Goal: Transaction & Acquisition: Purchase product/service

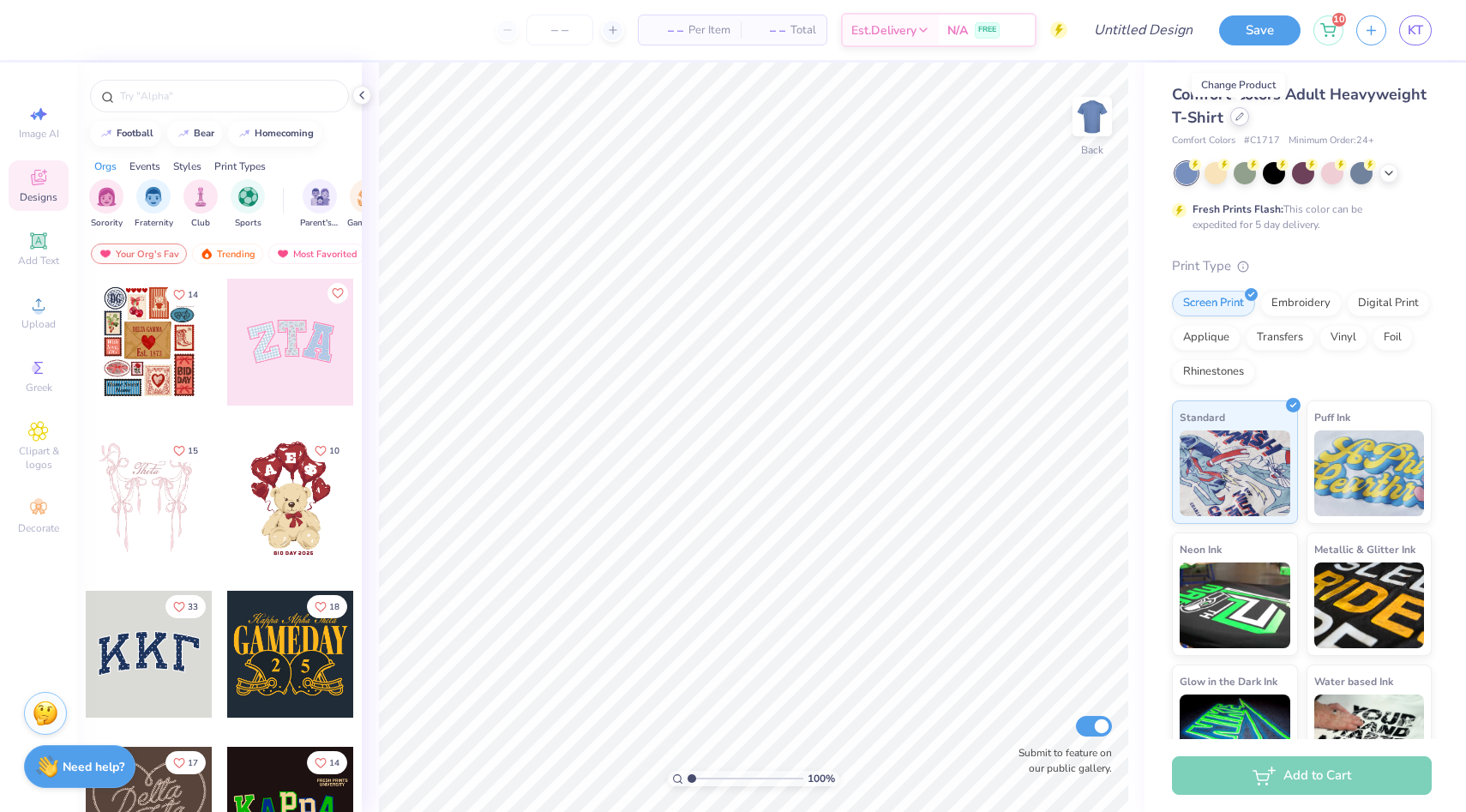
click at [1242, 121] on div at bounding box center [1240, 116] width 19 height 19
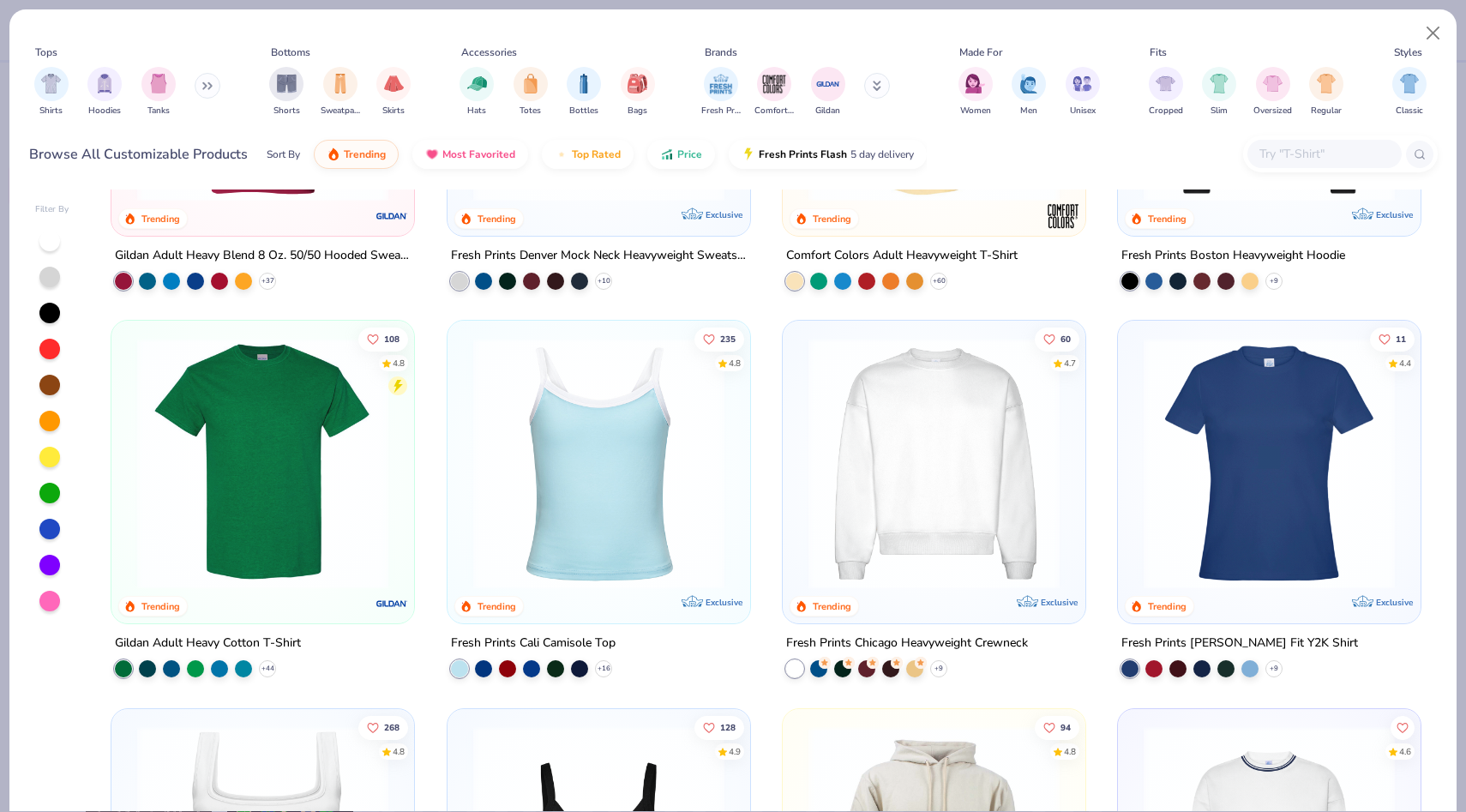
scroll to position [249, 0]
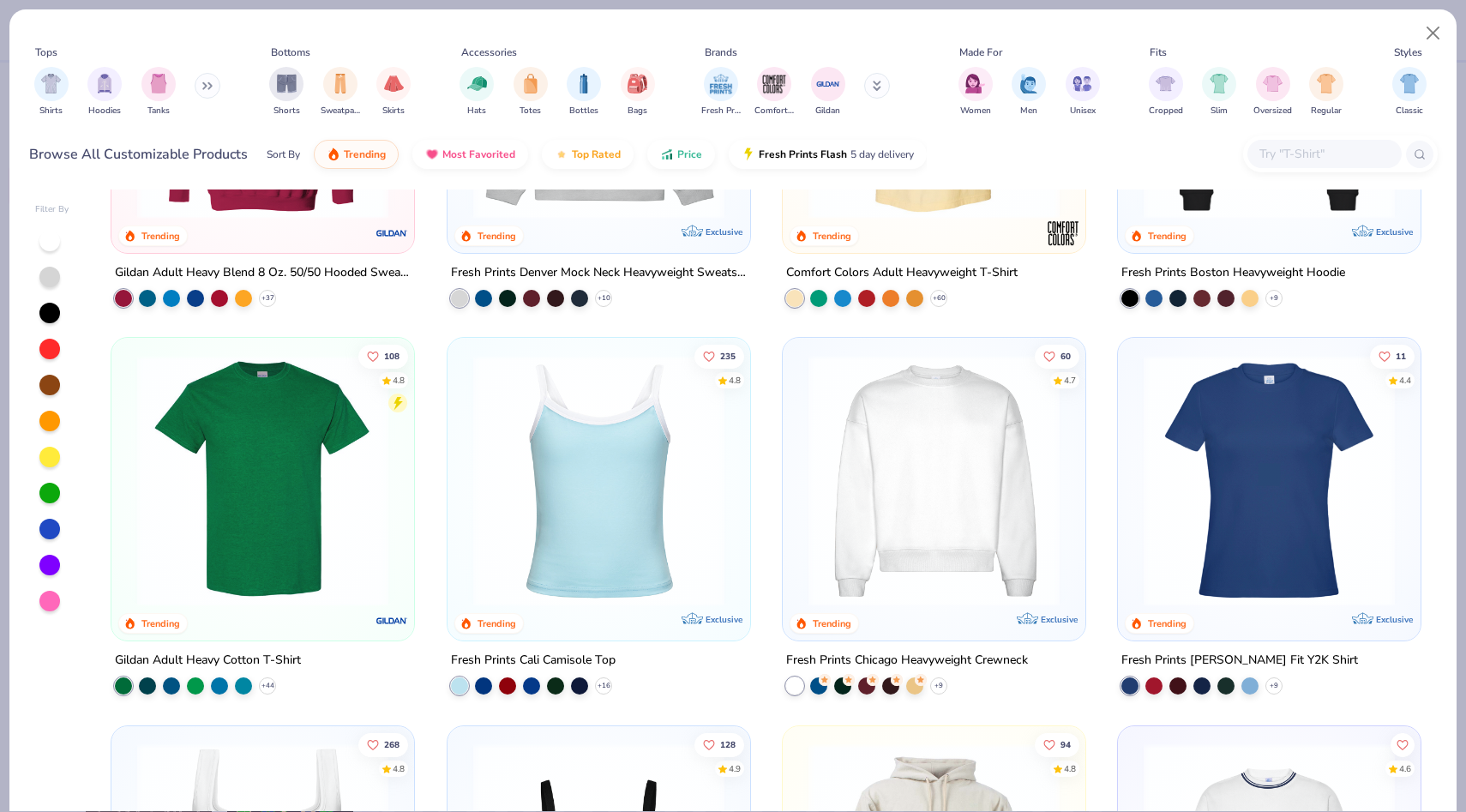
click at [253, 479] on img at bounding box center [263, 480] width 269 height 251
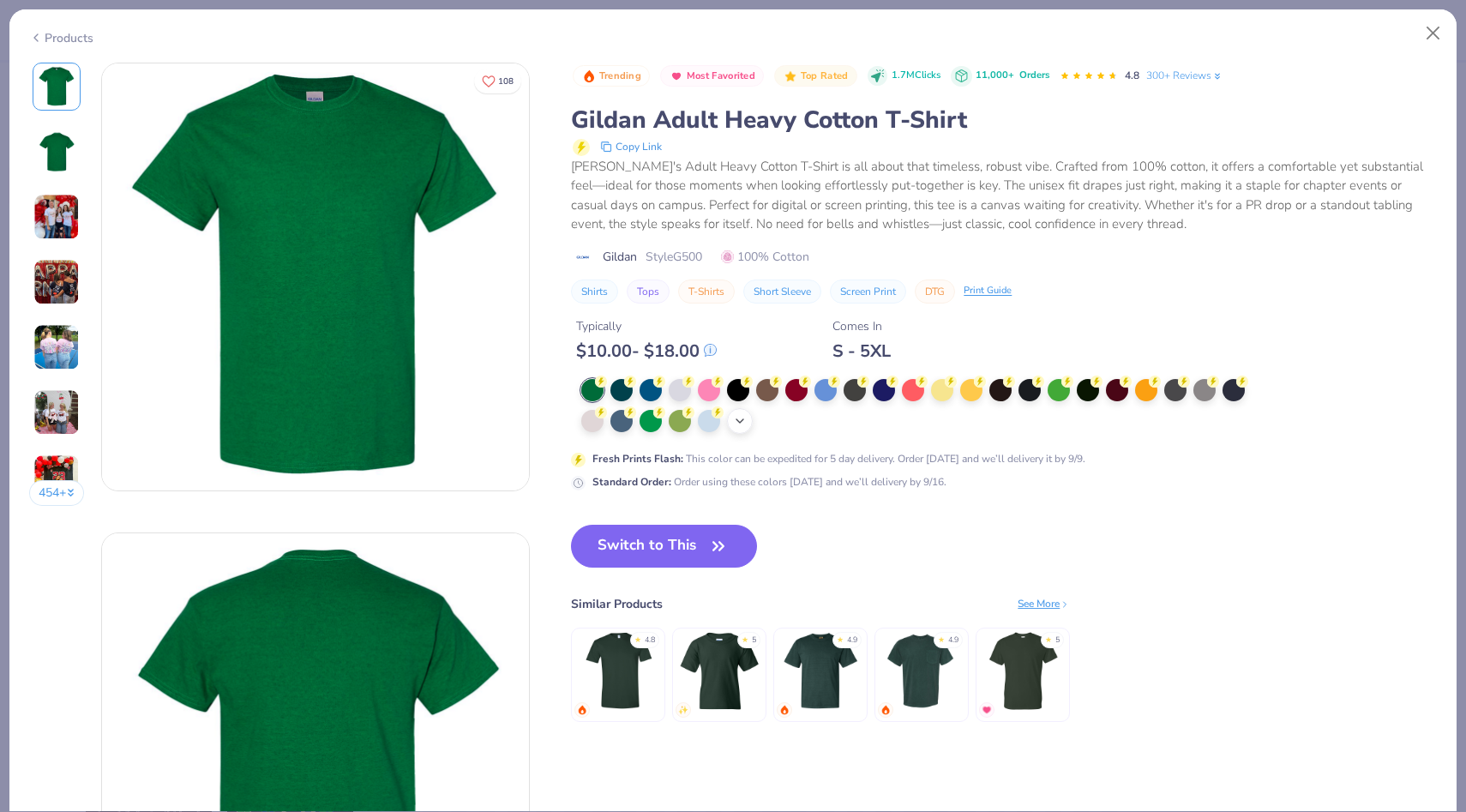
click at [742, 422] on icon at bounding box center [740, 421] width 14 height 14
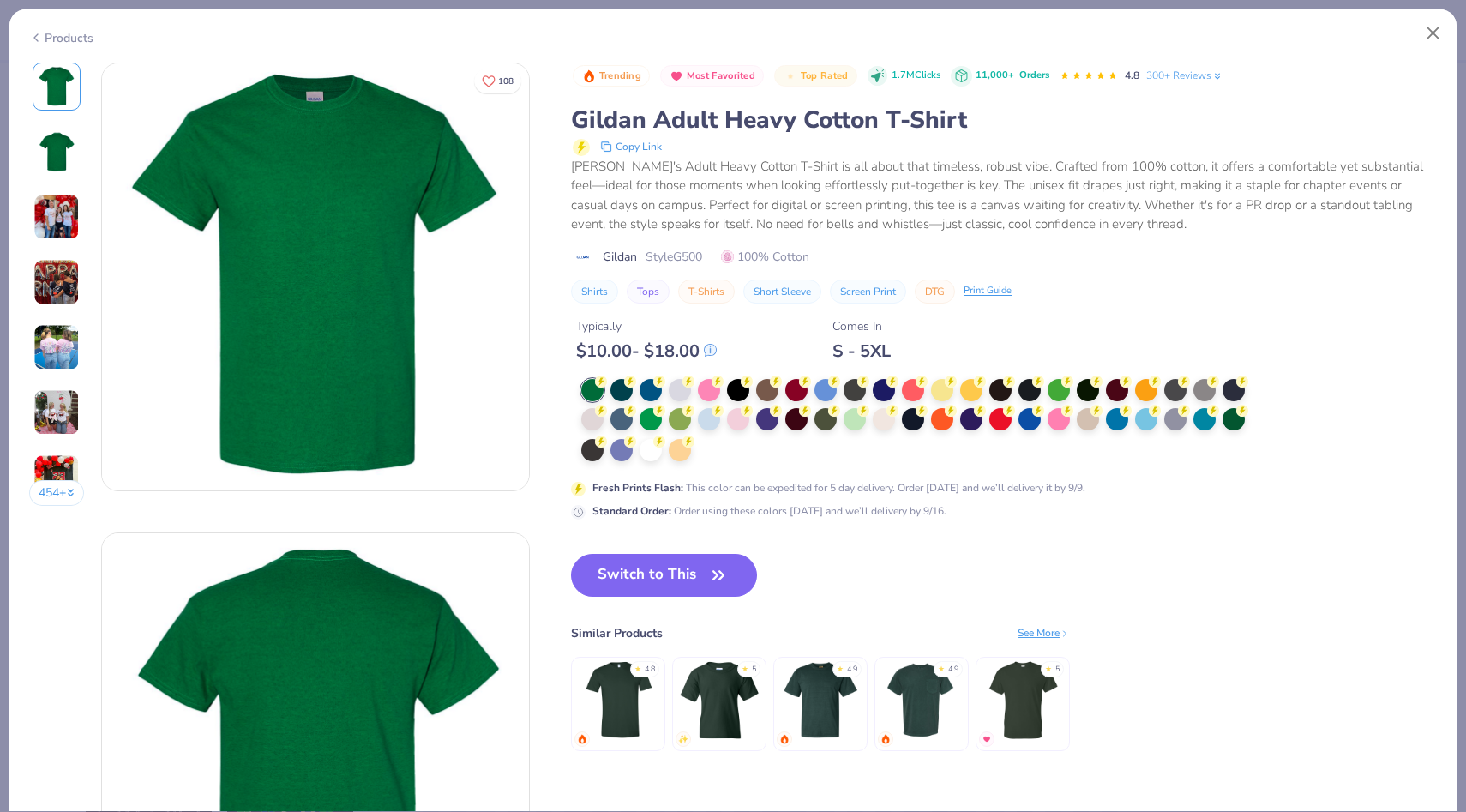
click at [708, 455] on div at bounding box center [920, 420] width 675 height 84
click at [658, 446] on div at bounding box center [651, 448] width 23 height 23
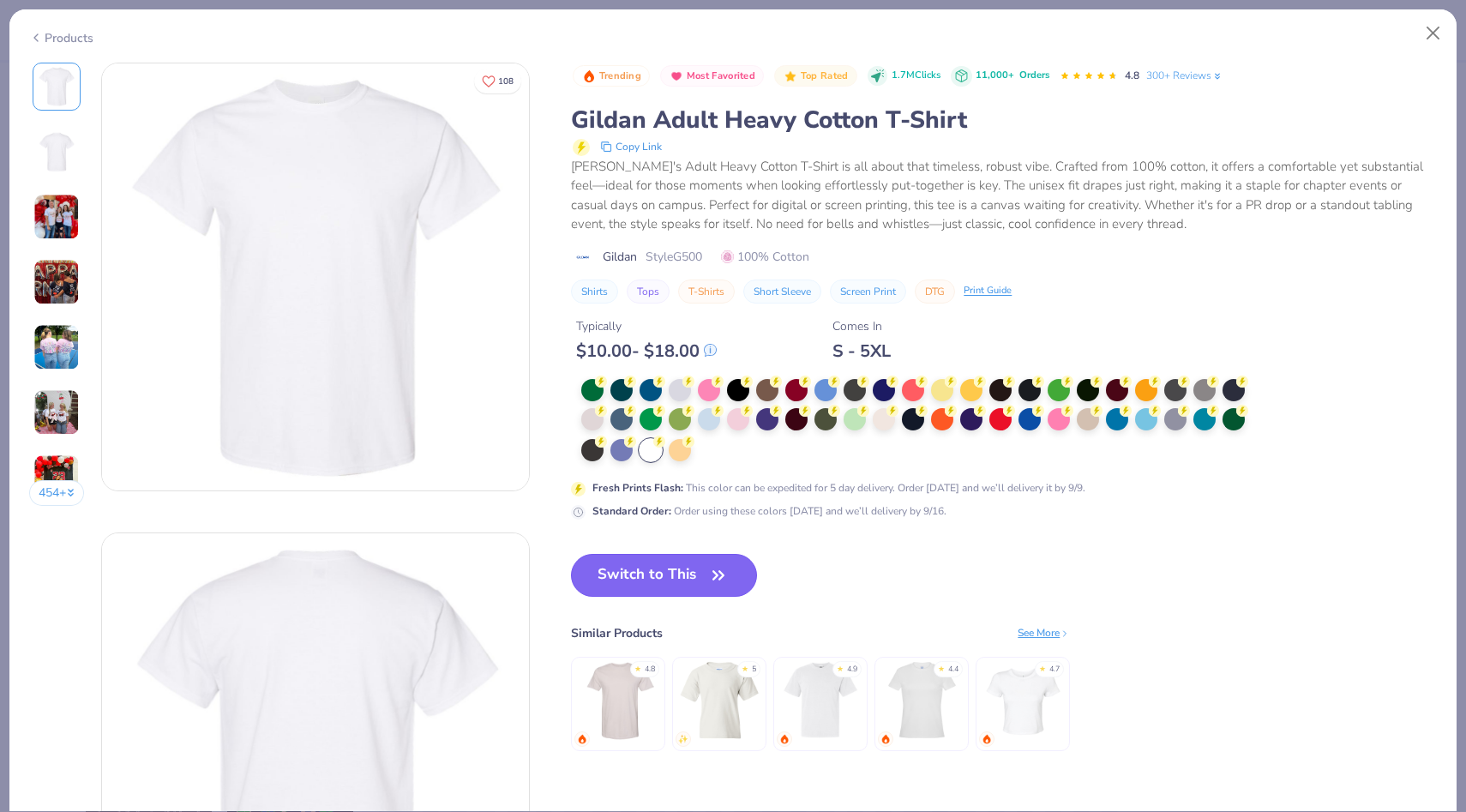
click at [643, 583] on button "Switch to This" at bounding box center [664, 576] width 186 height 43
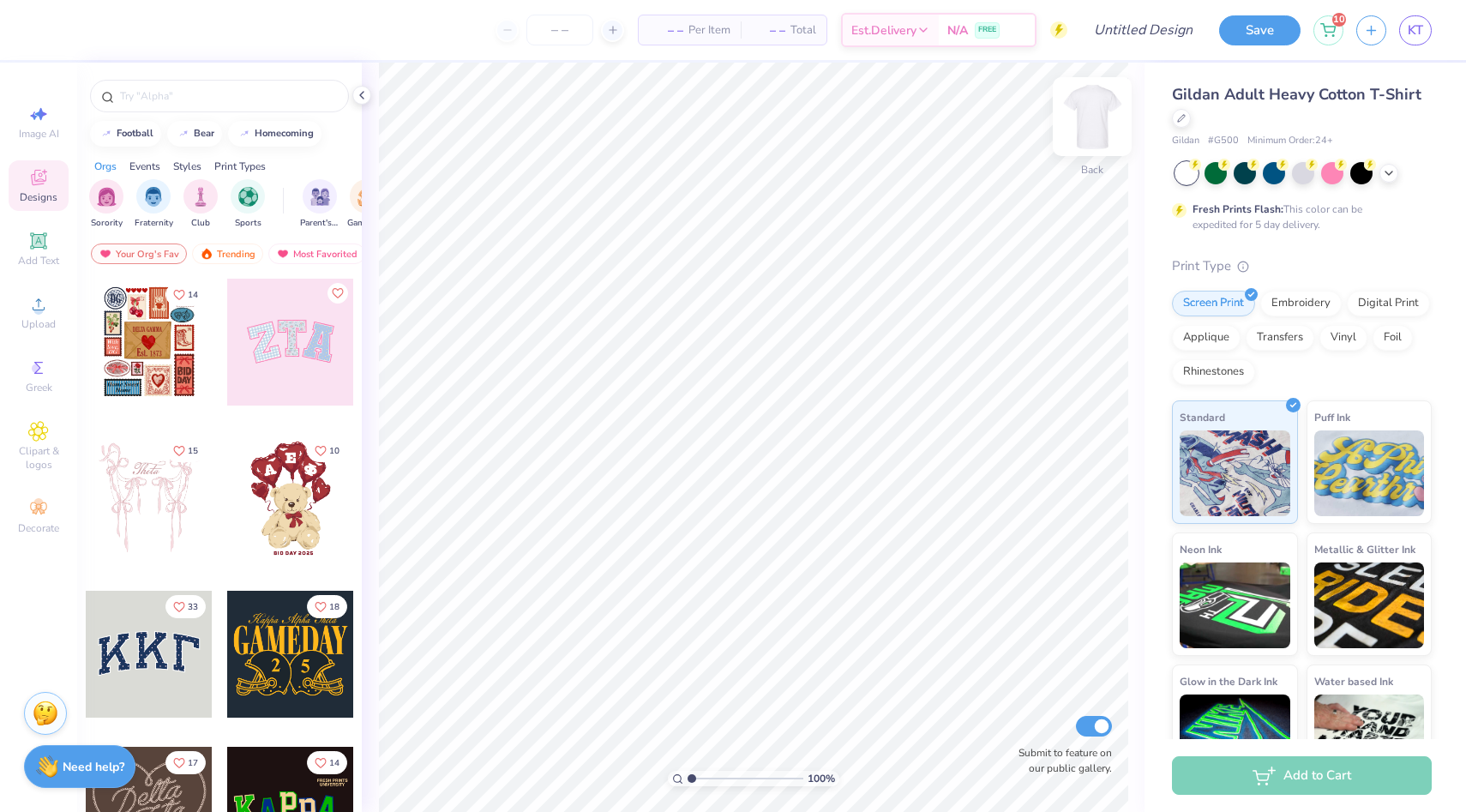
click at [1106, 114] on img at bounding box center [1093, 117] width 69 height 69
click at [37, 318] on span "Upload" at bounding box center [38, 324] width 34 height 14
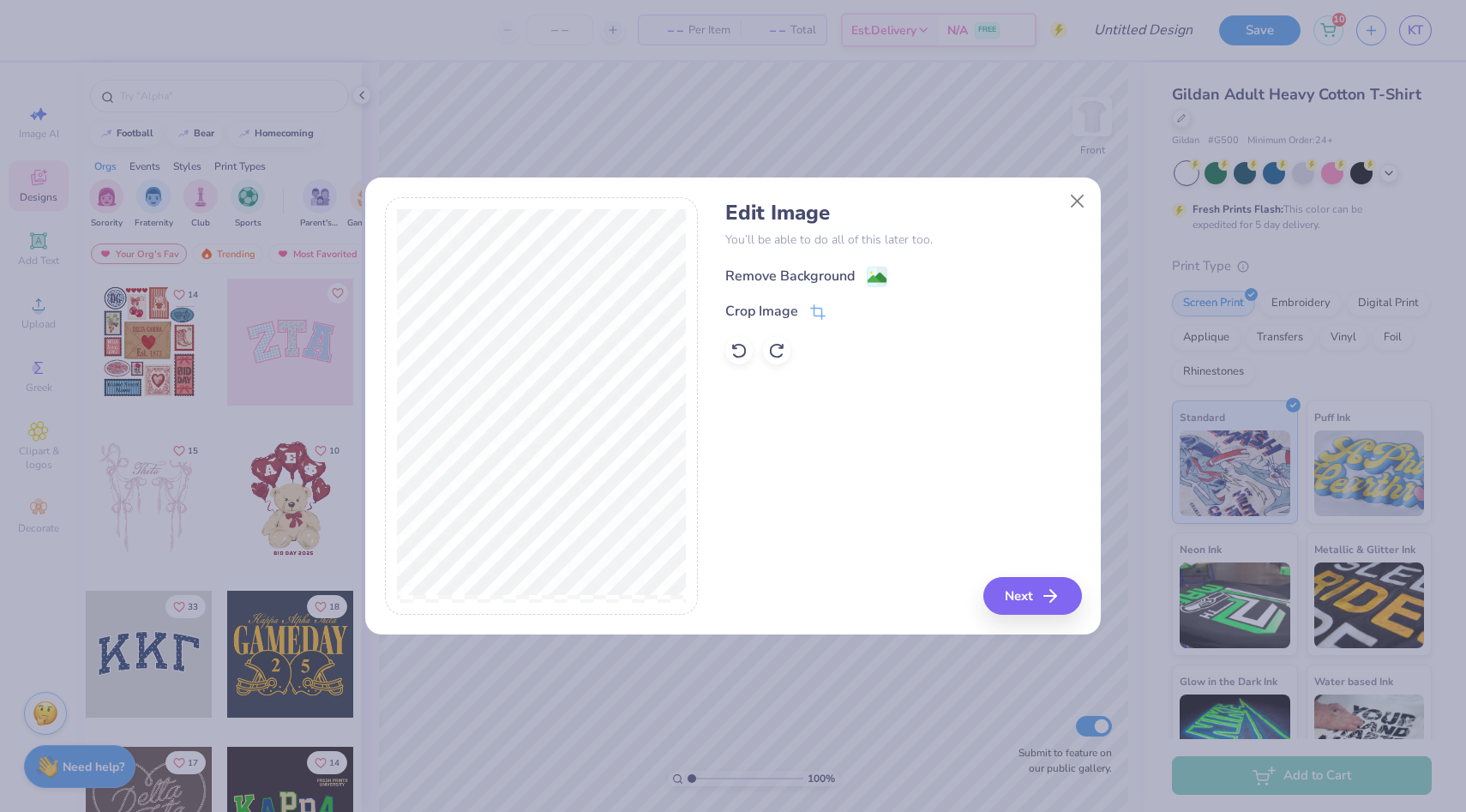
click at [867, 281] on icon at bounding box center [877, 277] width 21 height 21
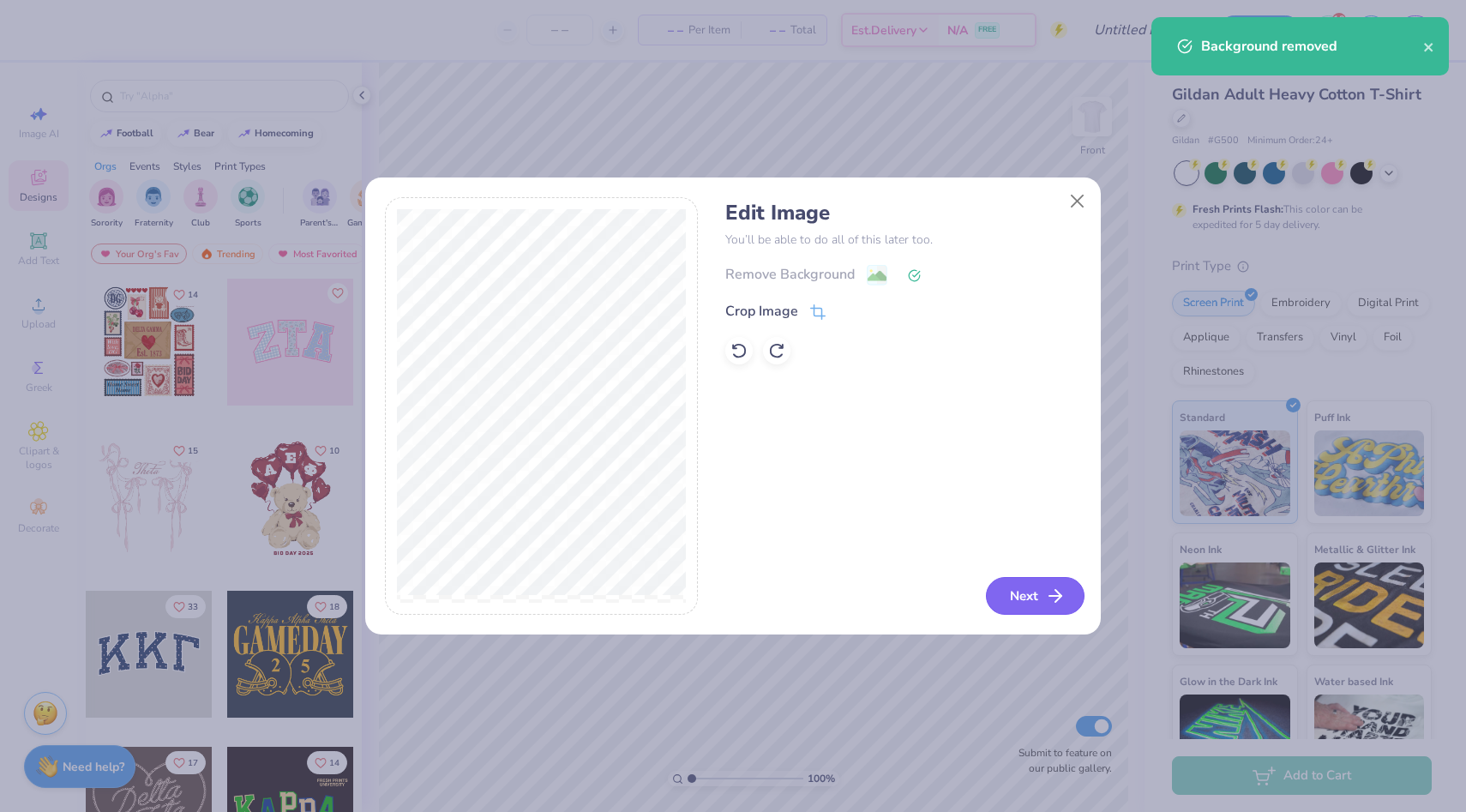
click at [1049, 593] on icon "button" at bounding box center [1055, 595] width 21 height 21
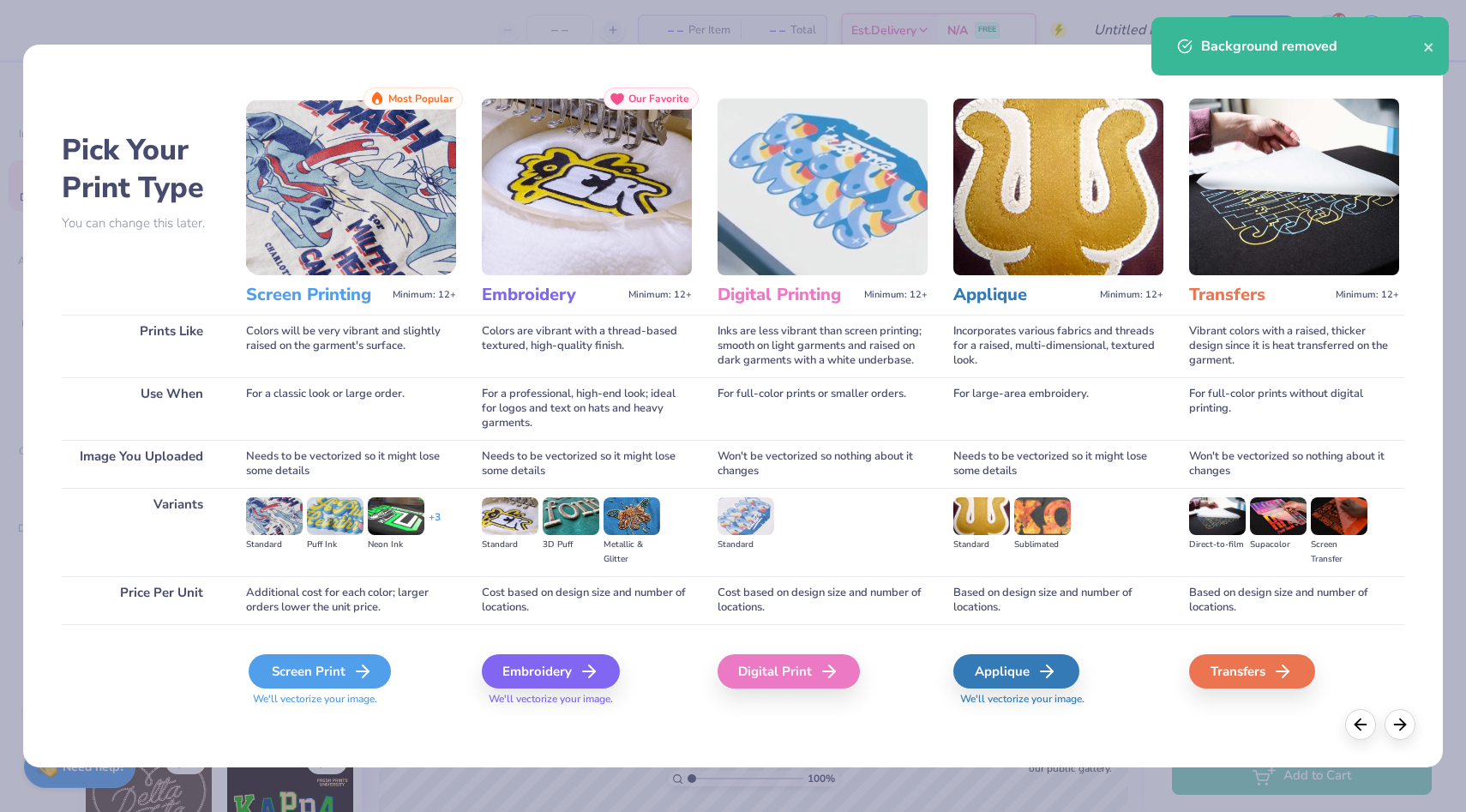
click at [351, 659] on div "Screen Print" at bounding box center [320, 671] width 143 height 34
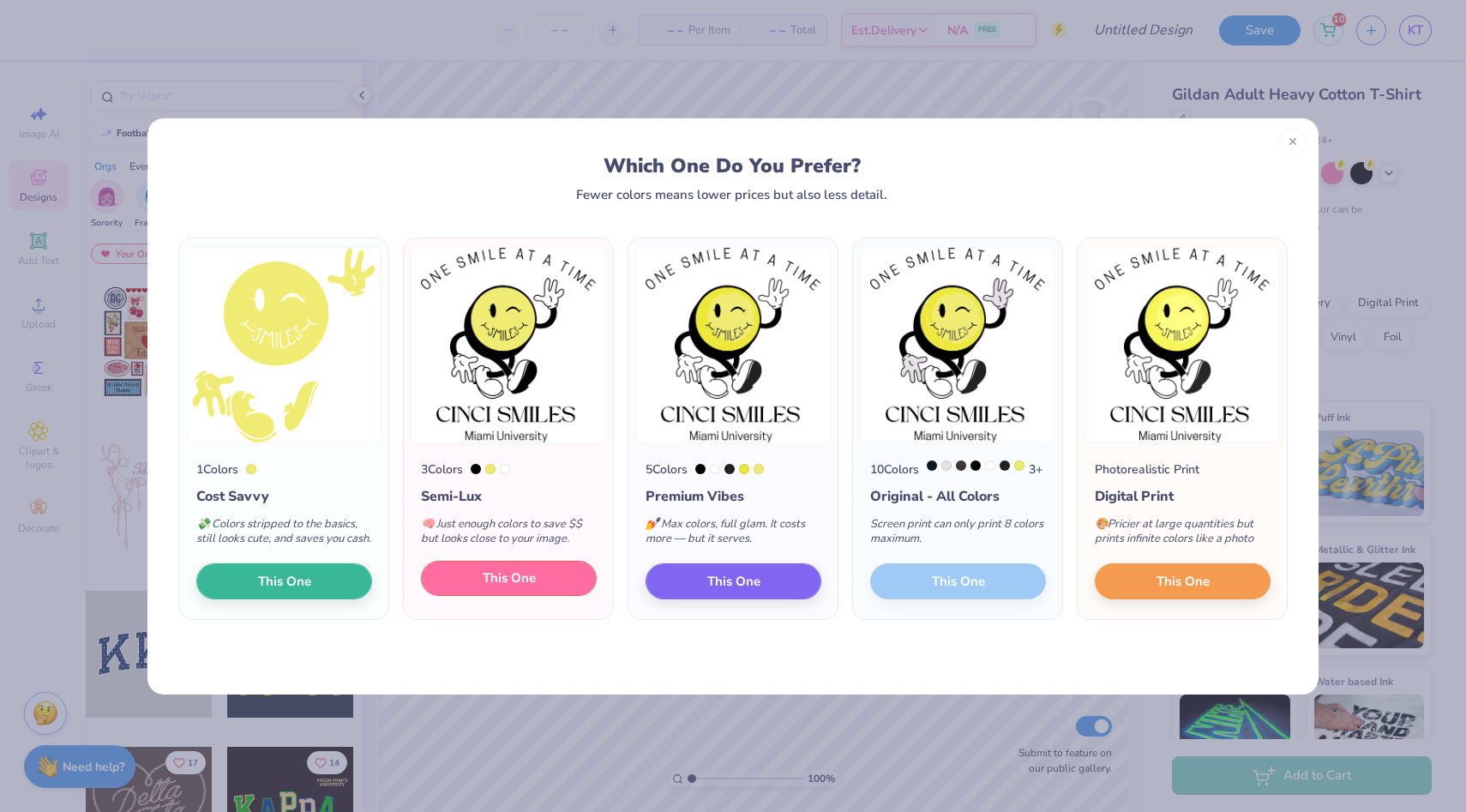
click at [522, 588] on span "This One" at bounding box center [509, 578] width 53 height 20
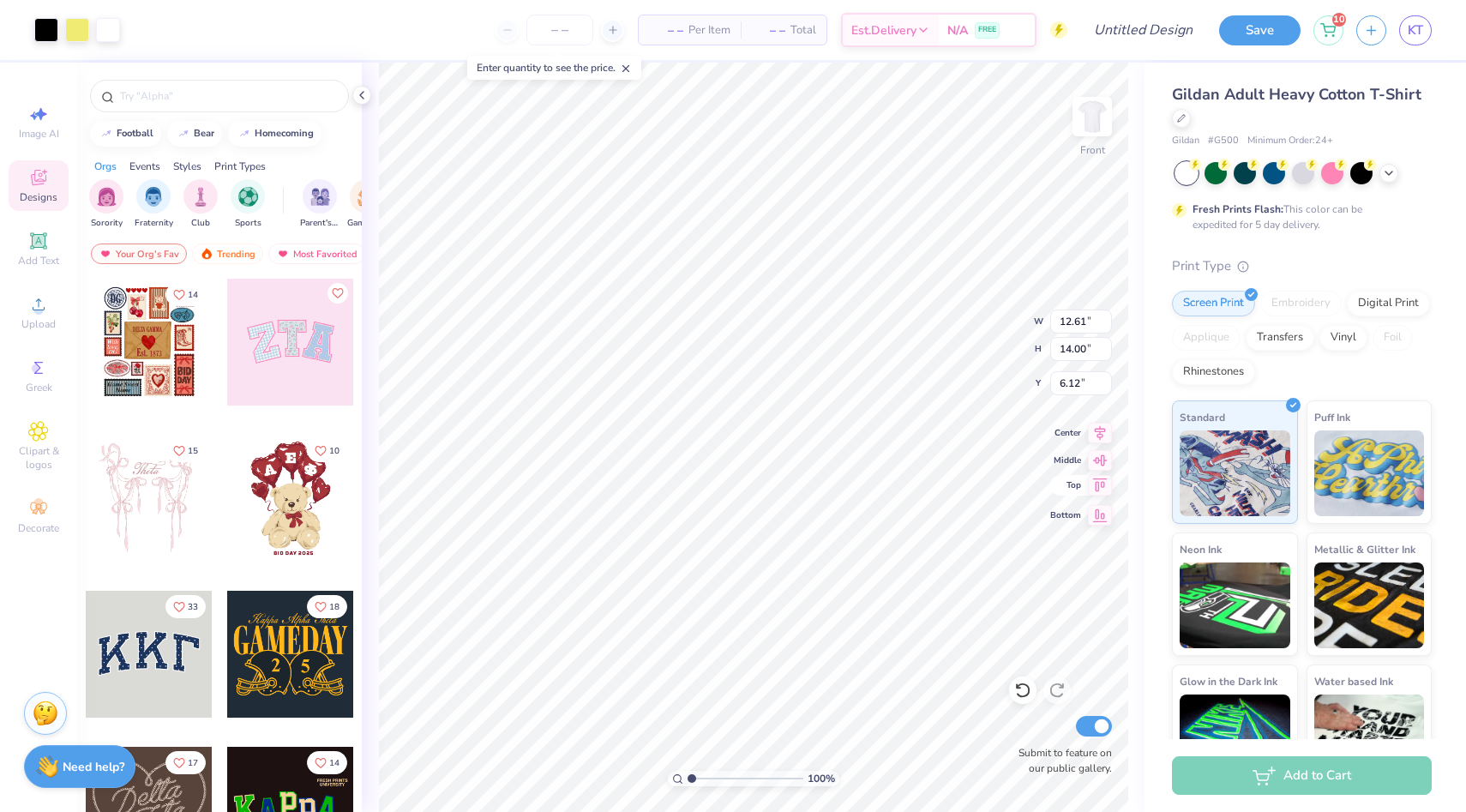
type input "12.61"
type input "14.00"
type input "6.76"
click at [1387, 176] on icon at bounding box center [1389, 171] width 14 height 14
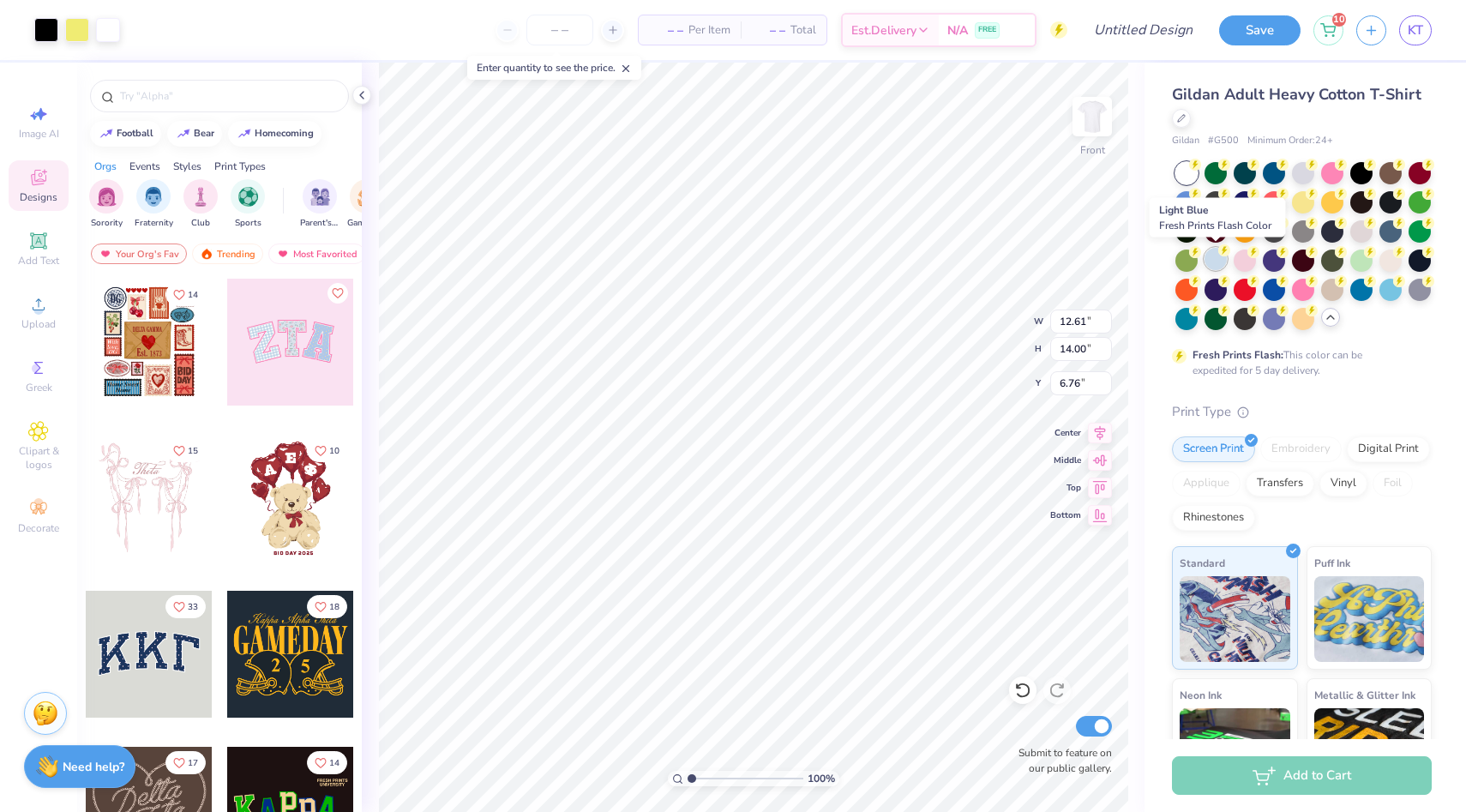
click at [1219, 257] on div at bounding box center [1216, 259] width 23 height 23
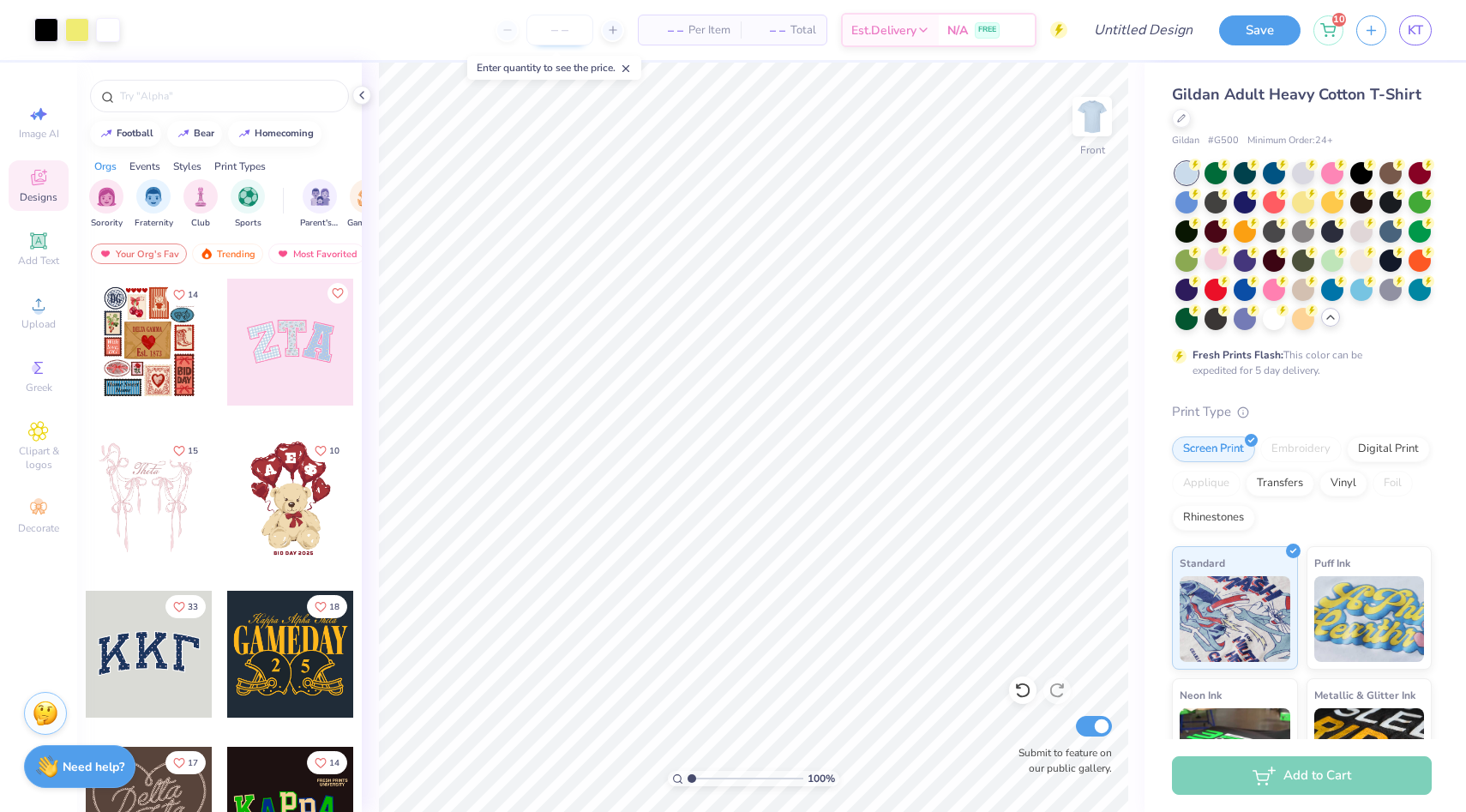
click at [551, 29] on input "number" at bounding box center [560, 30] width 67 height 31
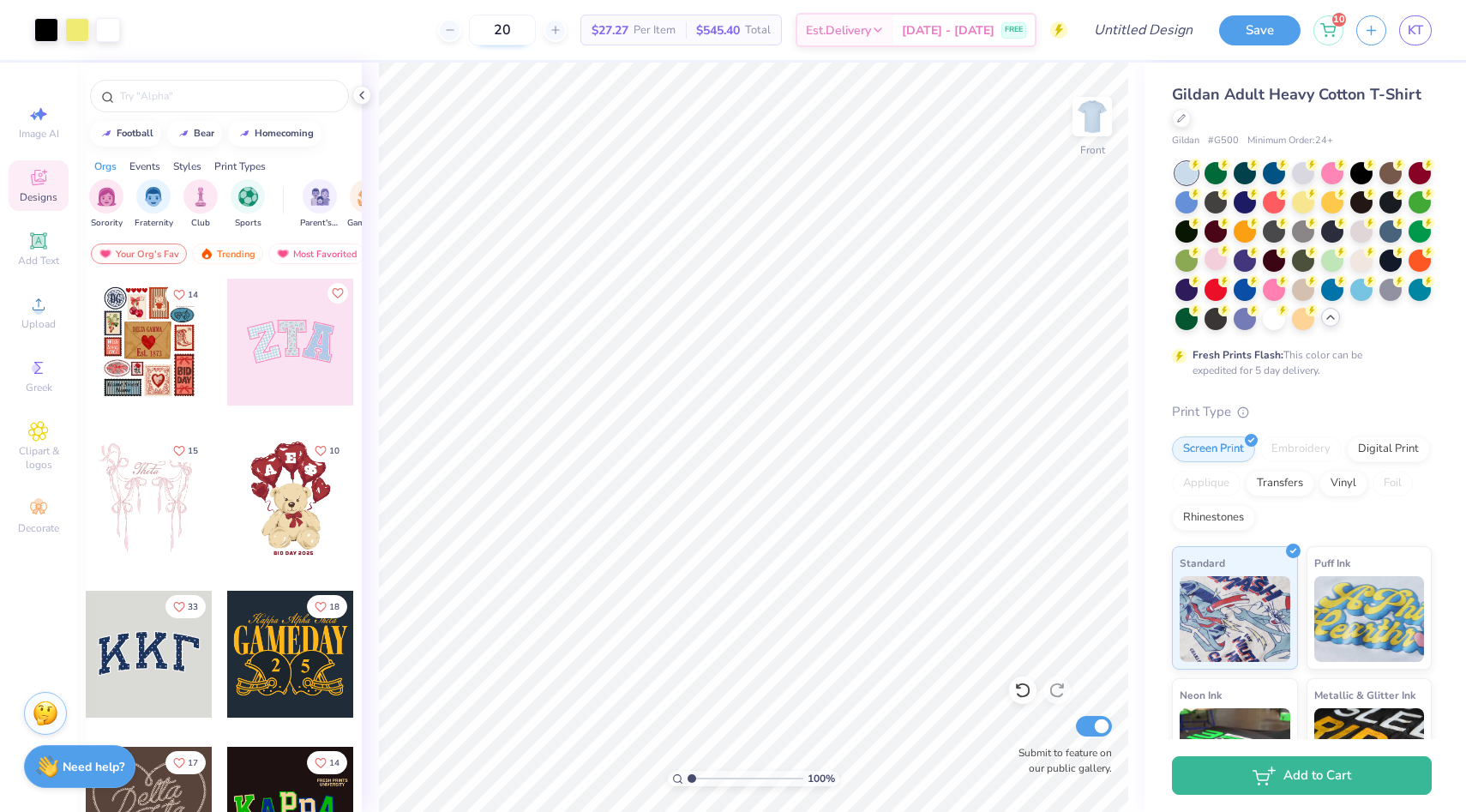
click at [526, 30] on input "20" at bounding box center [502, 30] width 67 height 31
click at [522, 30] on input "20" at bounding box center [502, 30] width 67 height 31
type input "30"
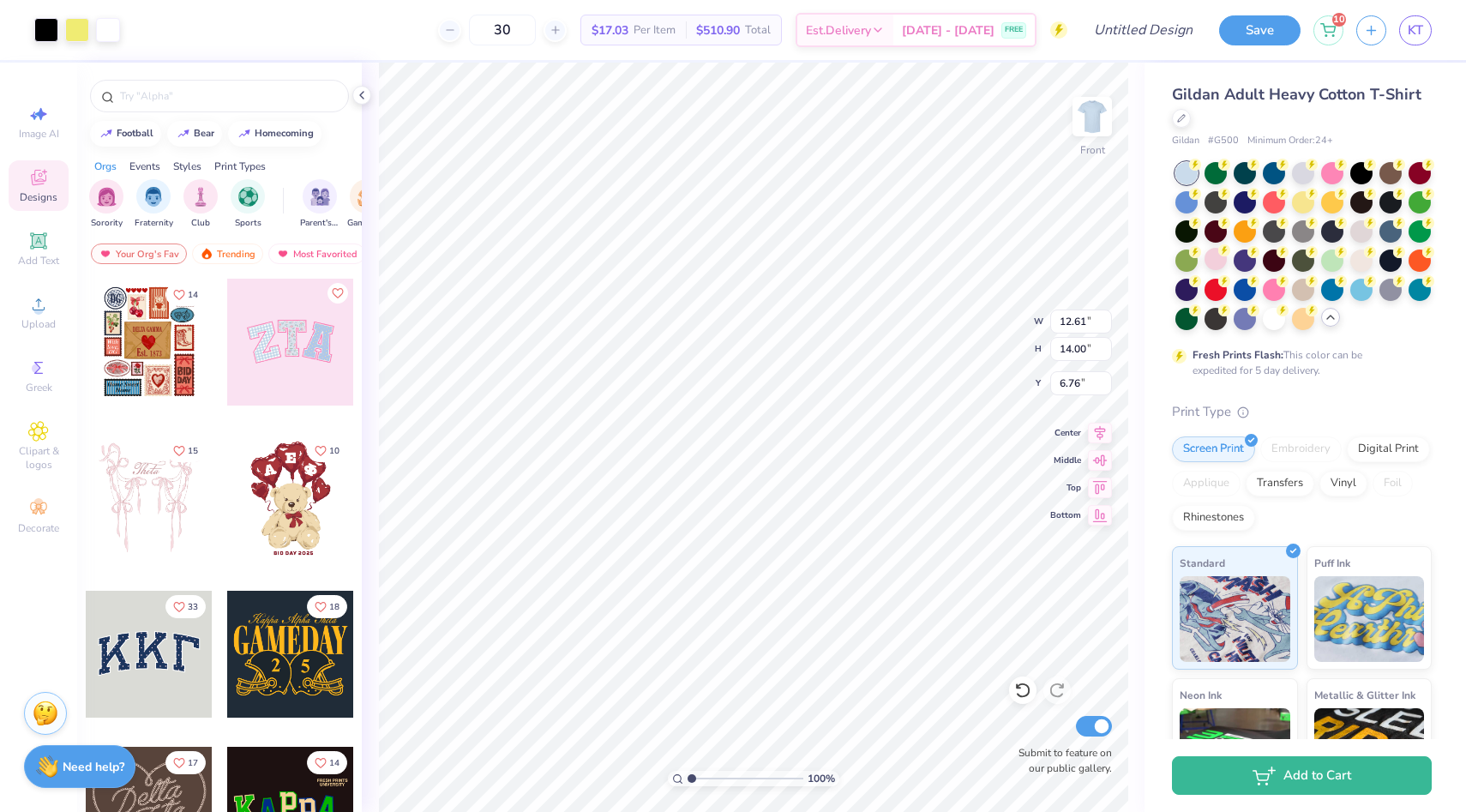
type input "6.77"
click at [1321, 34] on div "10" at bounding box center [1328, 28] width 30 height 30
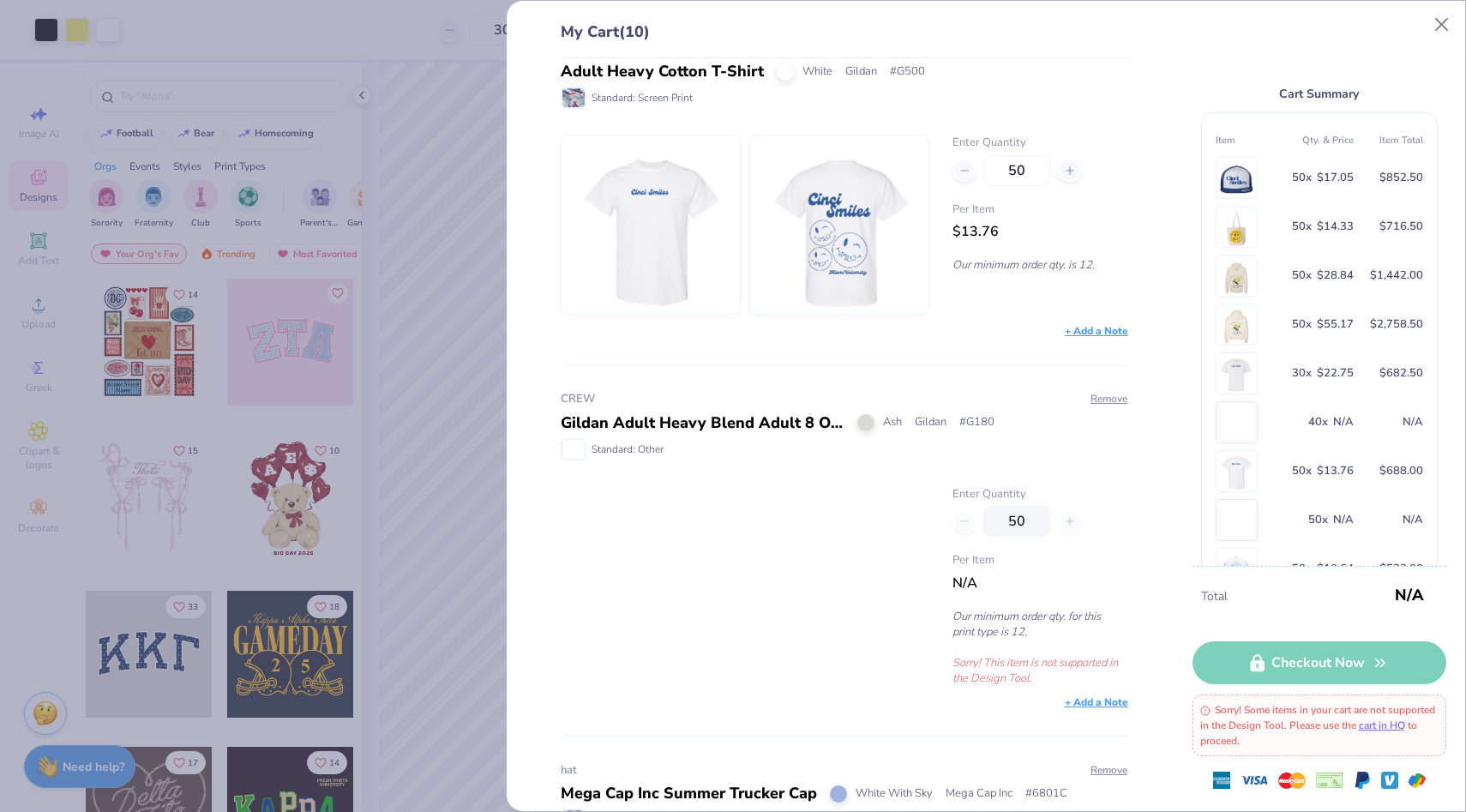
scroll to position [2159, 0]
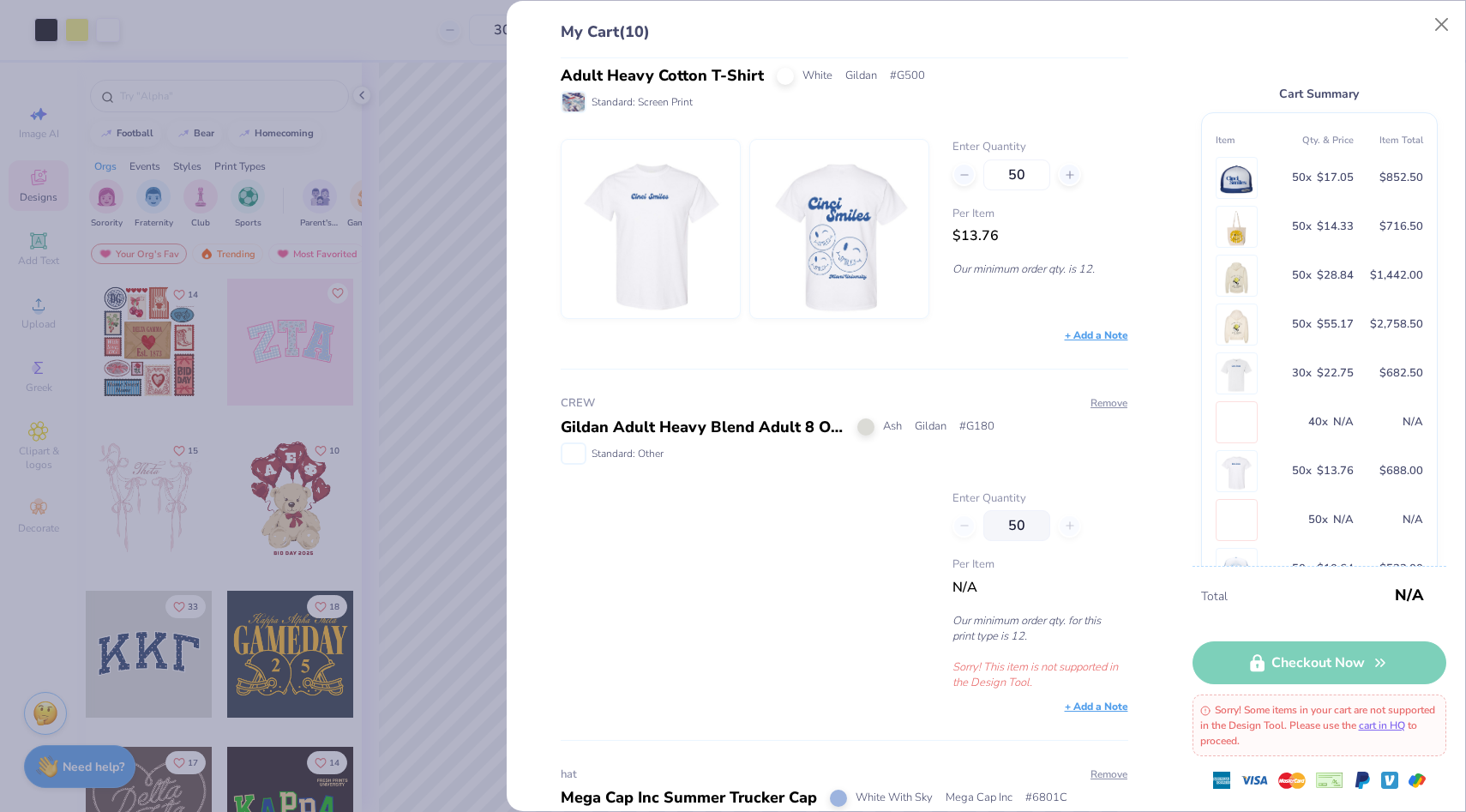
click at [701, 427] on div "Gildan Adult Heavy Blend Adult 8 Oz. 50/50 Fleece Crew" at bounding box center [703, 427] width 284 height 24
click at [723, 433] on div "Gildan Adult Heavy Blend Adult 8 Oz. 50/50 Fleece Crew" at bounding box center [703, 427] width 284 height 24
click at [990, 659] on p "Sorry! This item is not supported in the Design Tool." at bounding box center [1041, 674] width 175 height 31
click at [758, 430] on div "Gildan Adult Heavy Blend Adult 8 Oz. 50/50 Fleece Crew" at bounding box center [703, 427] width 284 height 24
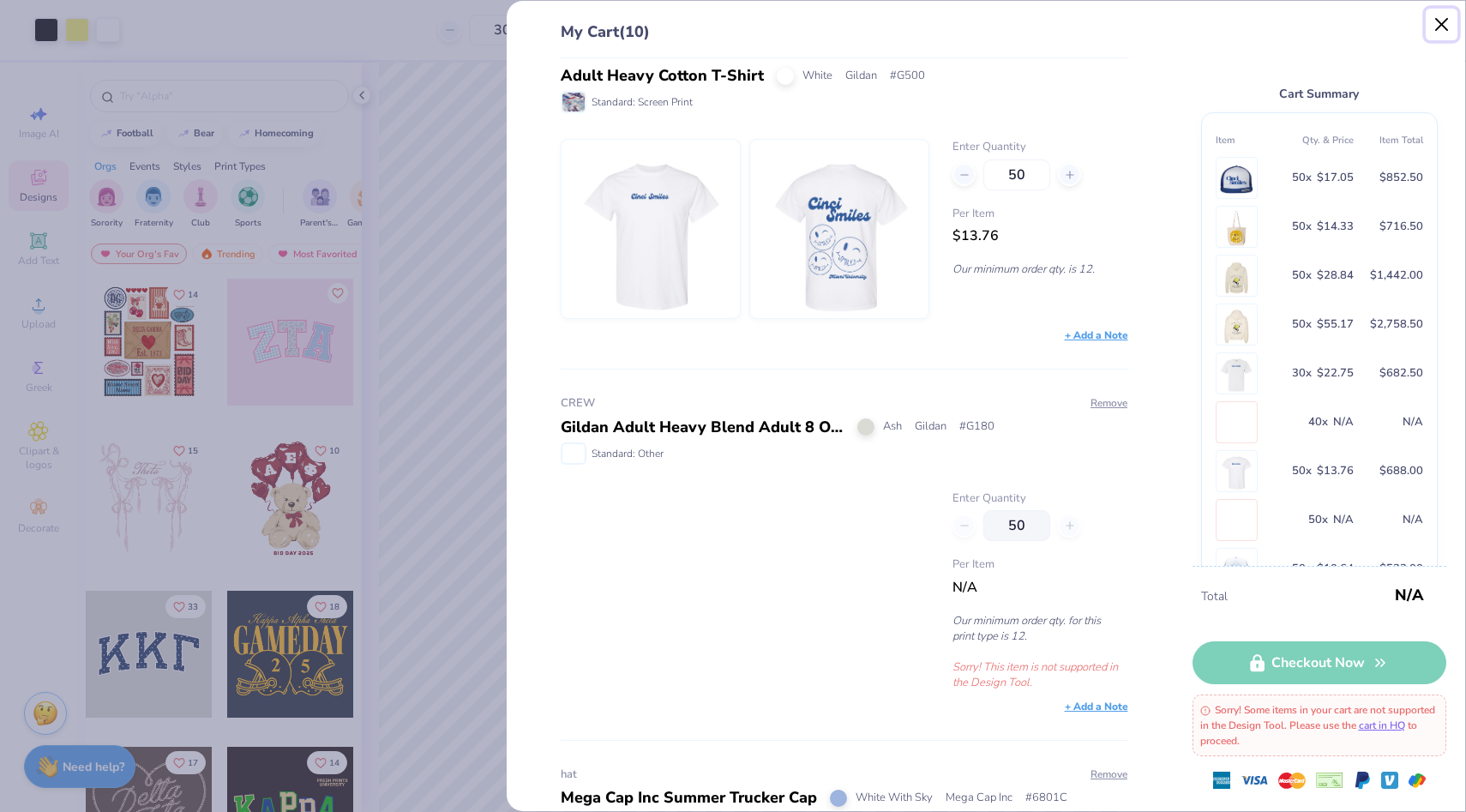
click at [1445, 26] on button "Close" at bounding box center [1441, 25] width 32 height 32
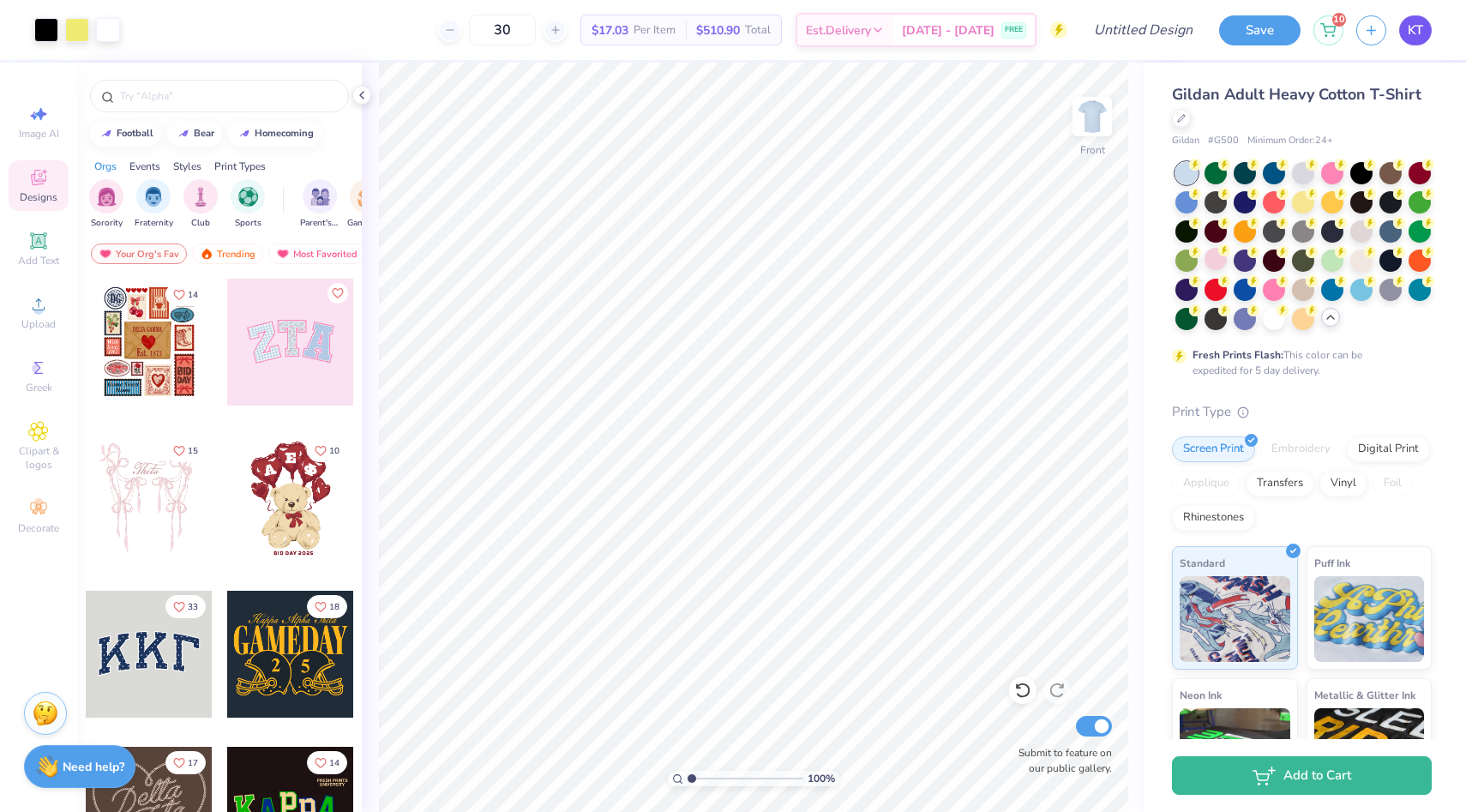
click at [1420, 31] on span "KT" at bounding box center [1416, 31] width 16 height 20
click at [1339, 30] on div "10" at bounding box center [1328, 28] width 30 height 30
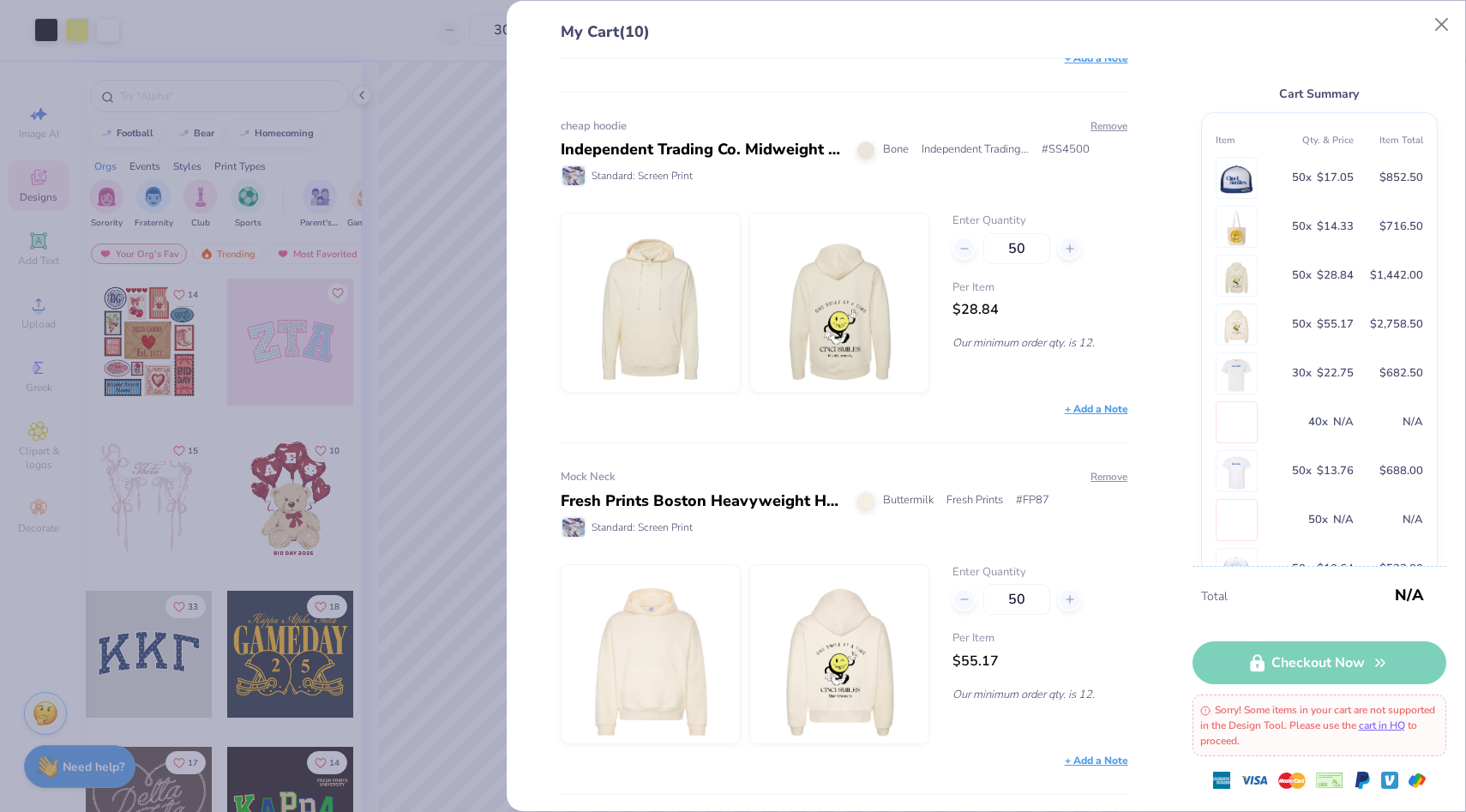
scroll to position [660, 0]
click at [974, 347] on p "Our minimum order qty. is 12." at bounding box center [1041, 344] width 175 height 16
click at [807, 150] on div "Independent Trading Co. Midweight Hooded Sweatshirt" at bounding box center [703, 152] width 284 height 24
click at [871, 331] on img at bounding box center [840, 304] width 148 height 178
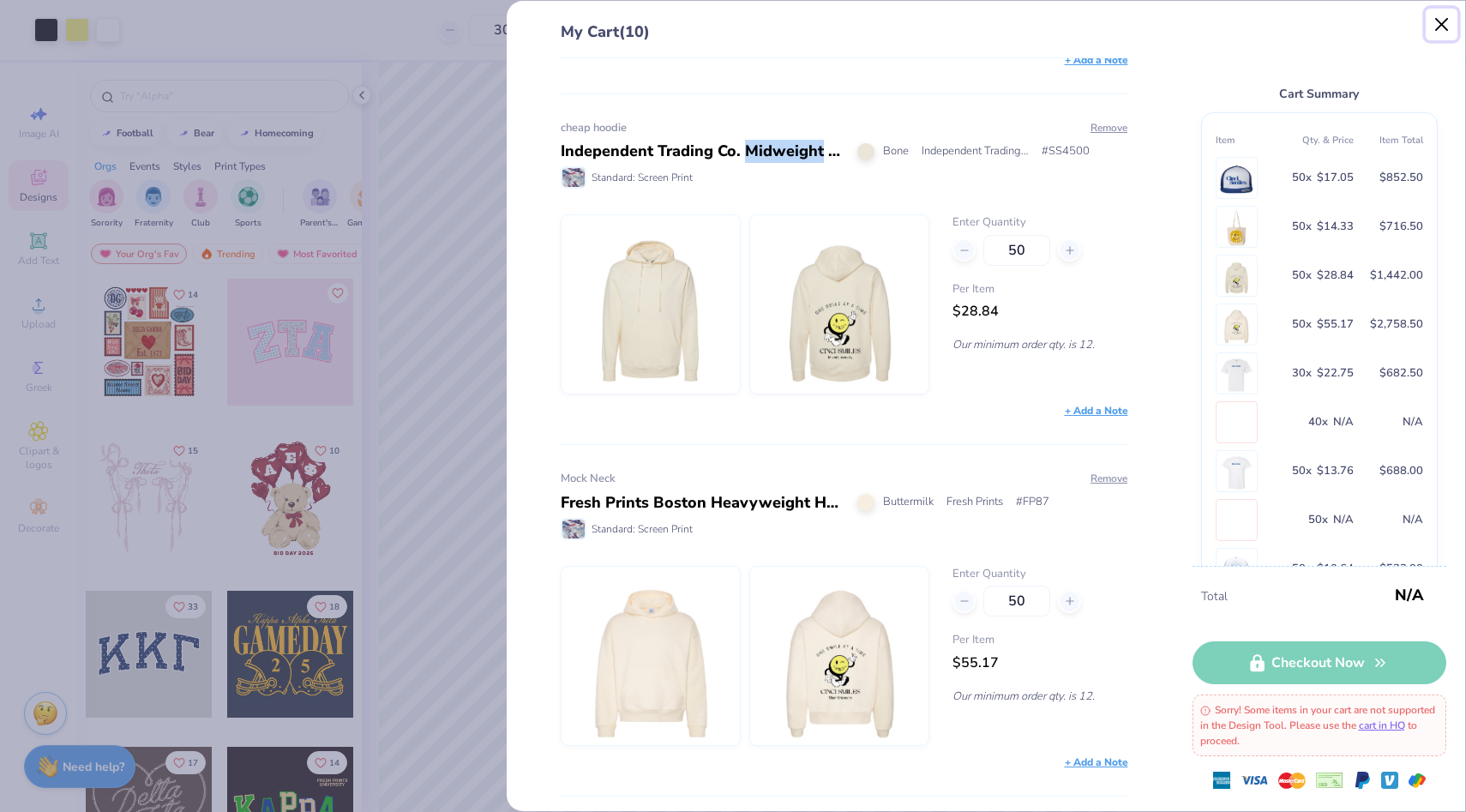
click at [1436, 30] on button "Close" at bounding box center [1441, 25] width 32 height 32
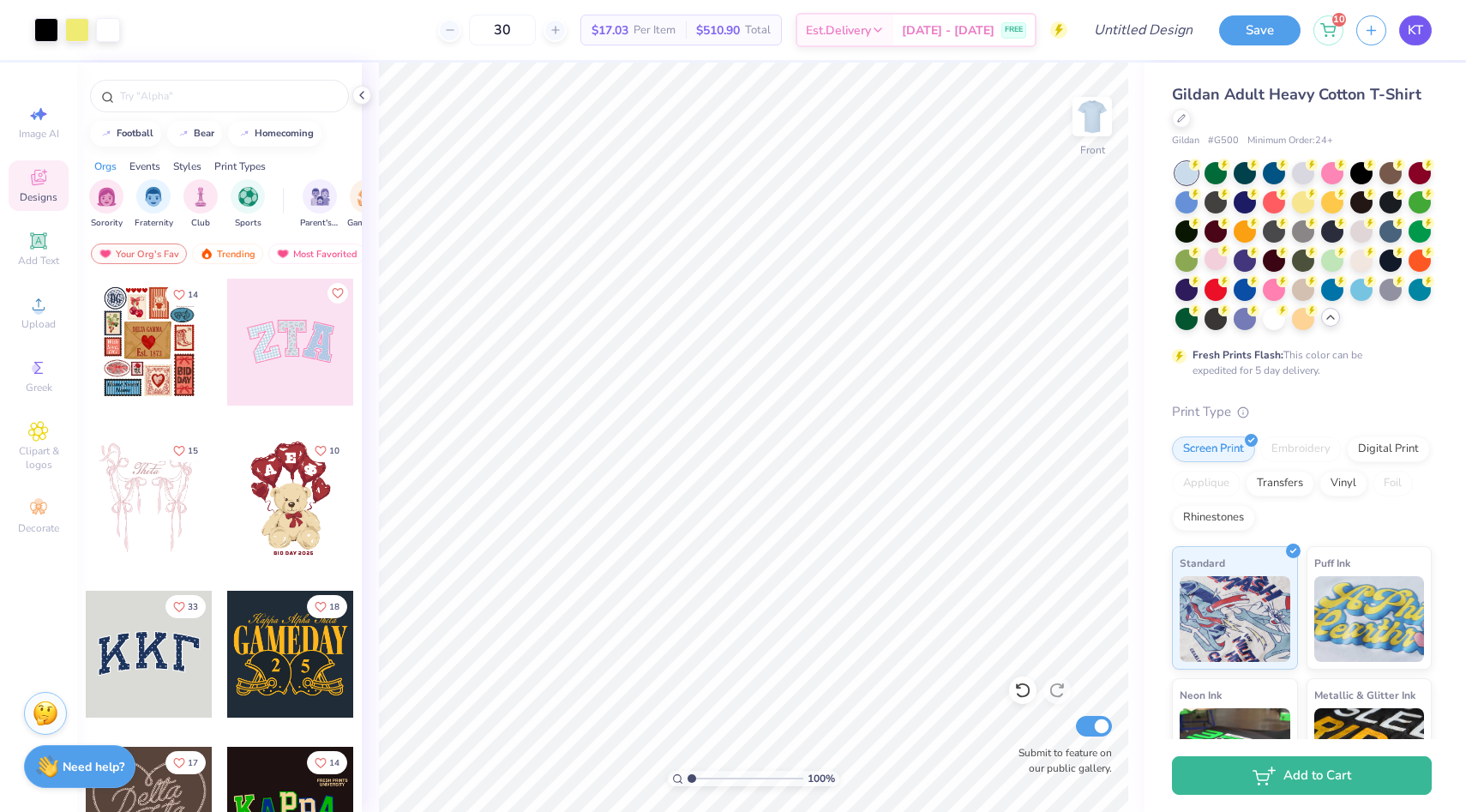
click at [1410, 42] on link "KT" at bounding box center [1415, 31] width 32 height 30
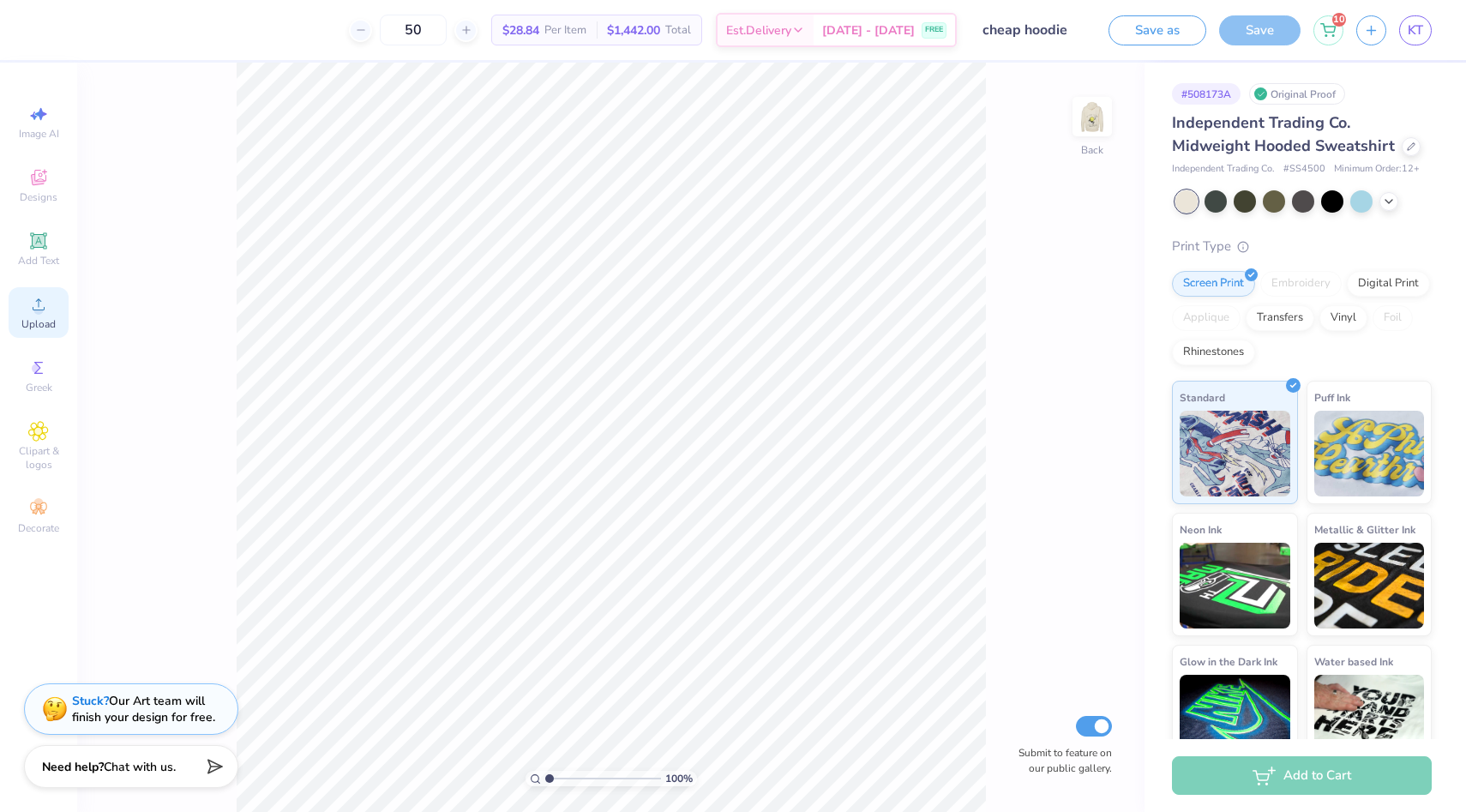
click at [34, 308] on circle at bounding box center [38, 310] width 10 height 10
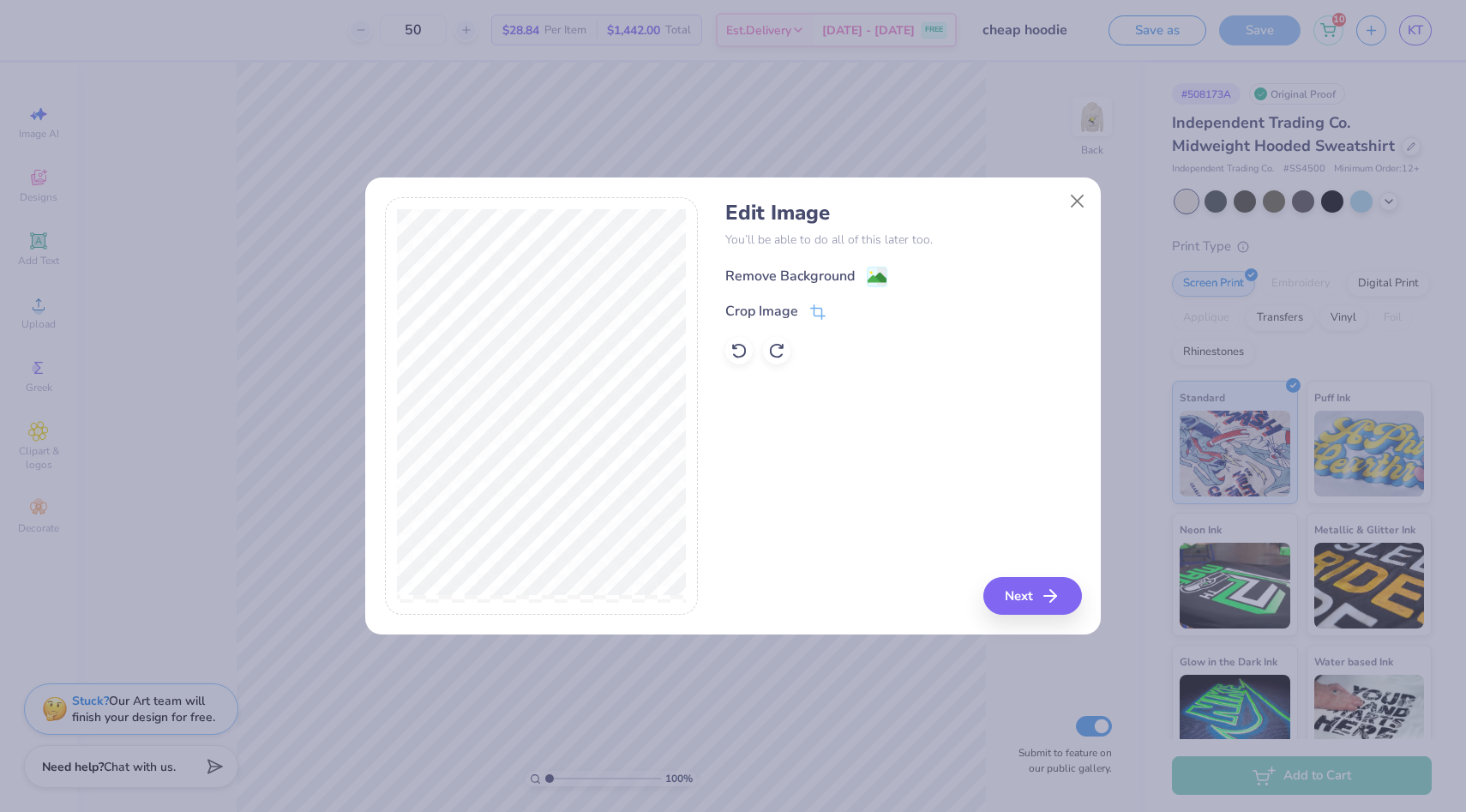
click at [853, 272] on div "Remove Background" at bounding box center [791, 276] width 130 height 21
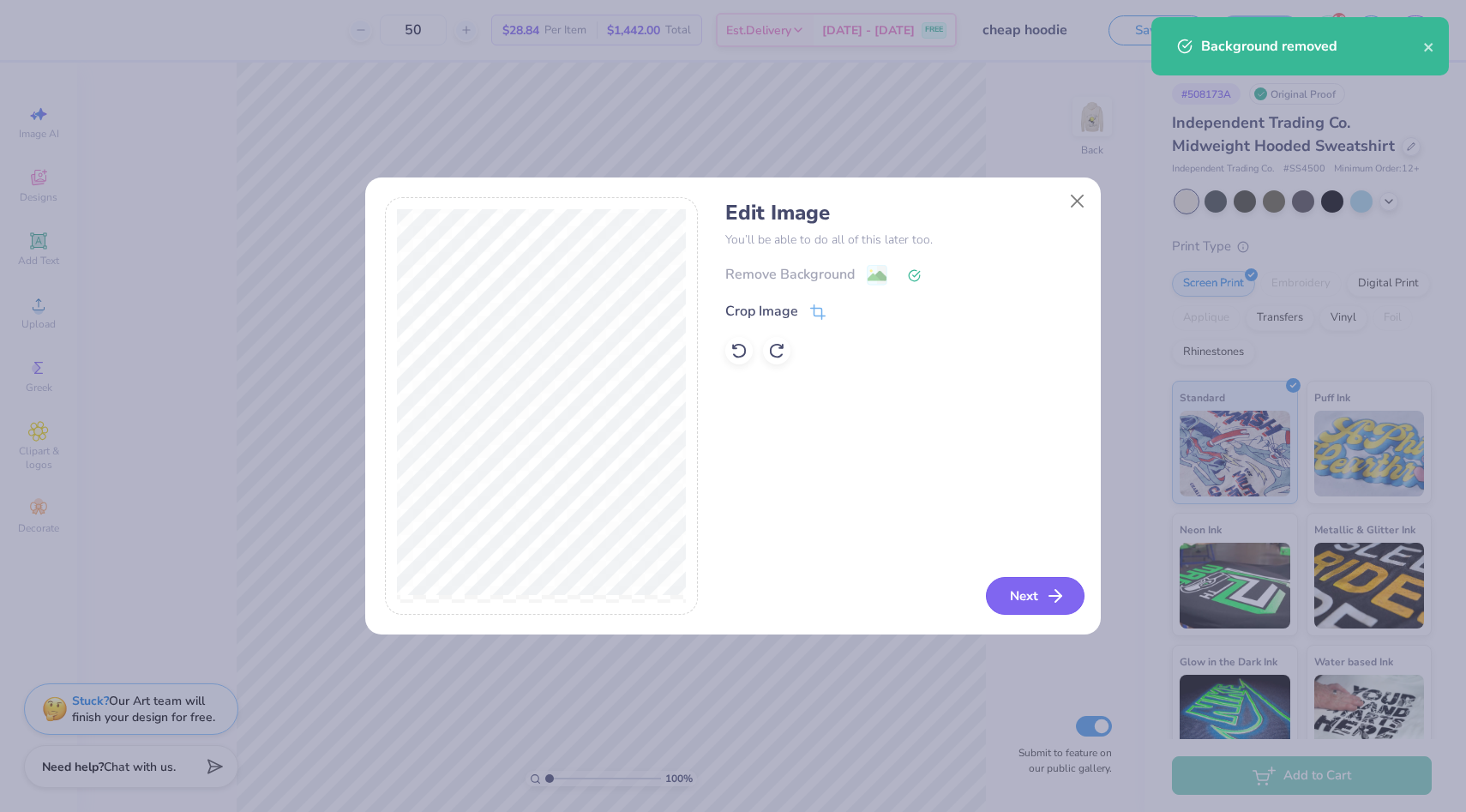
click at [1019, 601] on button "Next" at bounding box center [1036, 595] width 98 height 37
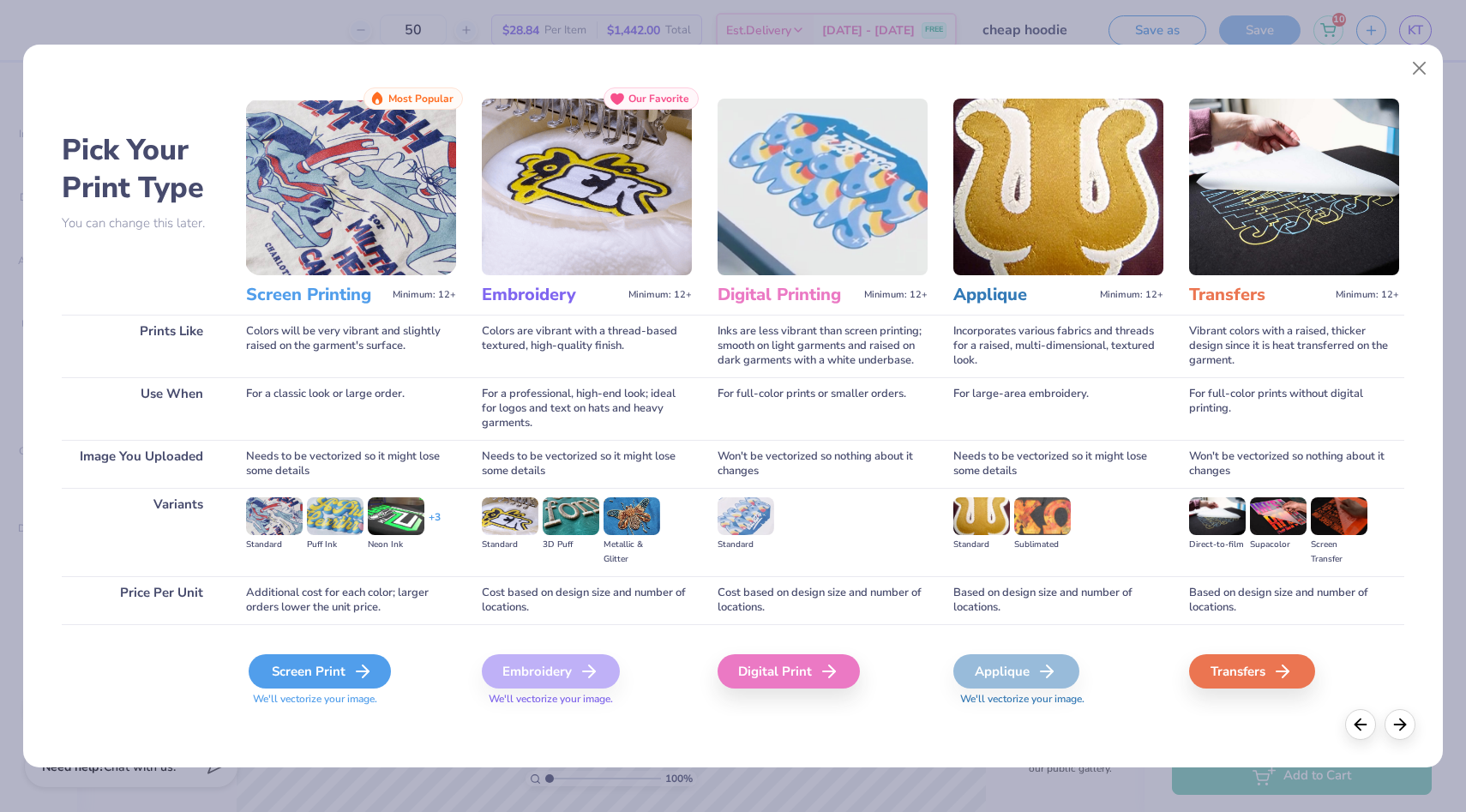
click at [360, 666] on icon at bounding box center [362, 671] width 21 height 21
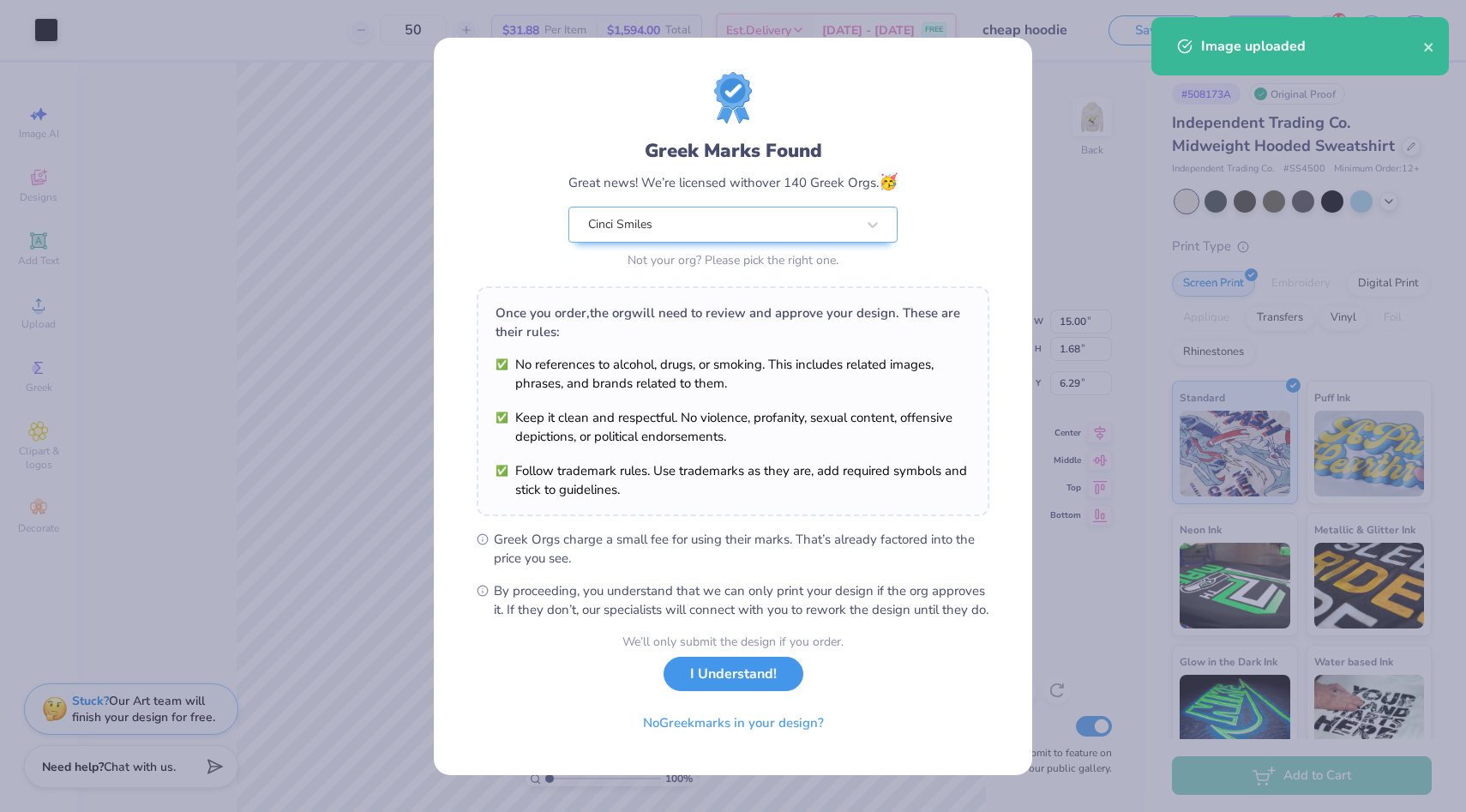
click at [761, 692] on button "I Understand!" at bounding box center [733, 674] width 140 height 35
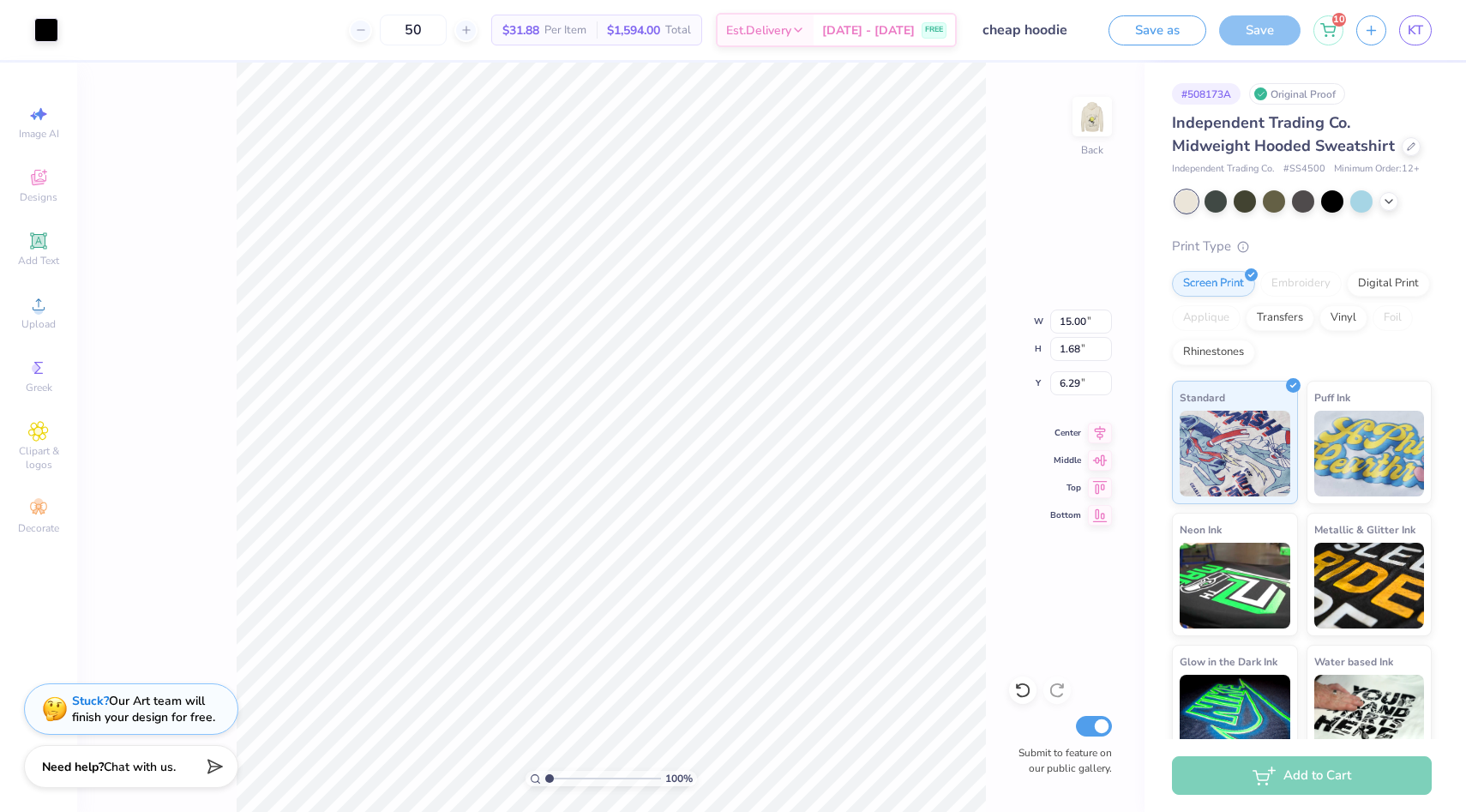
type input "9.04"
type input "1.01"
type input "3.00"
click at [430, 31] on input "50" at bounding box center [414, 30] width 67 height 31
click at [435, 36] on input "50" at bounding box center [414, 30] width 67 height 31
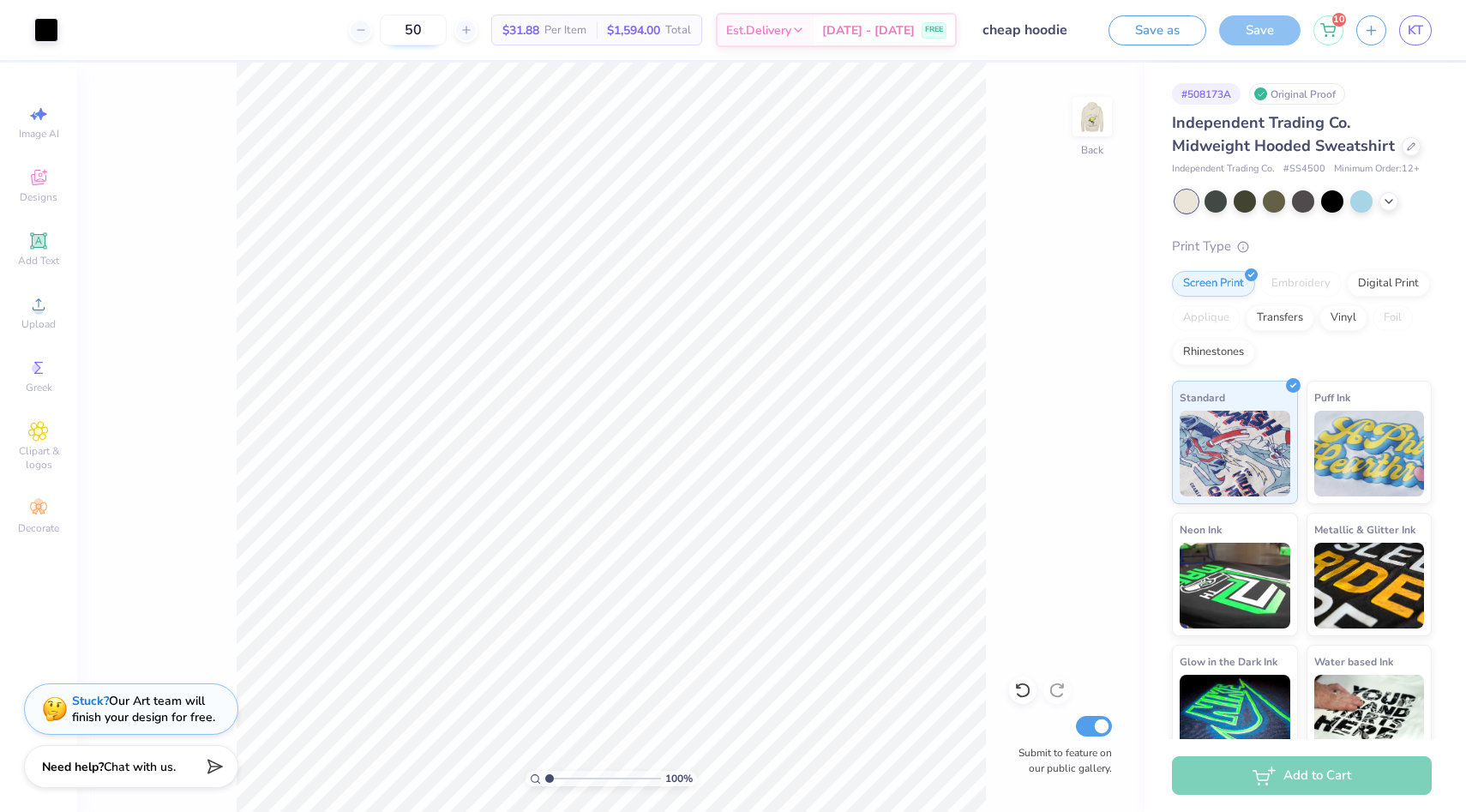
click at [435, 36] on input "50" at bounding box center [414, 30] width 67 height 31
click at [429, 33] on input "50" at bounding box center [414, 30] width 67 height 31
type input "30"
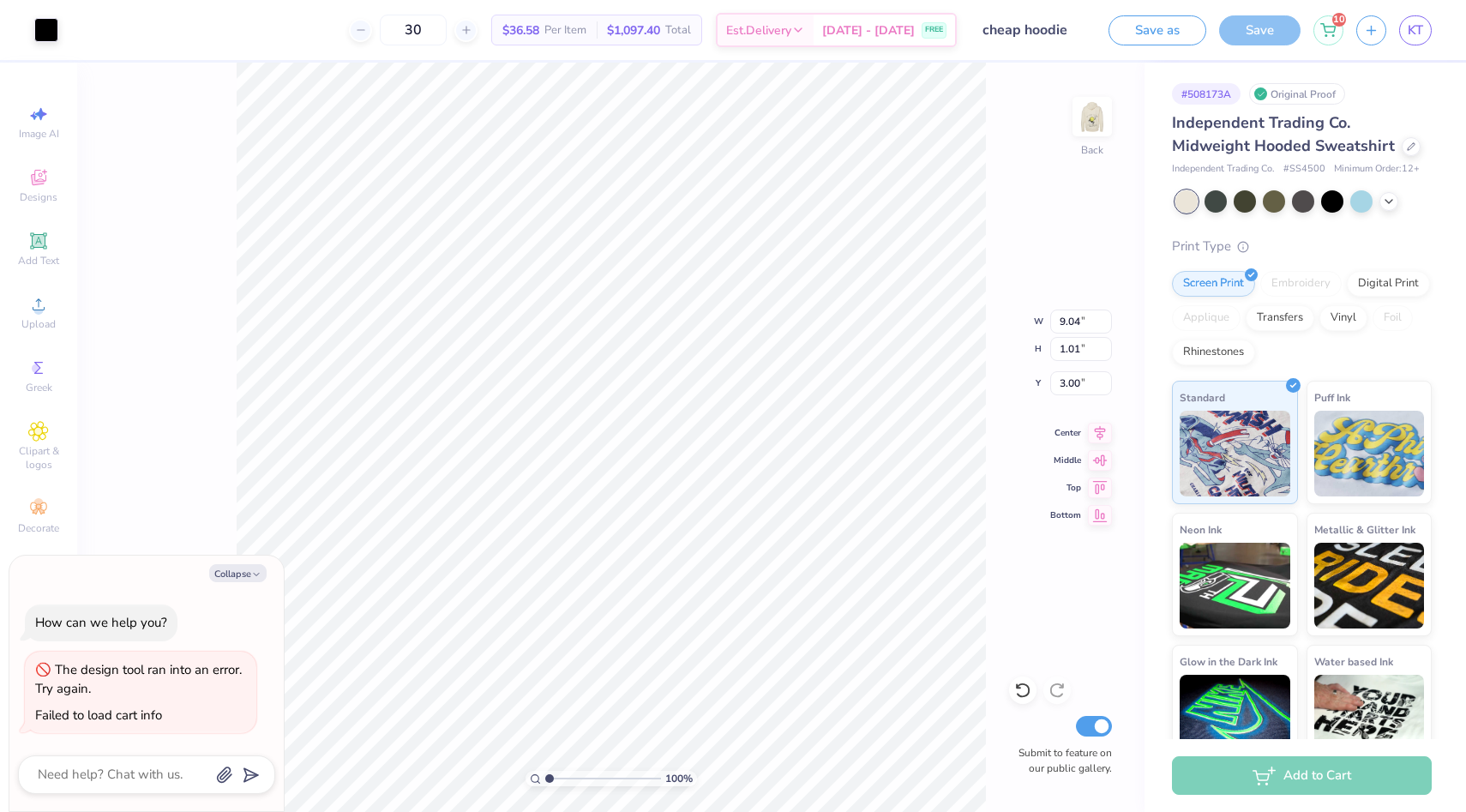
type textarea "x"
type input "3.91"
type input "0.44"
type input "3.57"
type textarea "x"
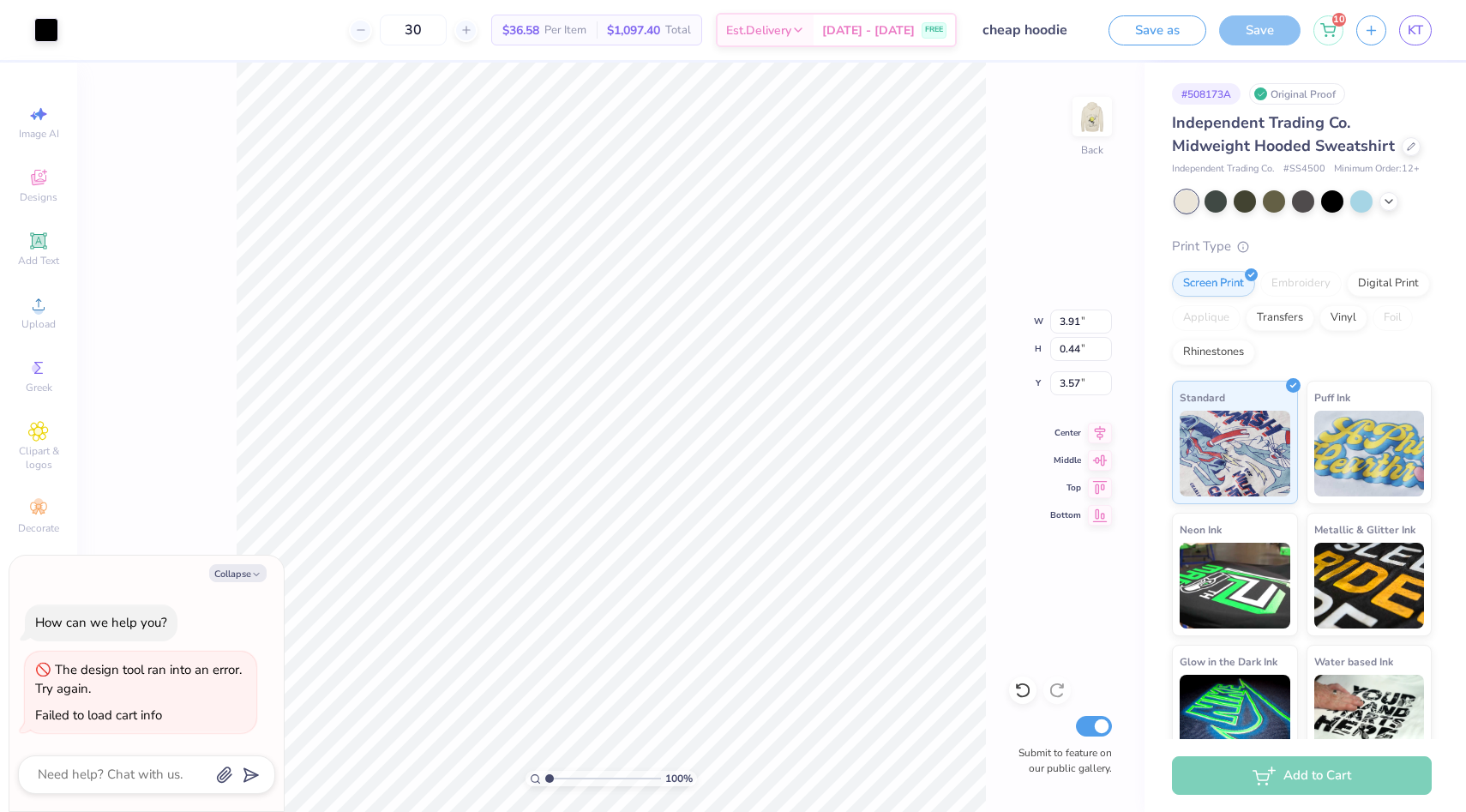
type input "3.00"
type textarea "x"
type input "9.79"
type input "1.10"
type input "2.34"
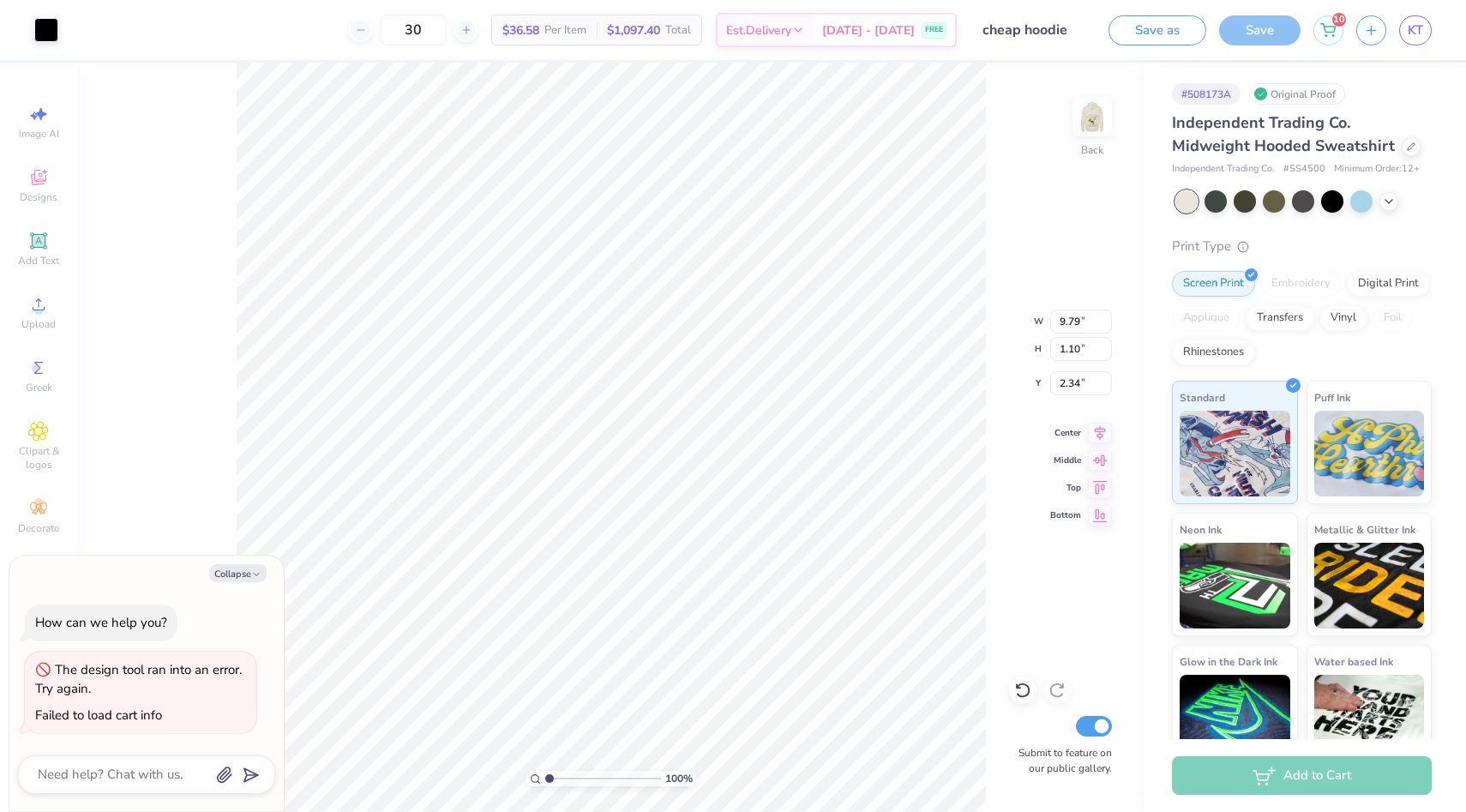
type textarea "x"
type input "2.72"
type textarea "x"
type input "3.00"
click at [1080, 123] on img at bounding box center [1093, 117] width 69 height 69
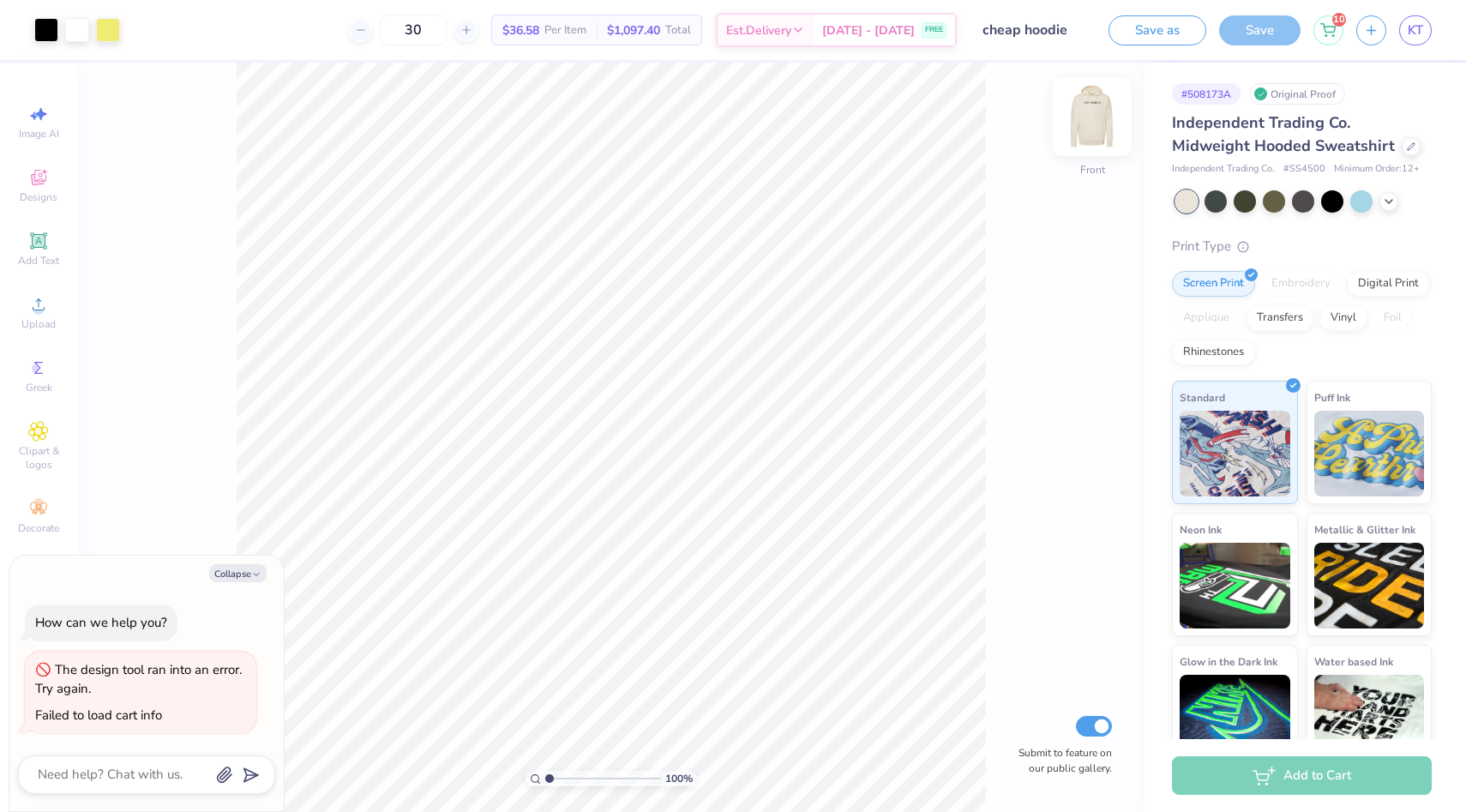
click at [1080, 123] on img at bounding box center [1093, 117] width 69 height 69
click at [1159, 26] on button "Save as" at bounding box center [1157, 28] width 97 height 30
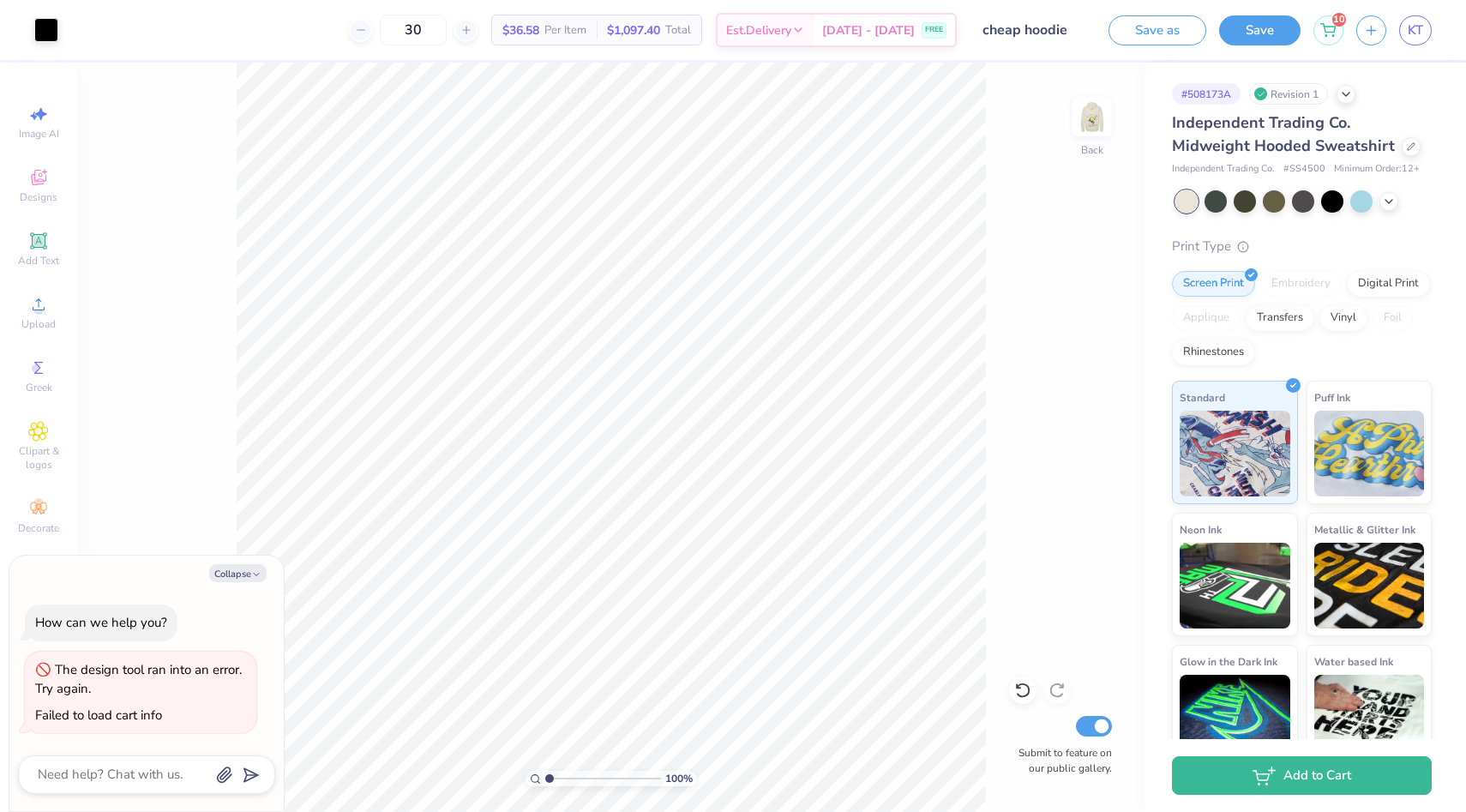
type textarea "x"
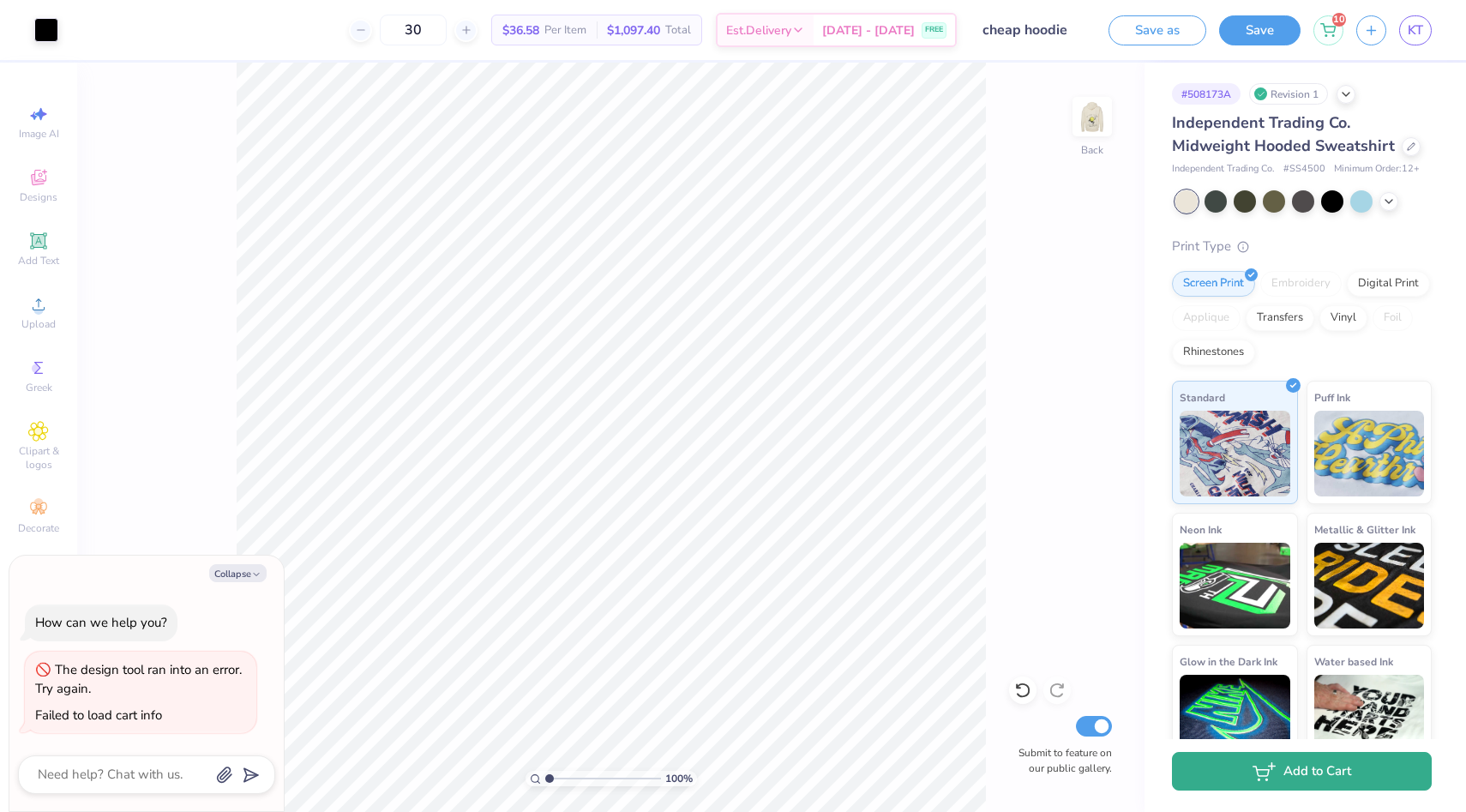
click at [1230, 773] on button "Add to Cart" at bounding box center [1303, 771] width 260 height 38
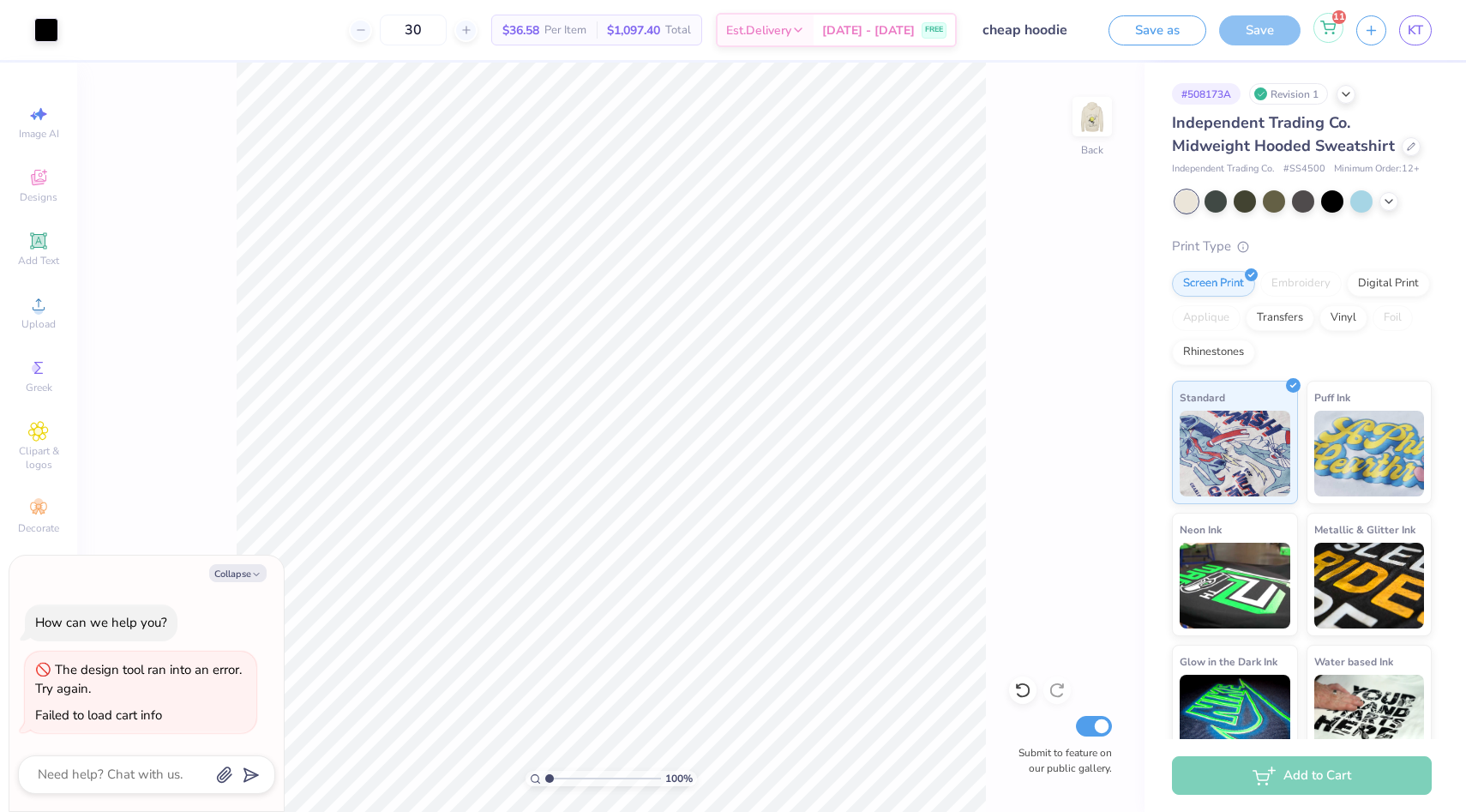
click at [1325, 31] on icon at bounding box center [1328, 28] width 16 height 14
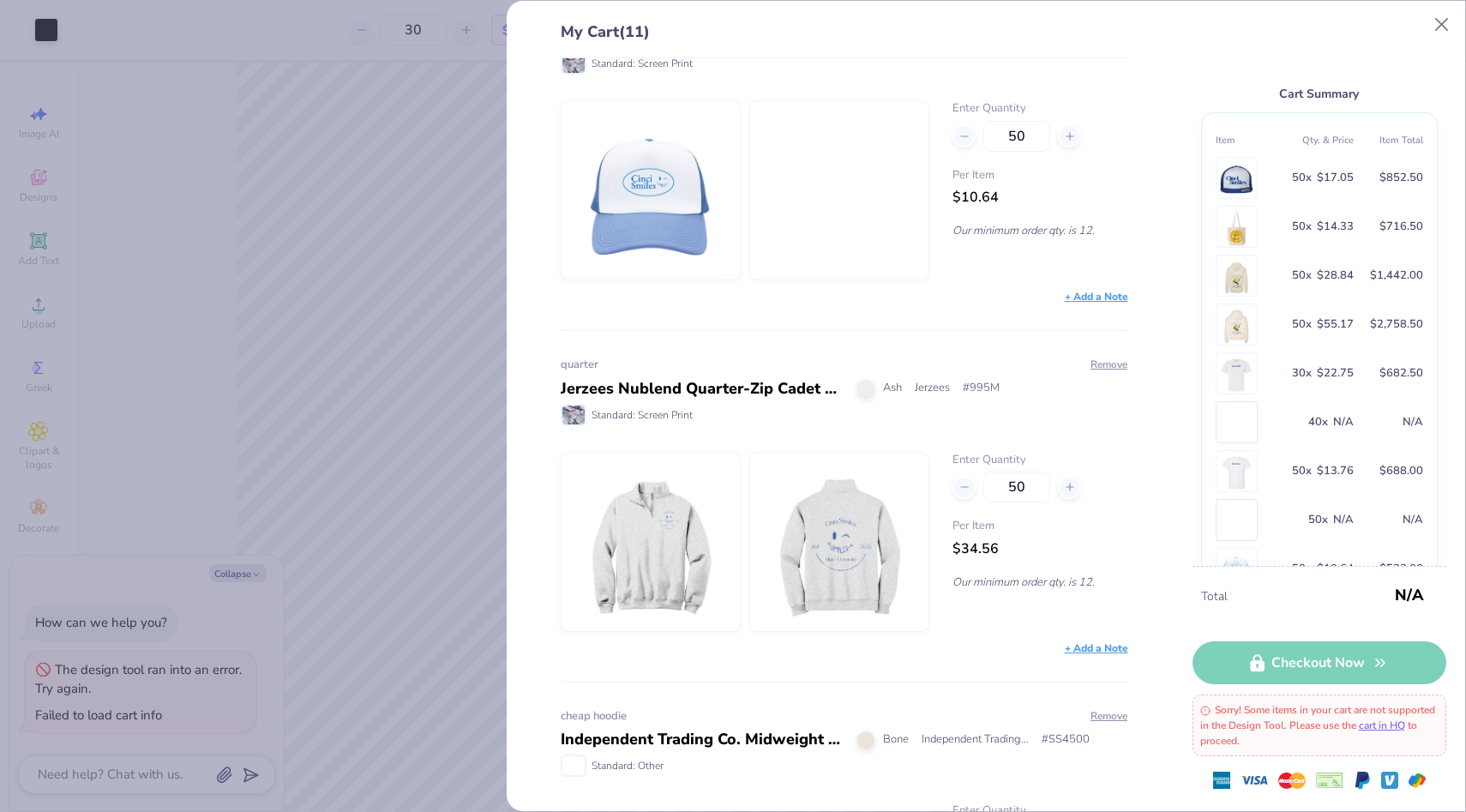
scroll to position [3152, 0]
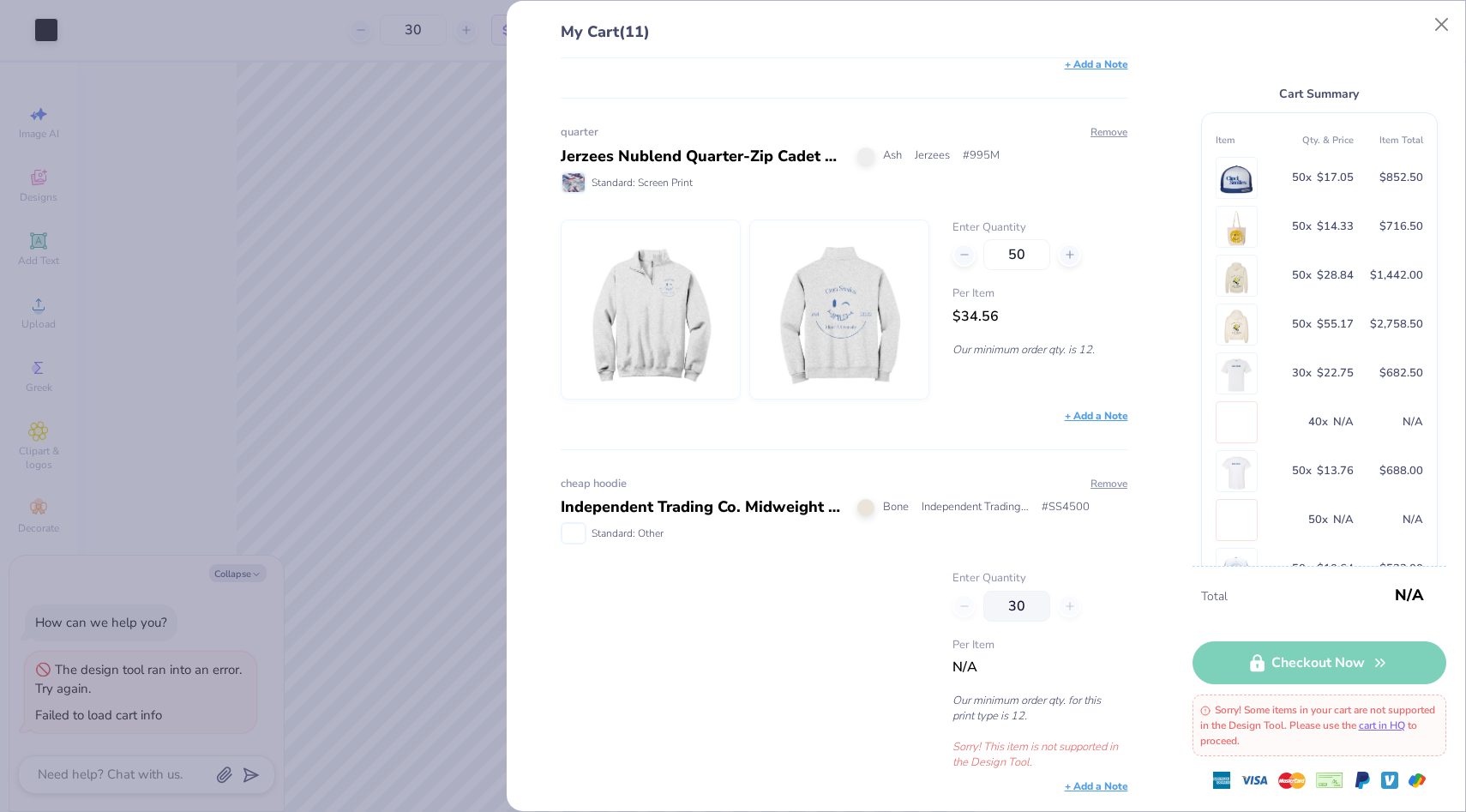
click at [853, 564] on div "cheap hoodie Independent Trading Co. Midweight Hooded Sweatshirt Bone Independe…" at bounding box center [845, 621] width 568 height 345
click at [881, 525] on div "Standard: Other" at bounding box center [845, 532] width 568 height 23
click at [792, 496] on div "Independent Trading Co. Midweight Hooded Sweatshirt" at bounding box center [703, 507] width 284 height 24
click at [1405, 724] on link "cart in HQ" at bounding box center [1381, 725] width 46 height 14
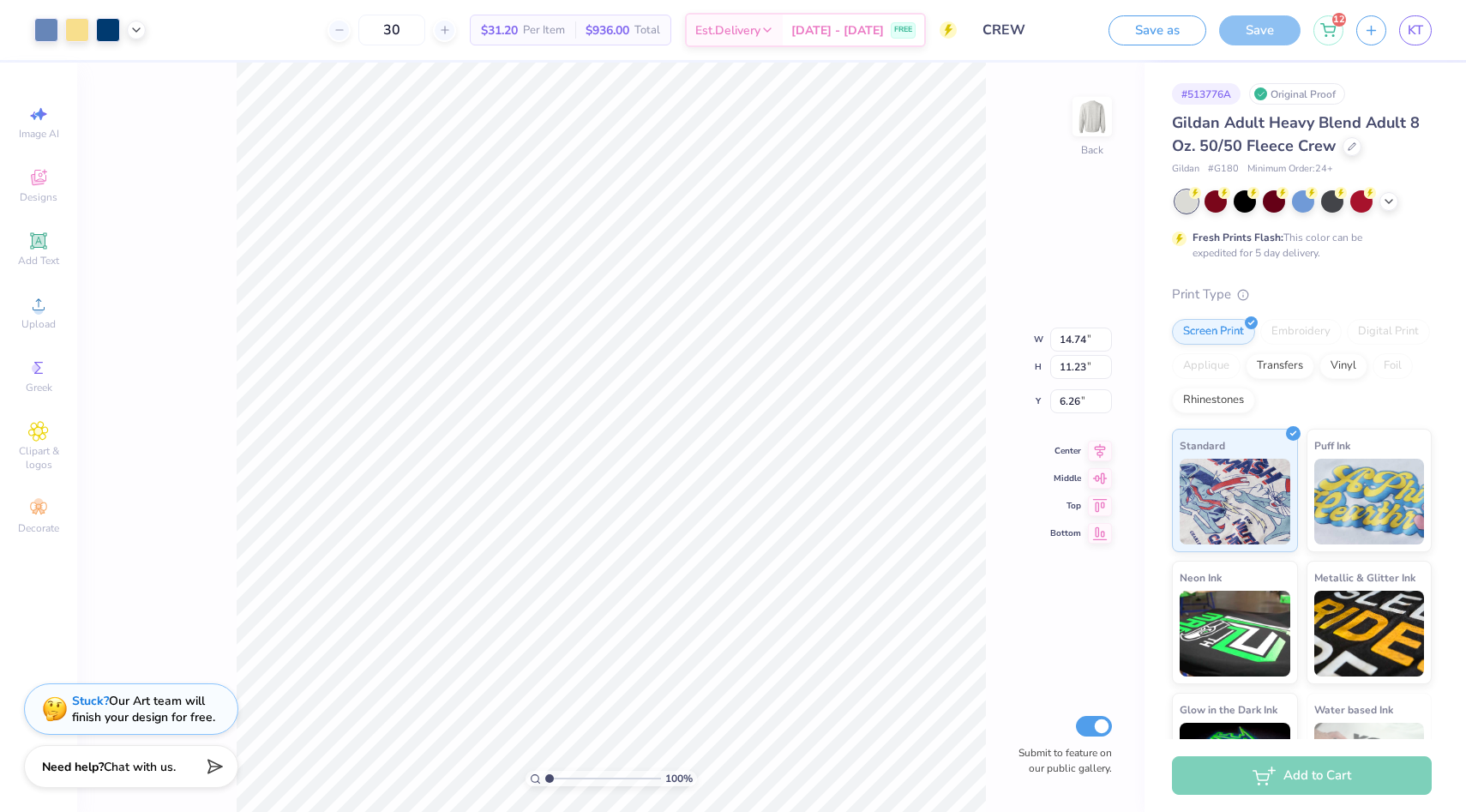
type input "3.00"
click at [987, 284] on div "100 % Back W 14.74 14.74 " H 11.23 11.23 " Y 3.00 3.00 " Center Middle Top Bott…" at bounding box center [610, 437] width 1067 height 749
click at [1180, 36] on button "Save as" at bounding box center [1157, 28] width 97 height 30
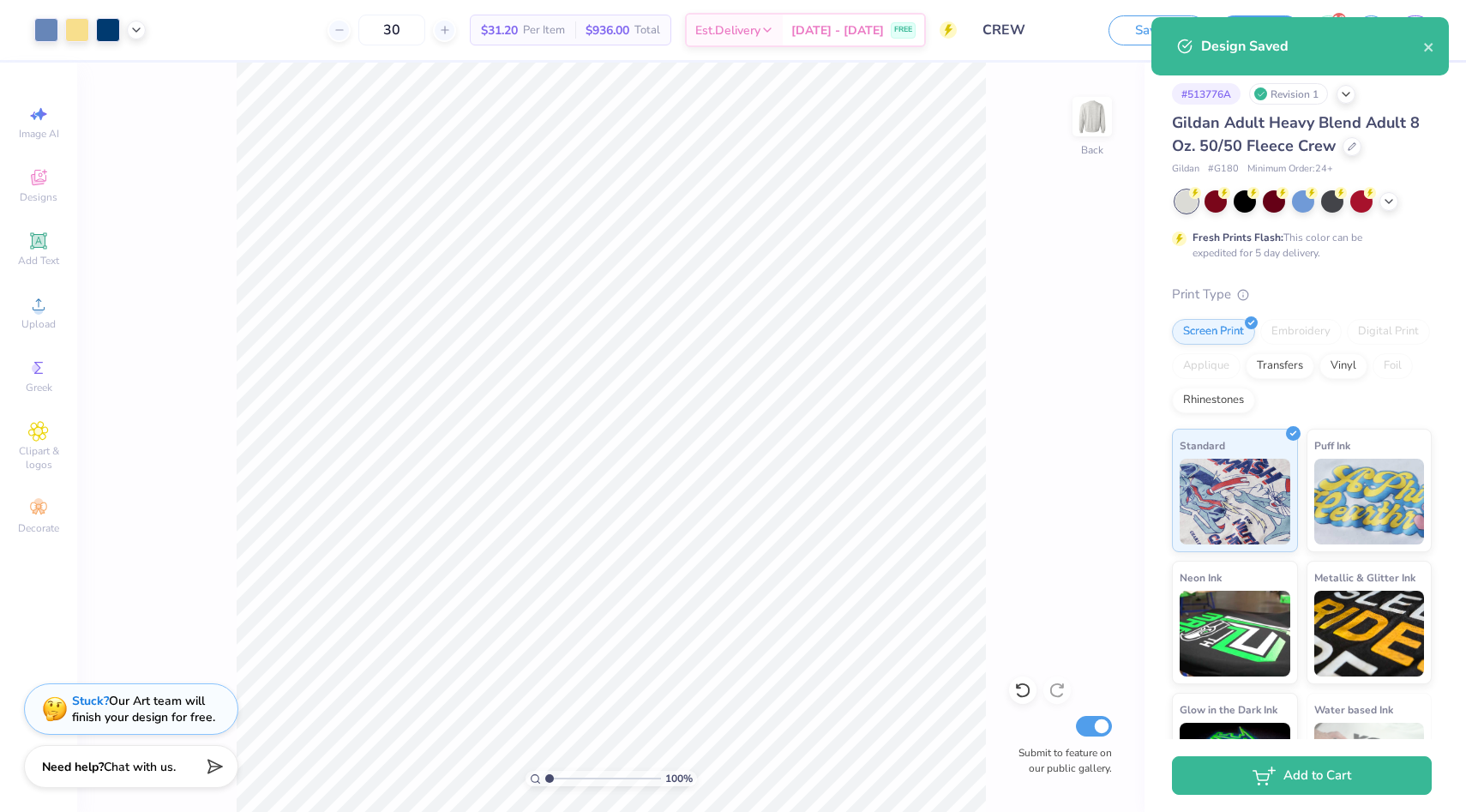
click at [1080, 256] on div "100 % Back Submit to feature on our public gallery." at bounding box center [610, 437] width 1067 height 749
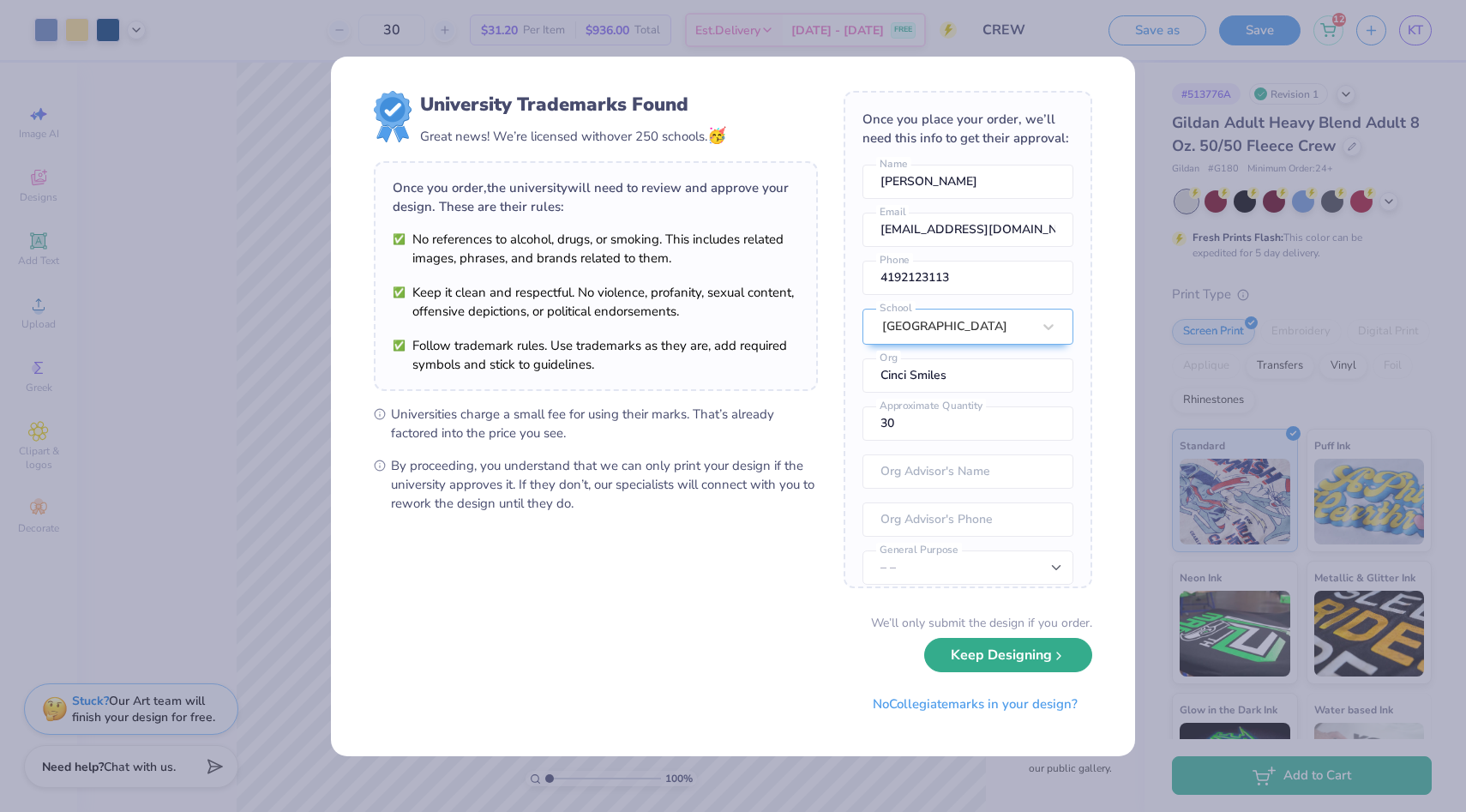
click at [983, 666] on button "Keep Designing" at bounding box center [1008, 656] width 168 height 35
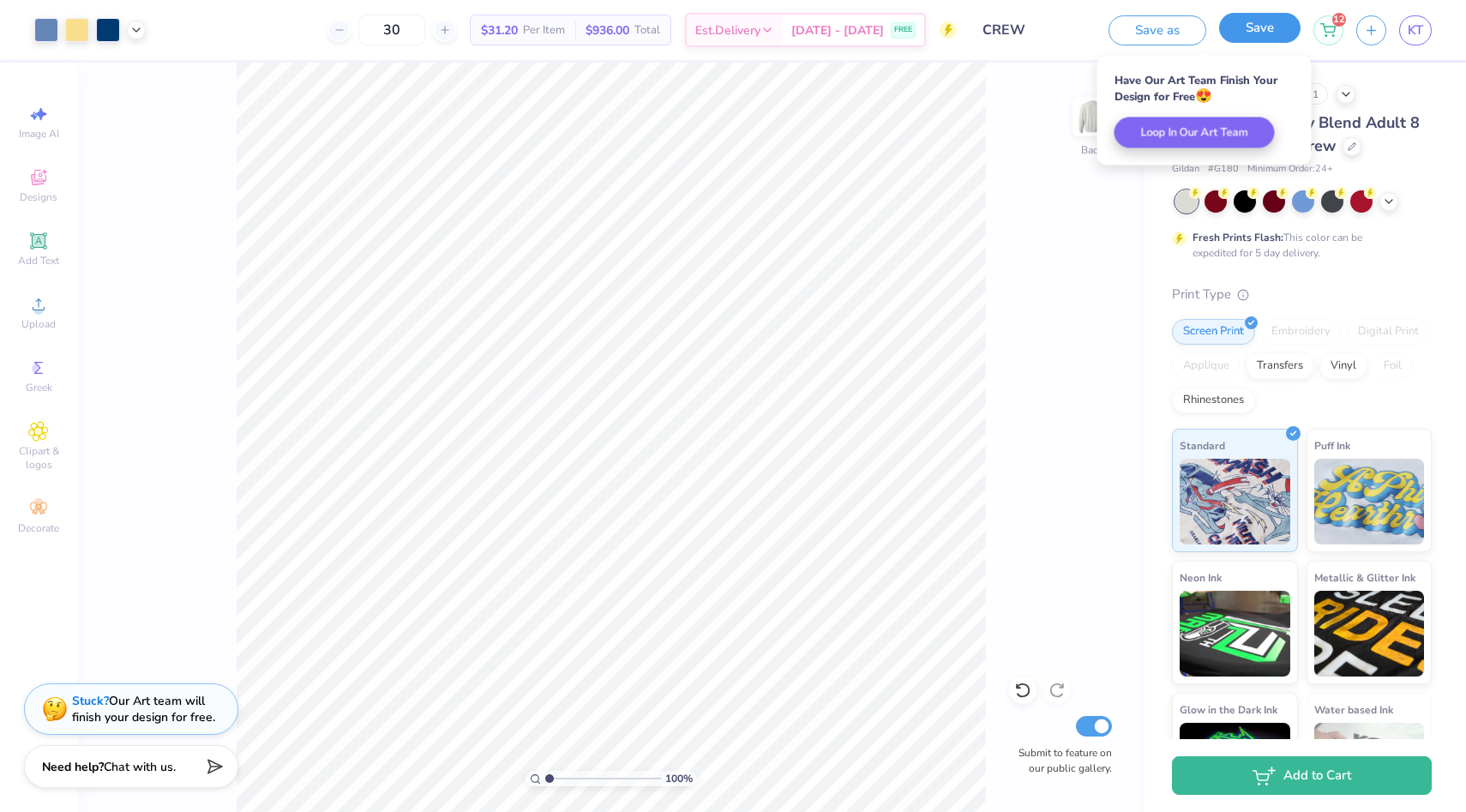
click at [1250, 31] on button "Save" at bounding box center [1259, 28] width 82 height 30
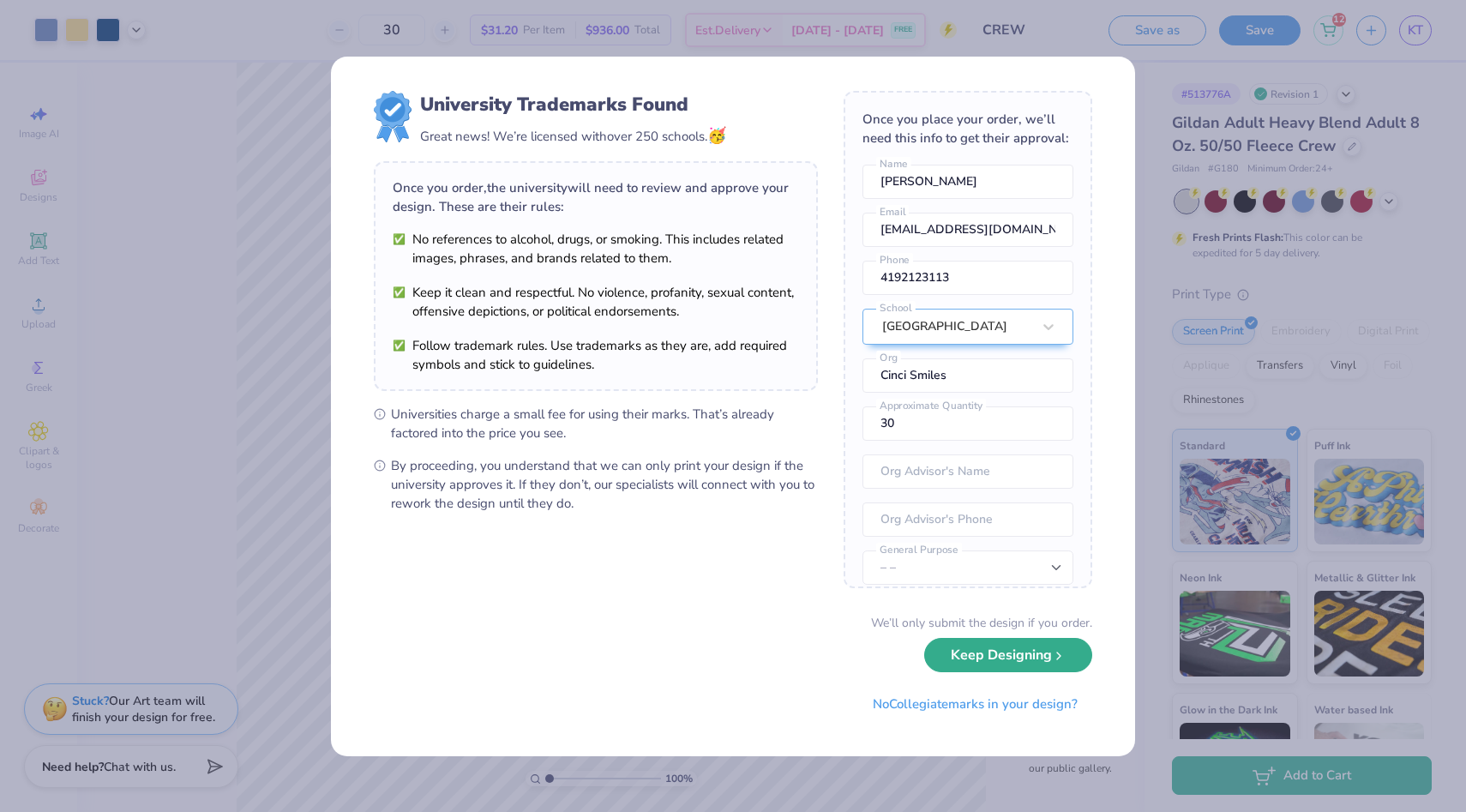
click at [994, 665] on button "Keep Designing" at bounding box center [1008, 656] width 168 height 35
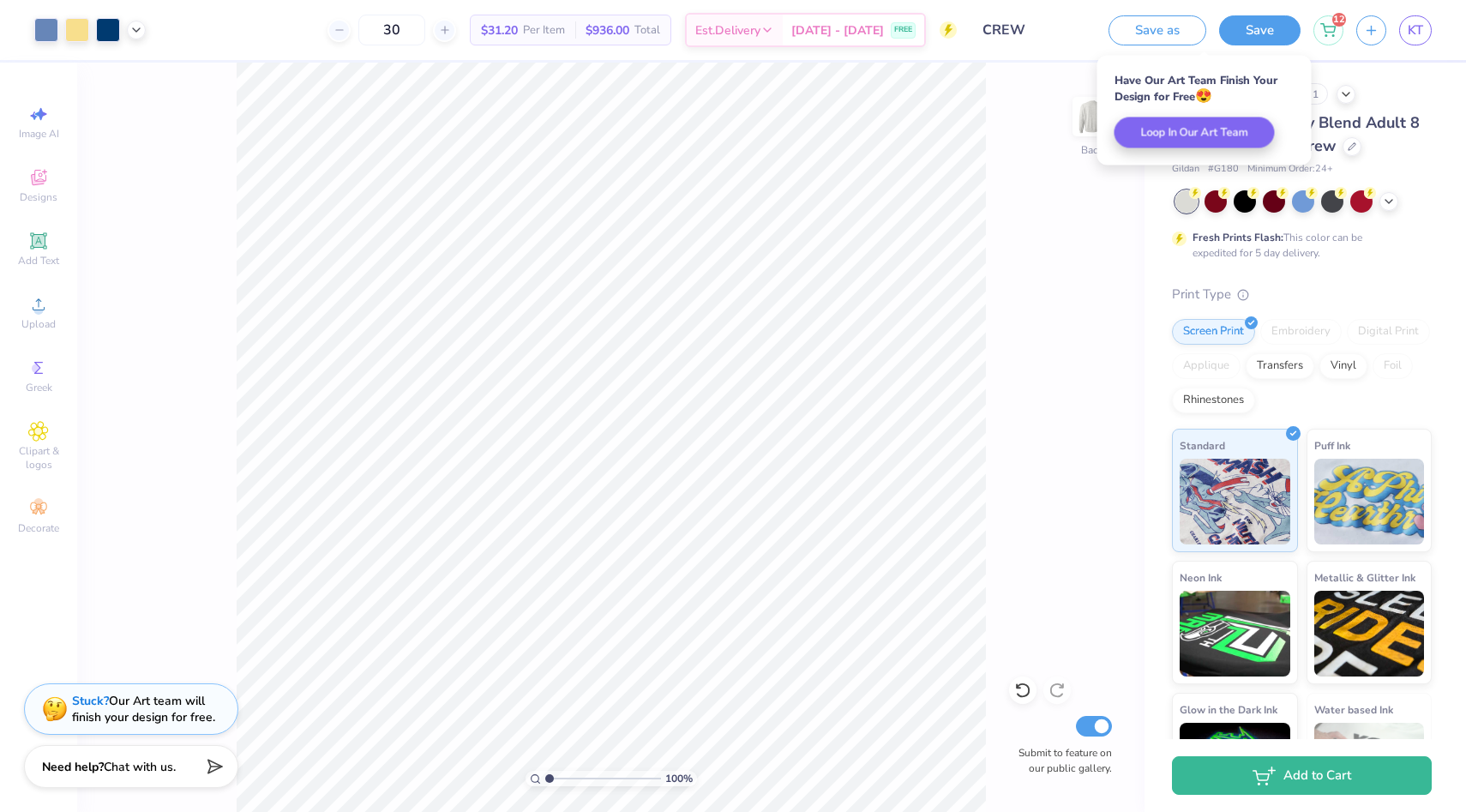
click at [1107, 261] on div "100 % Back Submit to feature on our public gallery." at bounding box center [610, 437] width 1067 height 749
click at [1325, 43] on div "12" at bounding box center [1328, 31] width 30 height 30
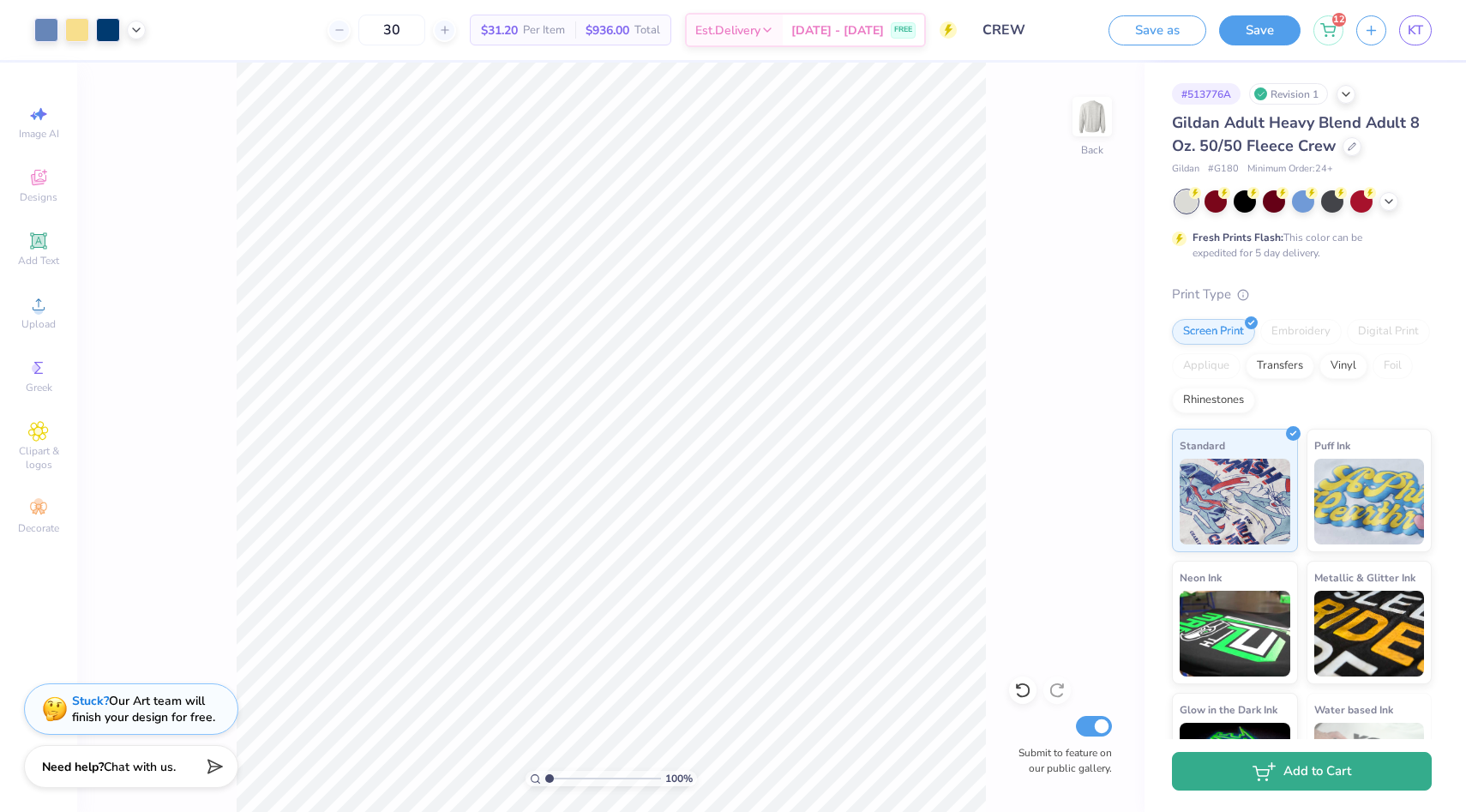
click at [1240, 774] on button "Add to Cart" at bounding box center [1303, 771] width 260 height 38
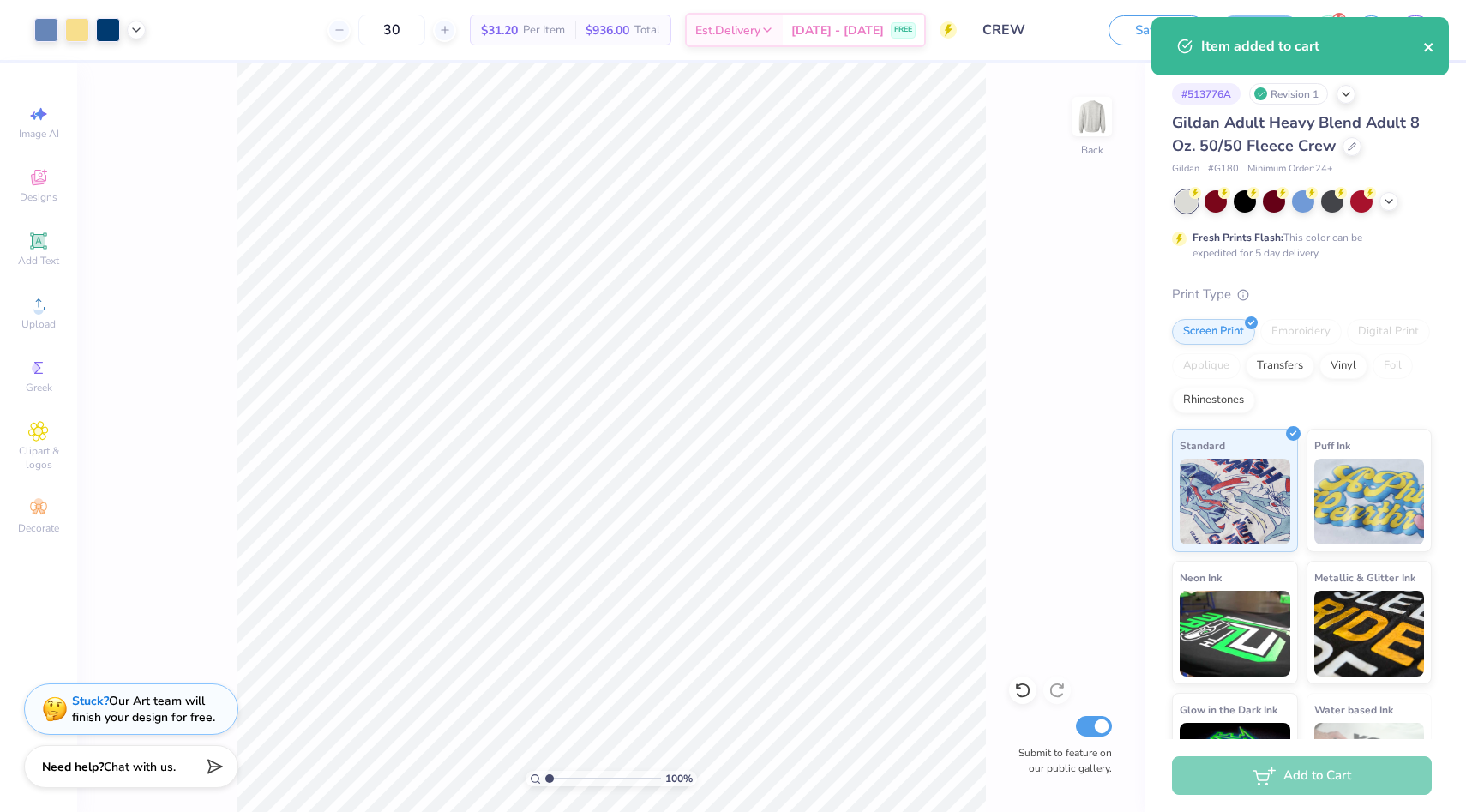
click at [1425, 49] on icon "close" at bounding box center [1430, 47] width 12 height 14
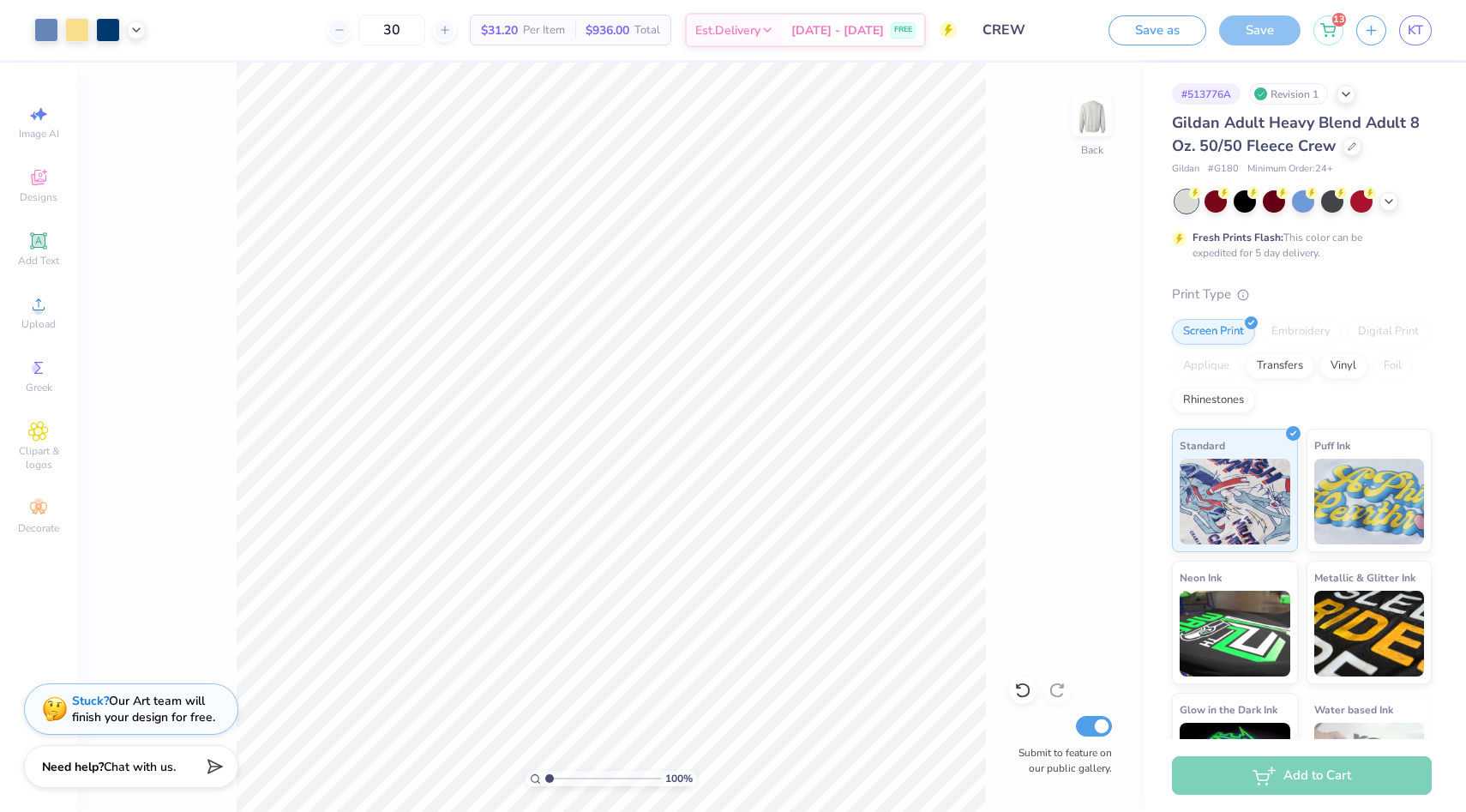
click at [1339, 33] on div "Item added to cart" at bounding box center [1300, 52] width 304 height 78
click at [1336, 33] on div "13" at bounding box center [1328, 28] width 30 height 30
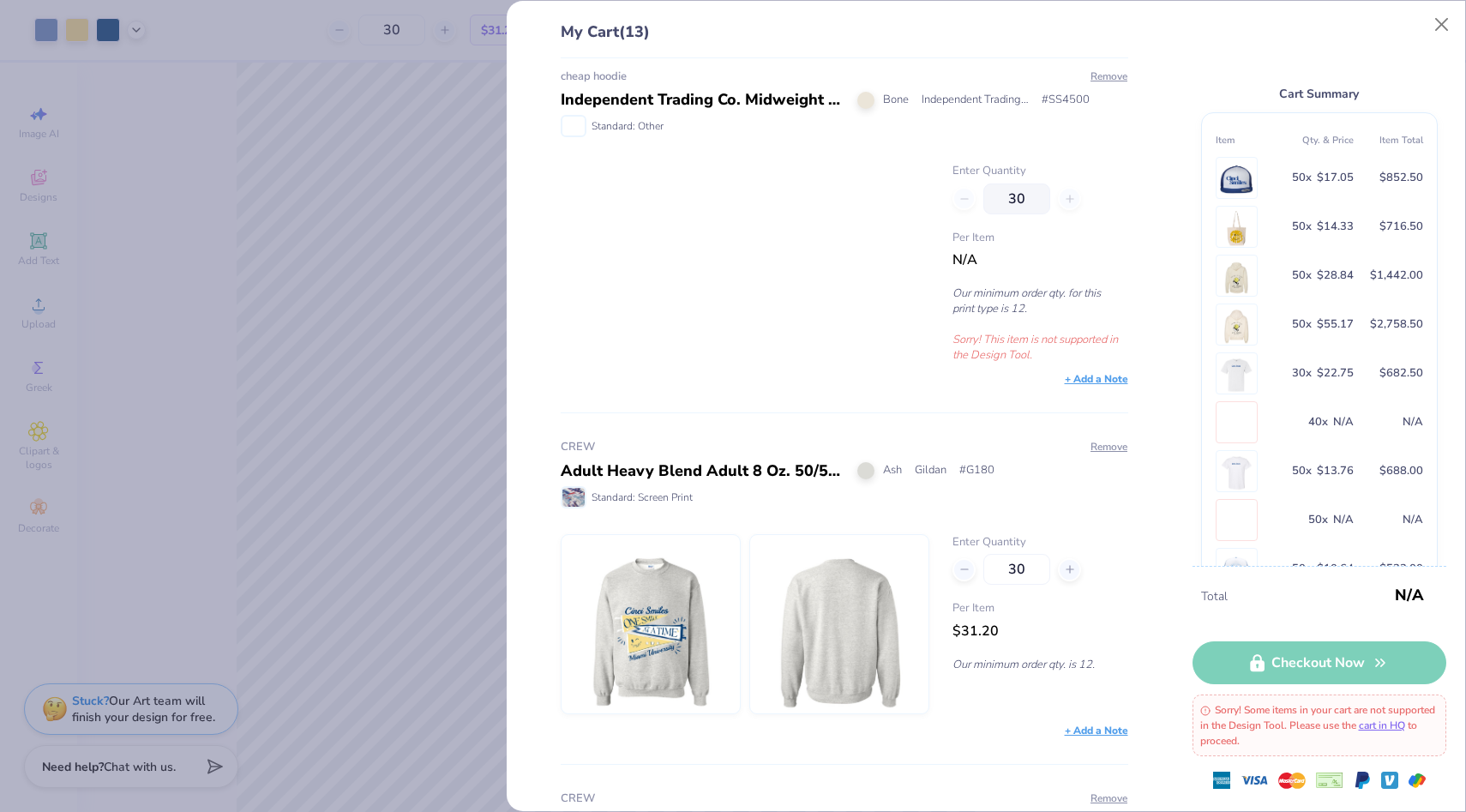
scroll to position [3854, 0]
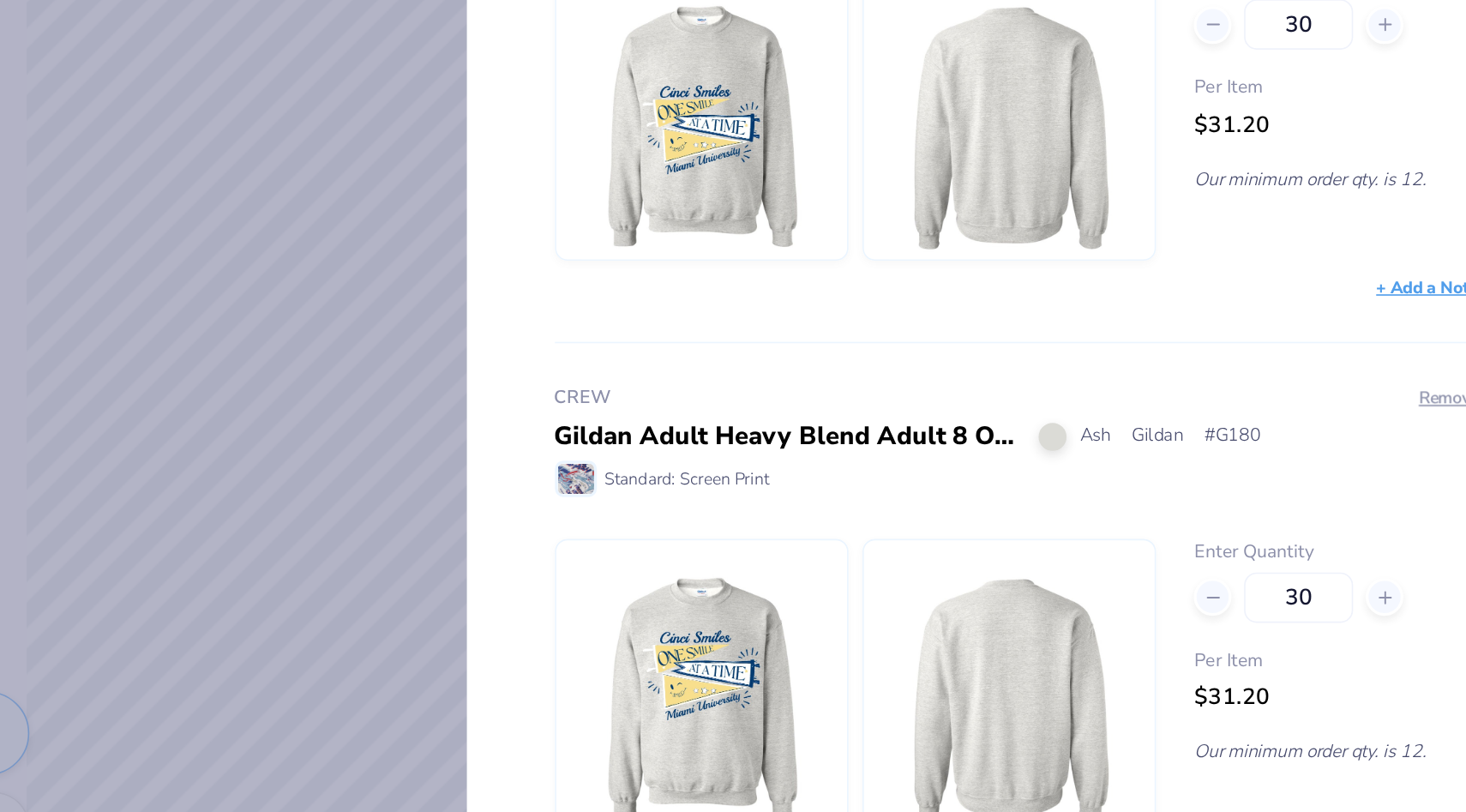
click at [457, 622] on div "My Cart (13) cinci hat Royal/ Wht/ Royl Yupoong # 6006W Standard: Screen Print …" at bounding box center [733, 406] width 1466 height 812
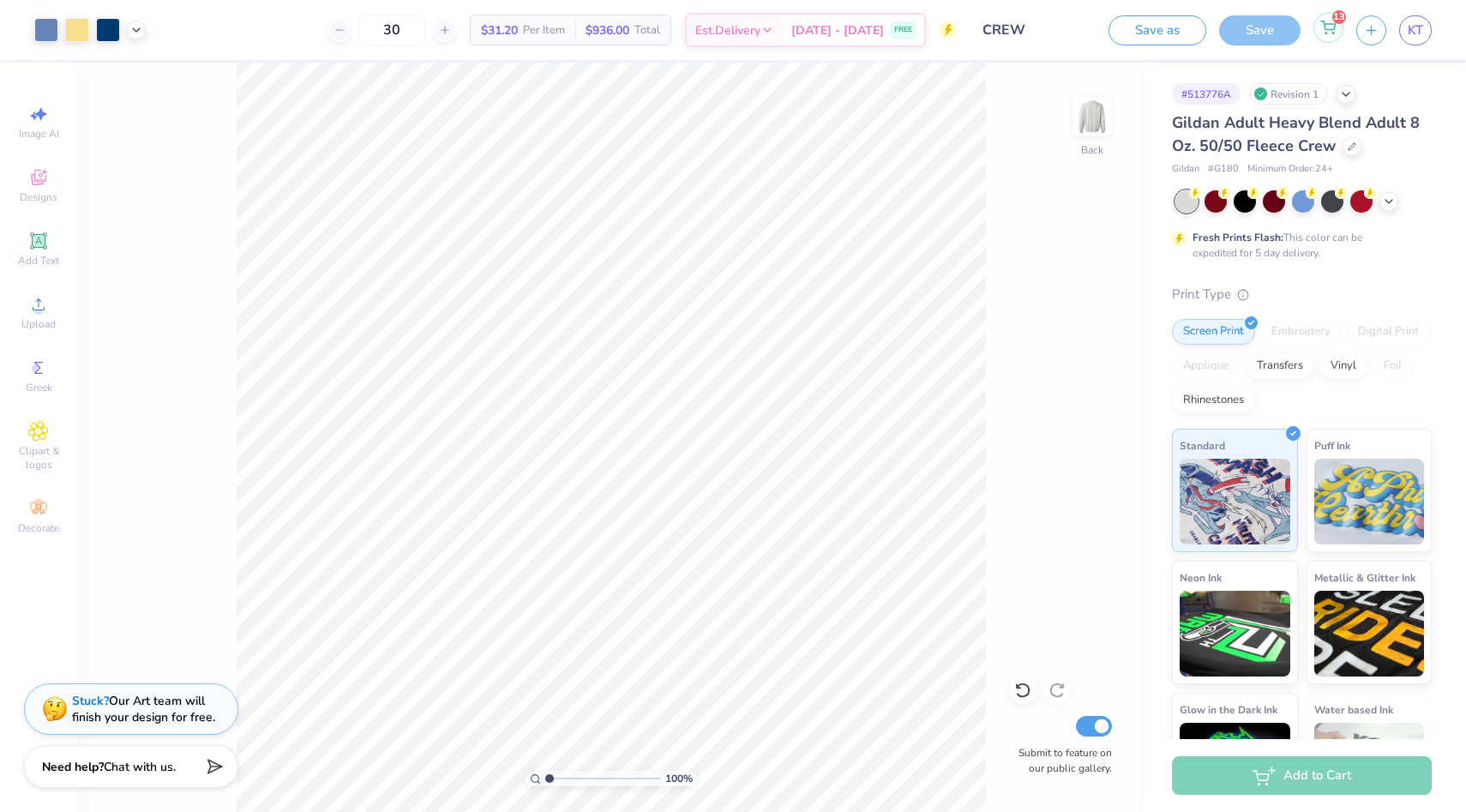
click at [1336, 30] on div "13" at bounding box center [1328, 28] width 30 height 30
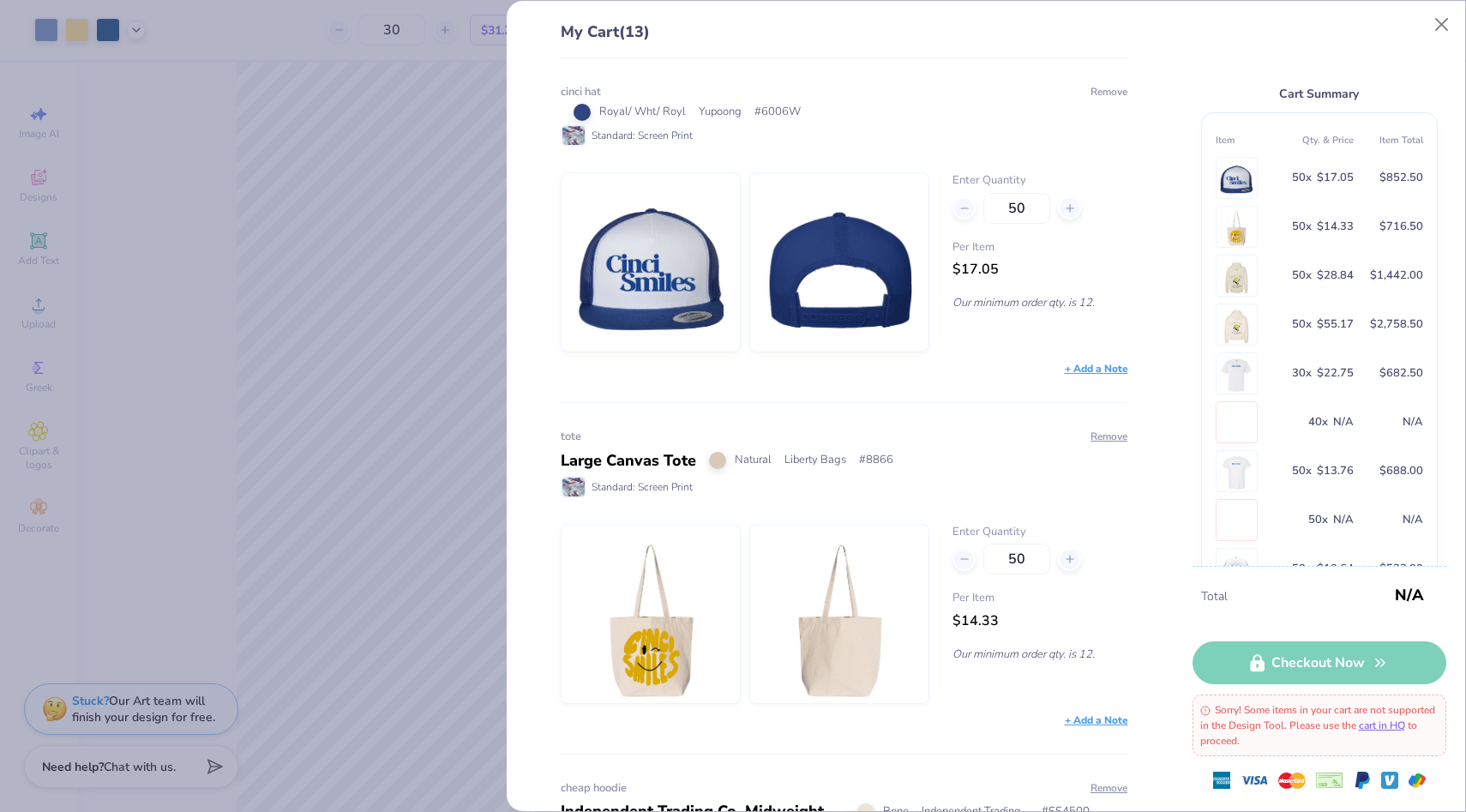
click at [1095, 93] on button "Remove" at bounding box center [1109, 92] width 38 height 16
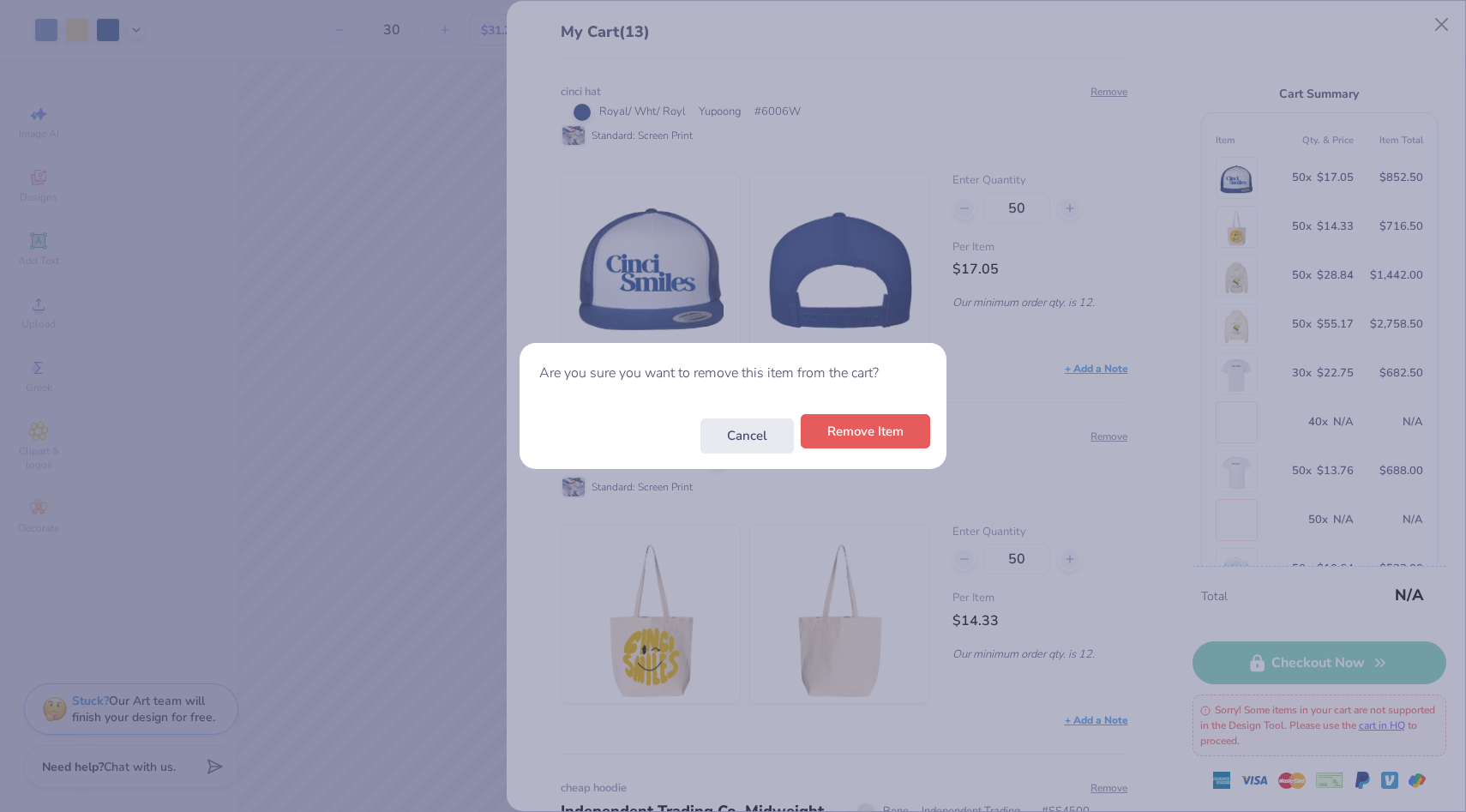
click at [890, 446] on button "Remove Item" at bounding box center [865, 432] width 130 height 35
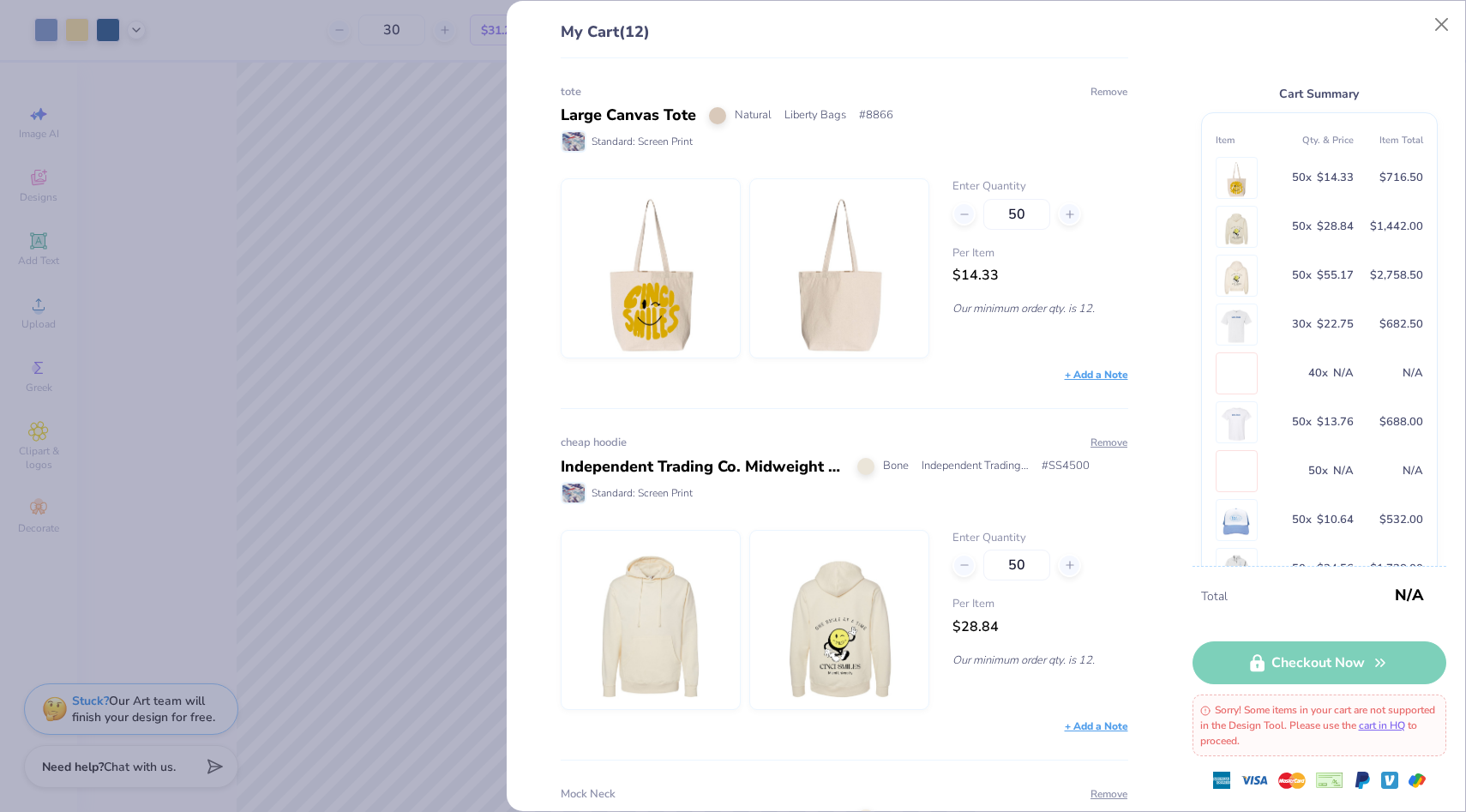
click at [1095, 96] on button "Remove" at bounding box center [1109, 92] width 38 height 16
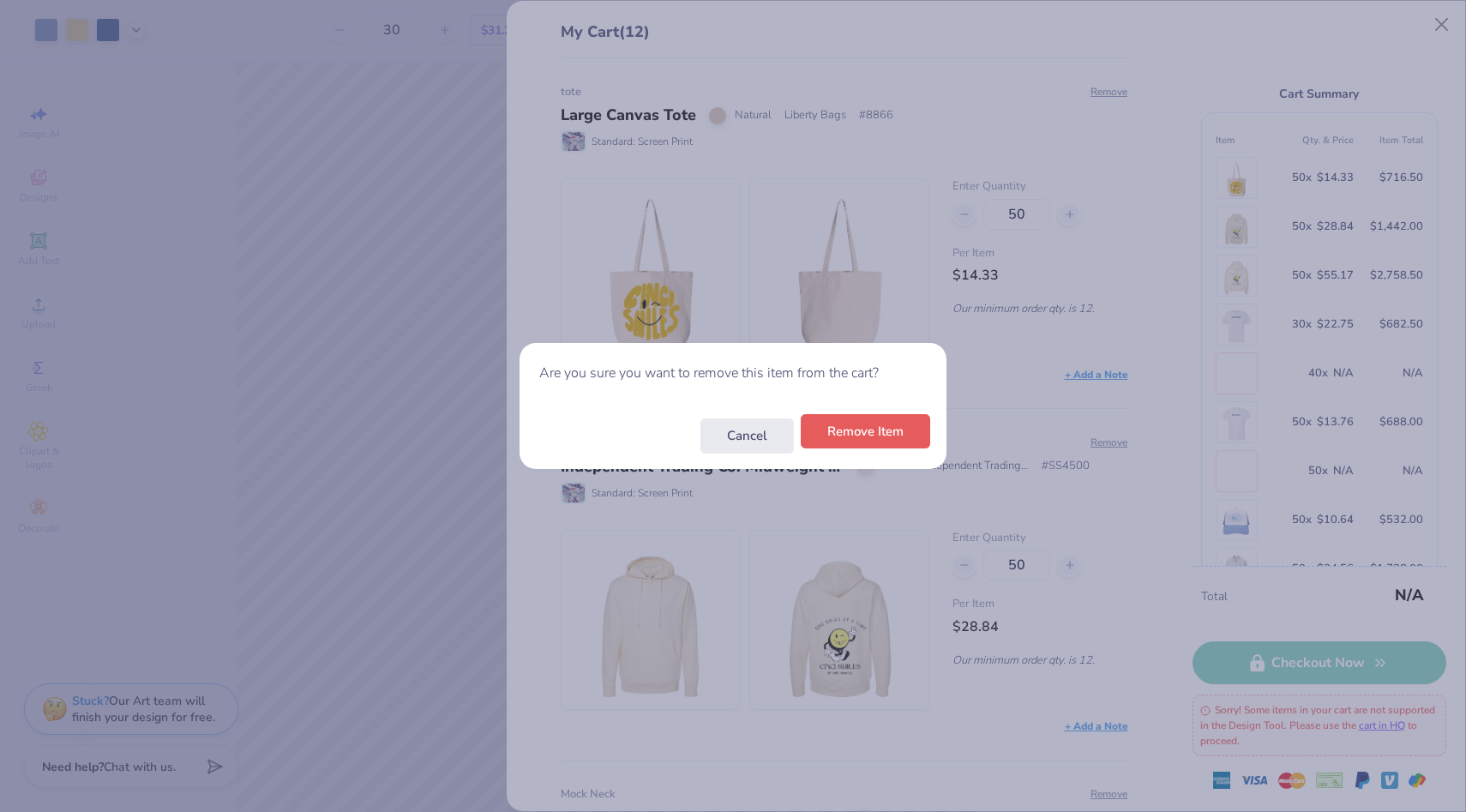
click at [893, 440] on button "Remove Item" at bounding box center [865, 432] width 130 height 35
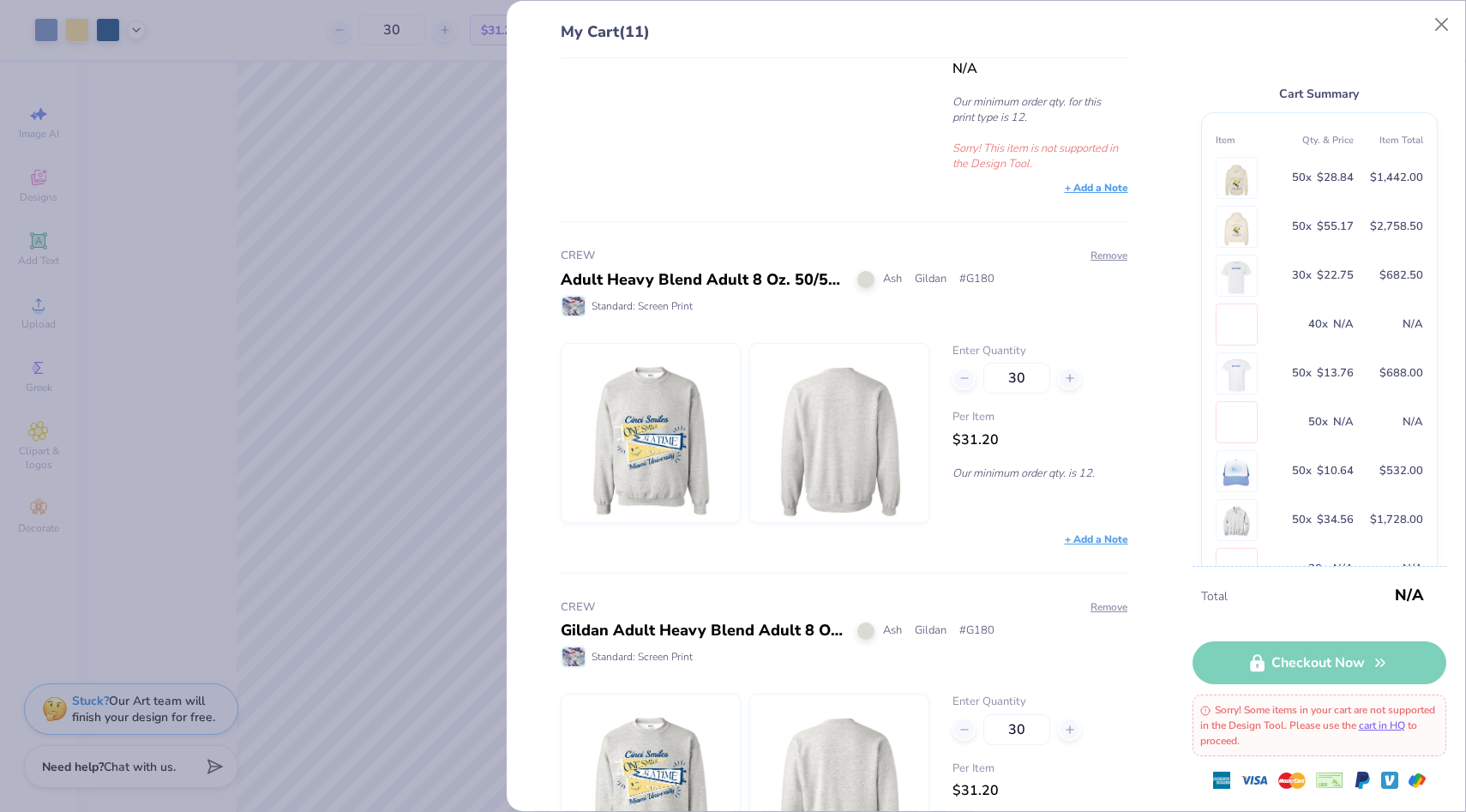
scroll to position [3158, 0]
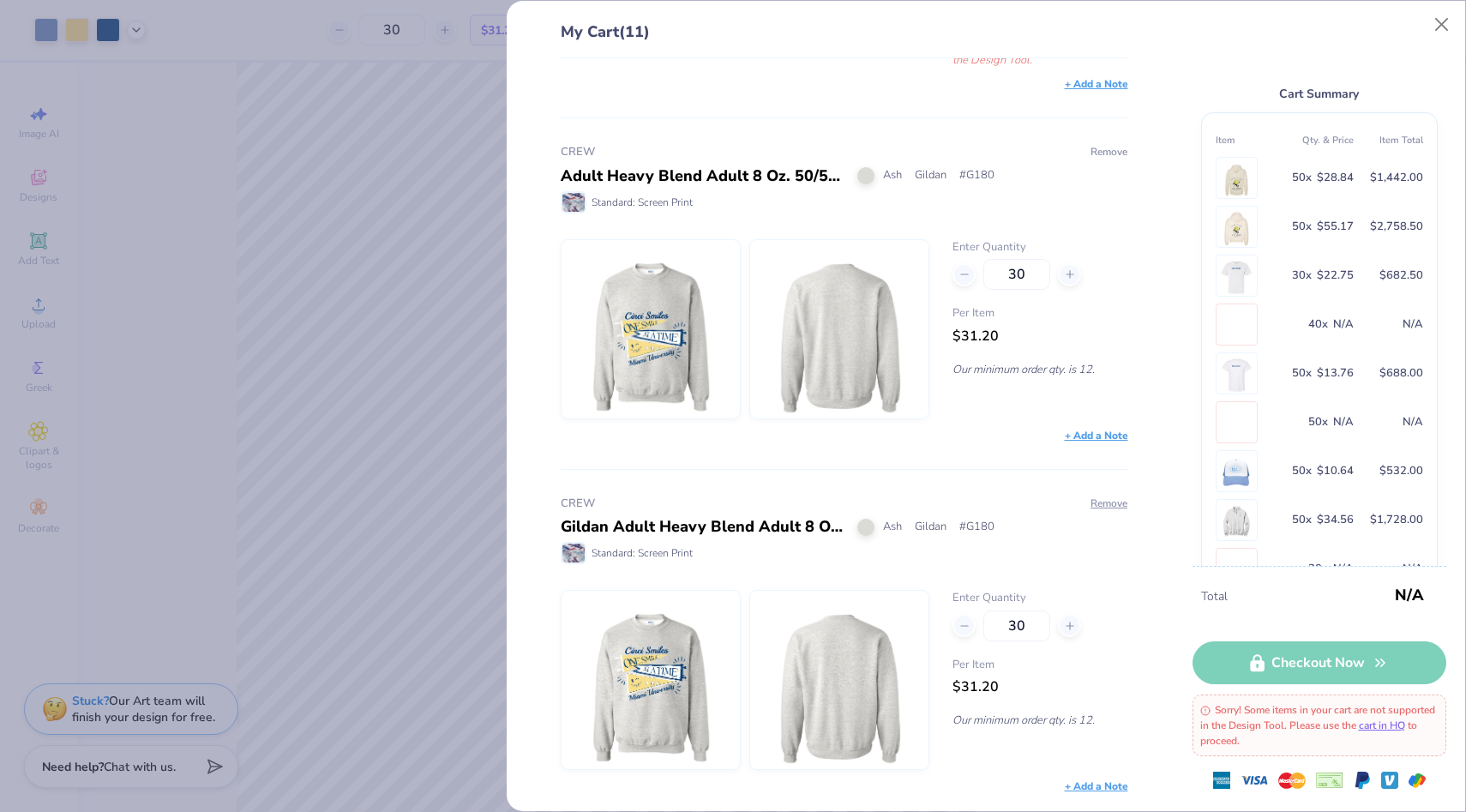
click at [1097, 146] on button "Remove" at bounding box center [1109, 152] width 38 height 16
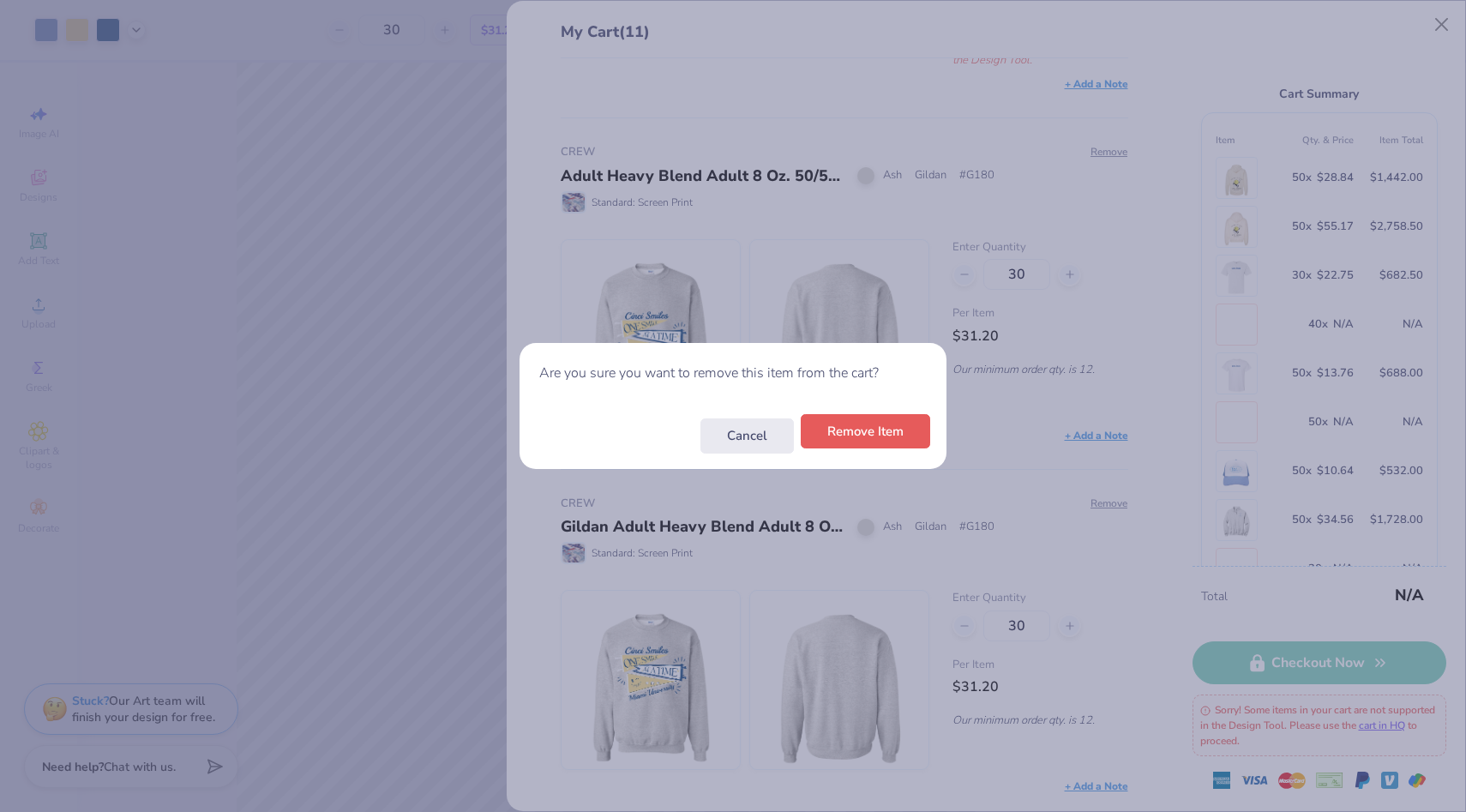
click at [906, 430] on button "Remove Item" at bounding box center [865, 432] width 130 height 35
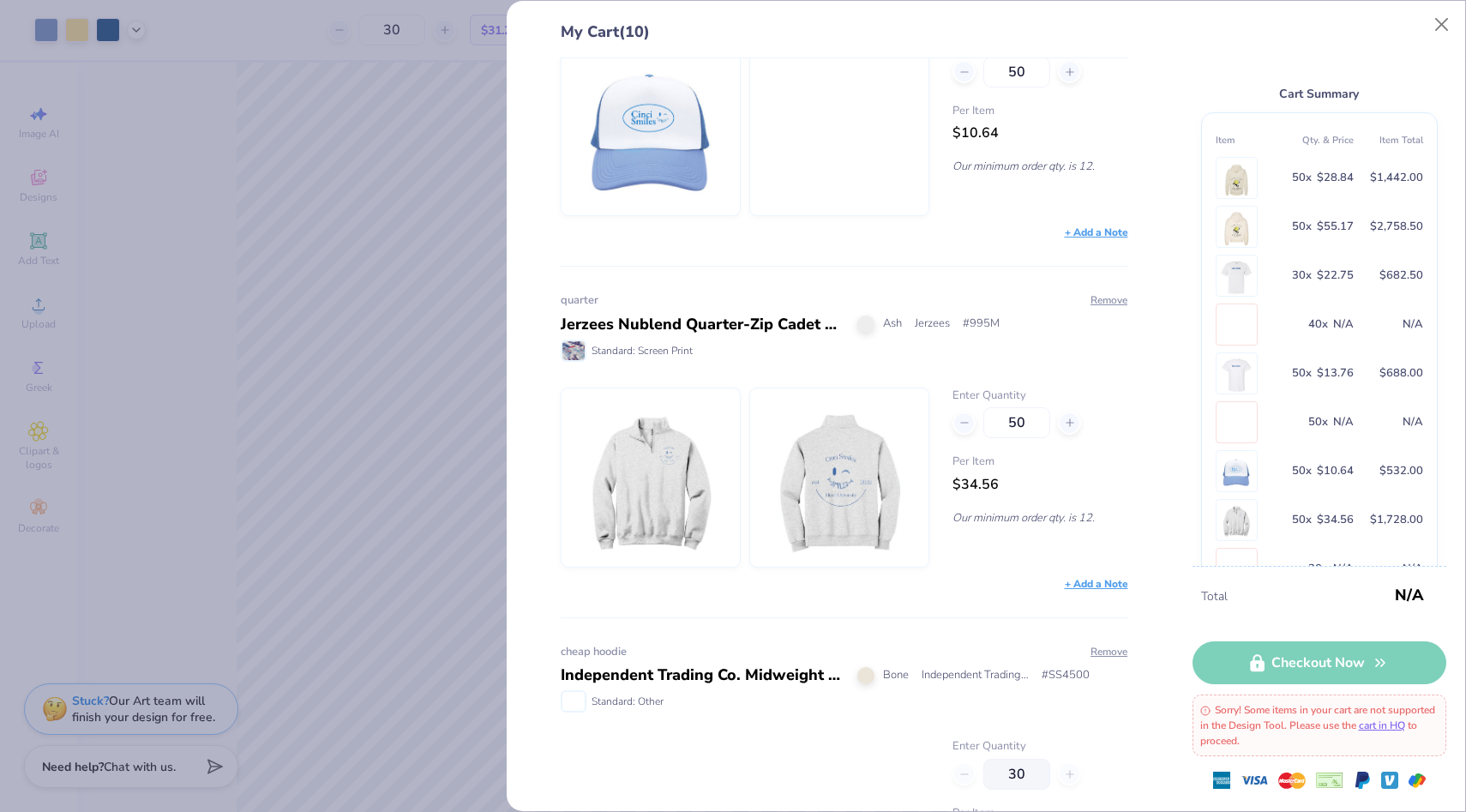
scroll to position [2272, 0]
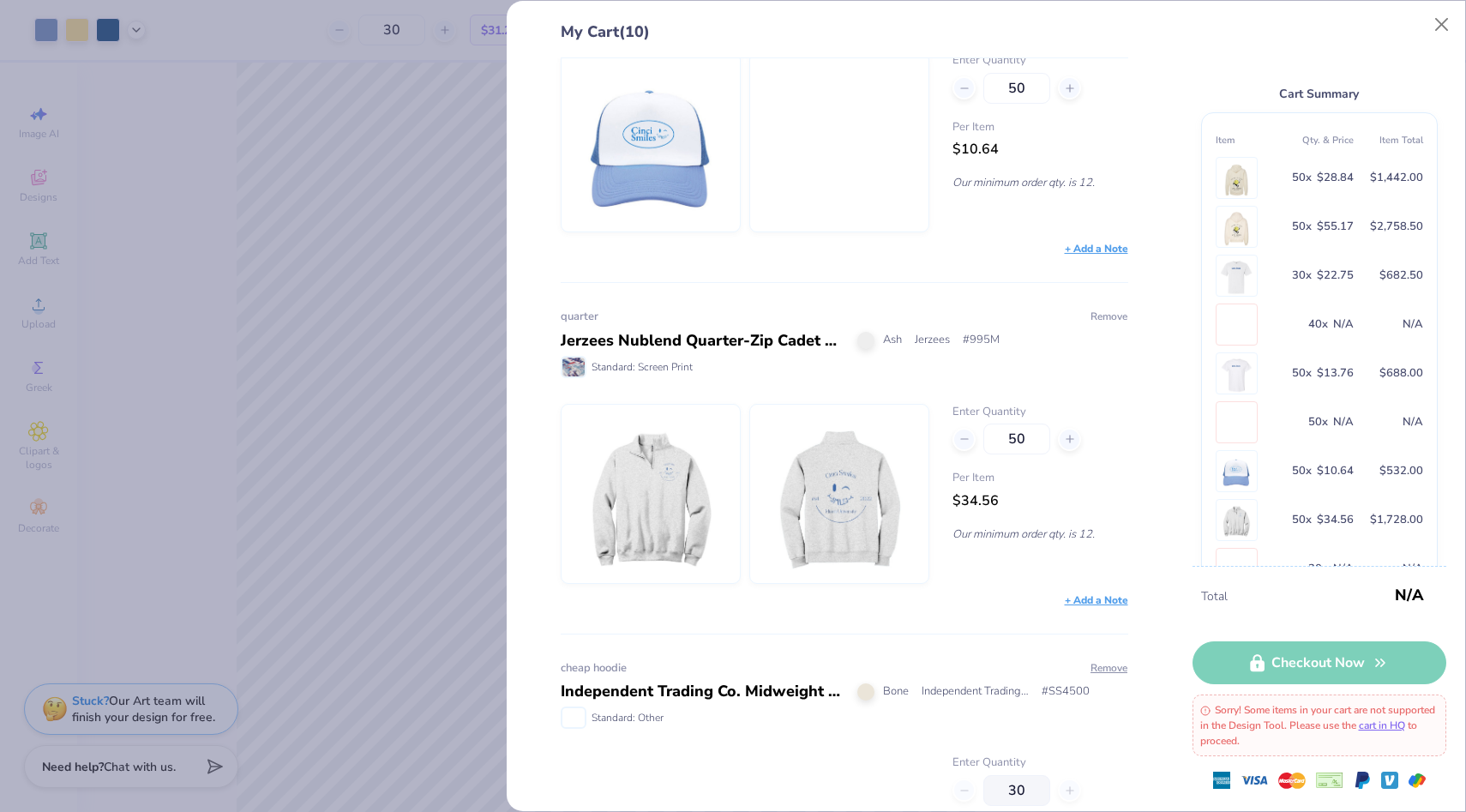
click at [1107, 311] on button "Remove" at bounding box center [1109, 317] width 38 height 16
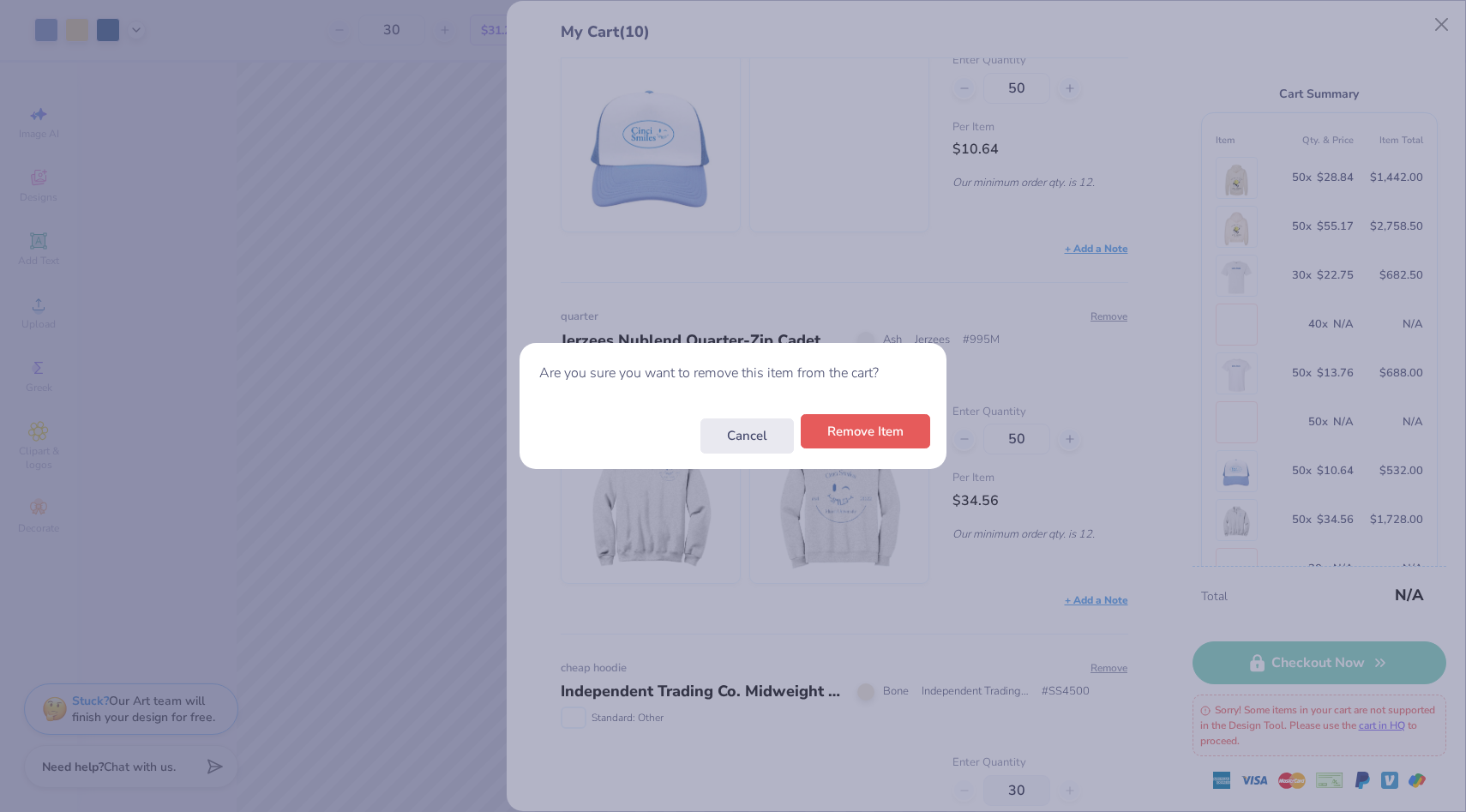
click at [880, 447] on button "Remove Item" at bounding box center [865, 432] width 130 height 35
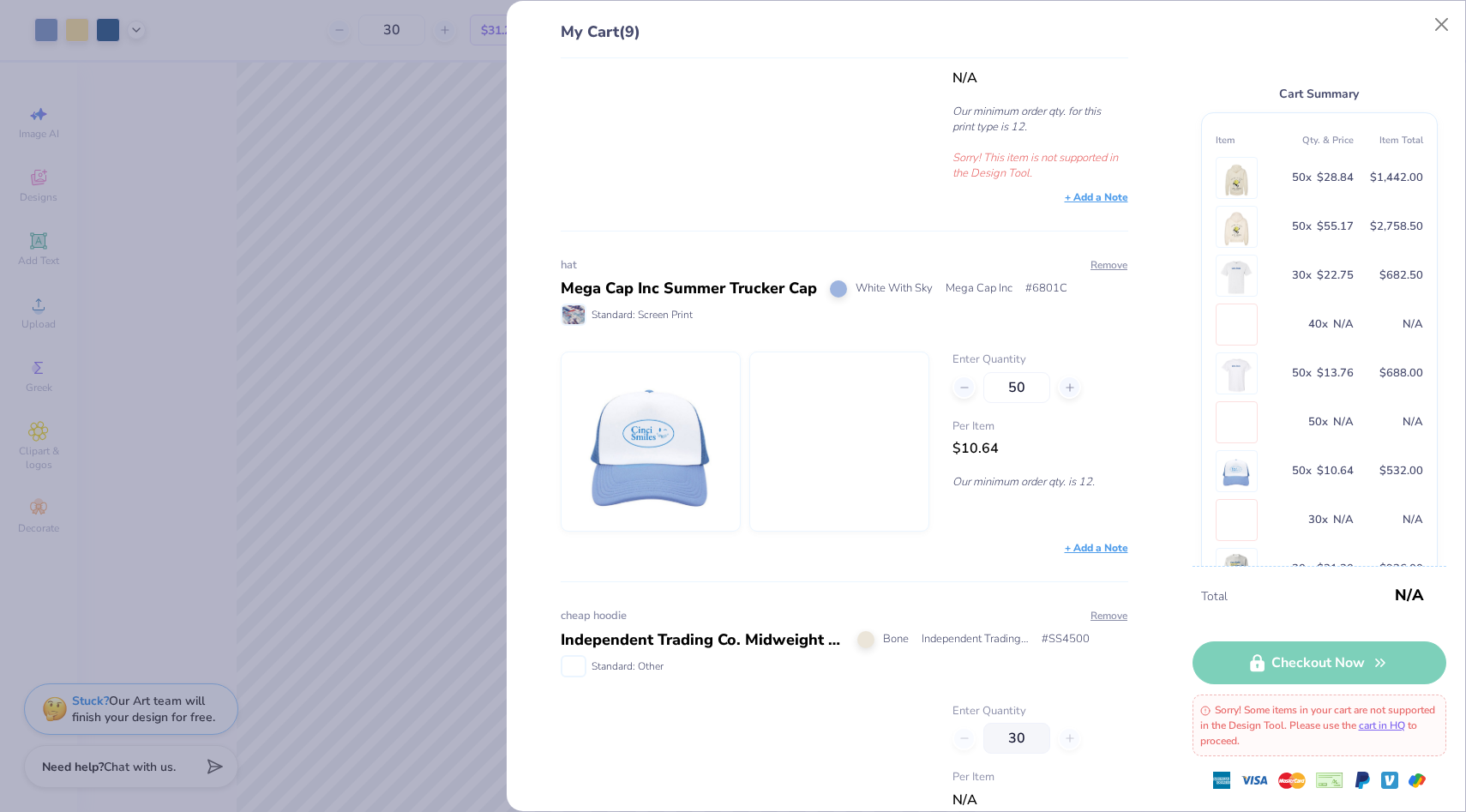
scroll to position [1885, 0]
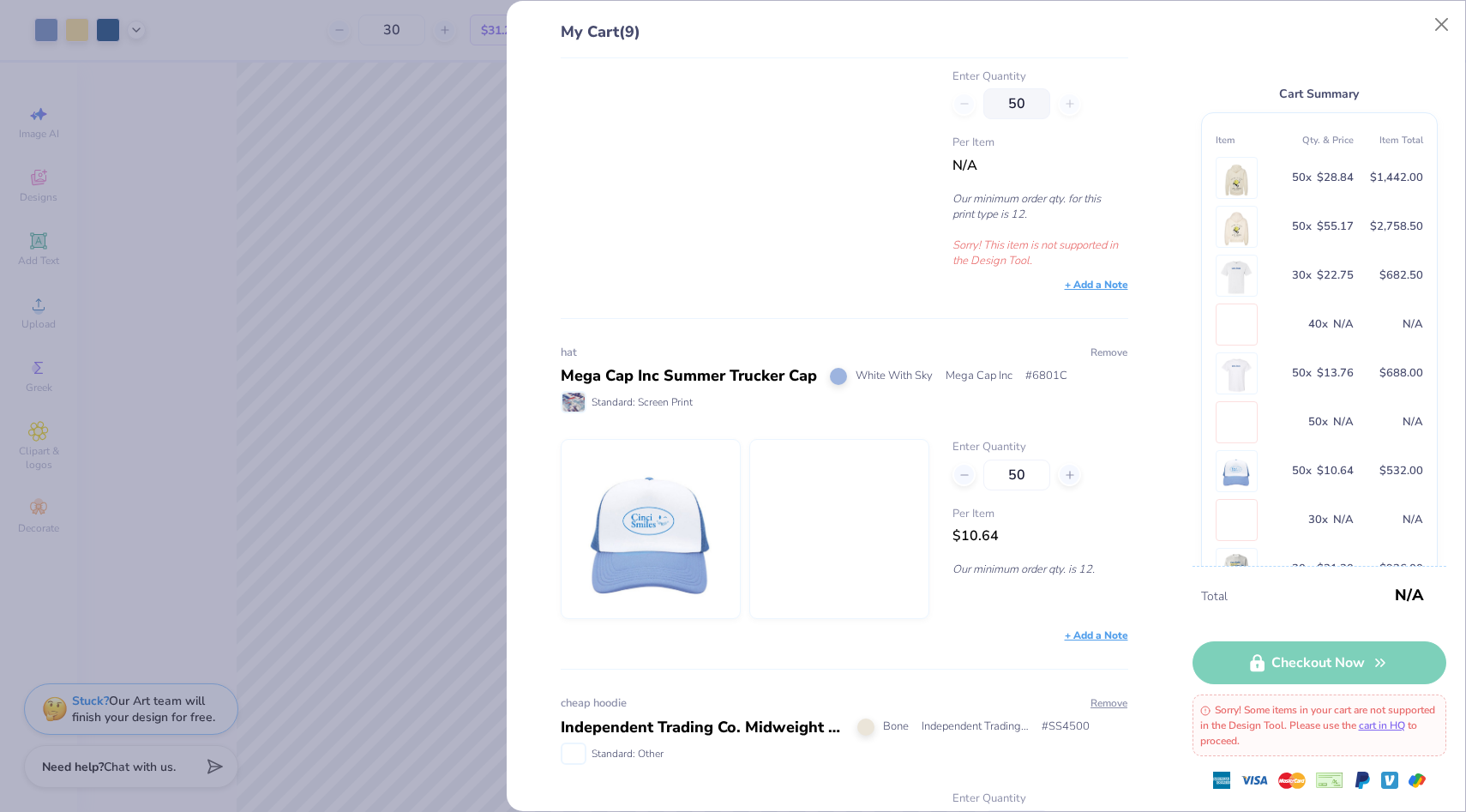
click at [1103, 347] on button "Remove" at bounding box center [1109, 352] width 38 height 16
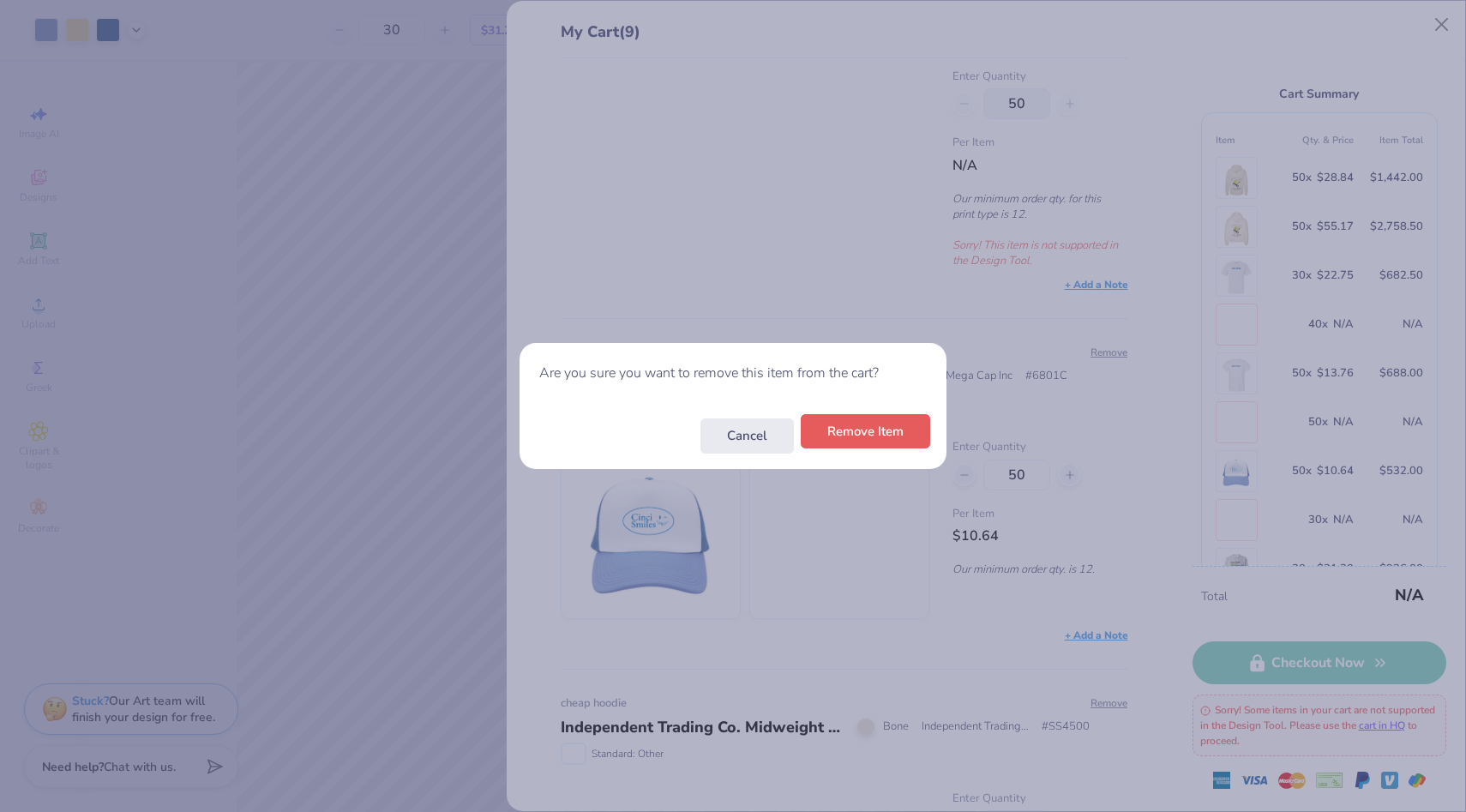
click at [885, 435] on button "Remove Item" at bounding box center [865, 432] width 130 height 35
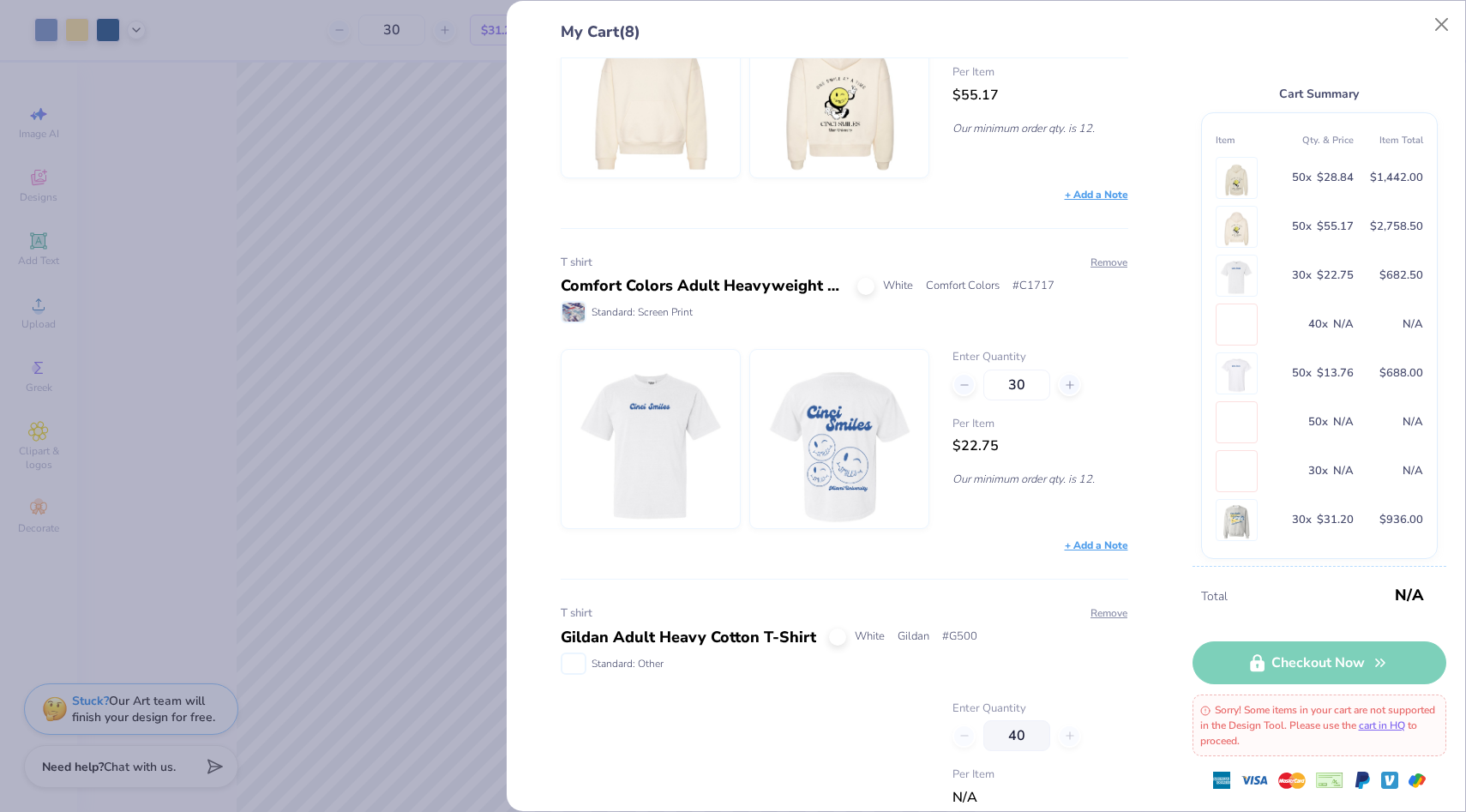
scroll to position [529, 0]
click at [1104, 266] on button "Remove" at bounding box center [1109, 265] width 38 height 16
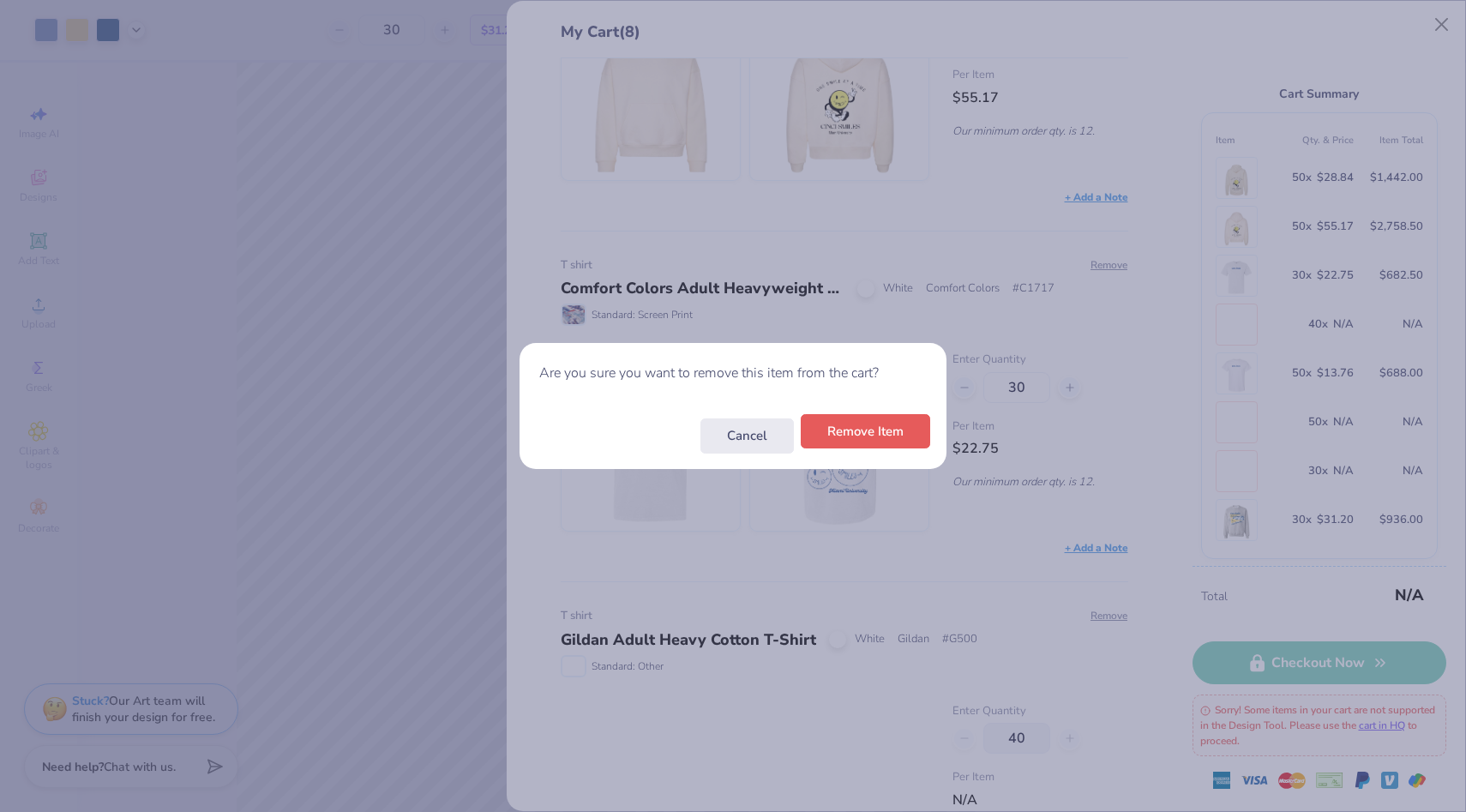
click at [914, 434] on button "Remove Item" at bounding box center [865, 432] width 130 height 35
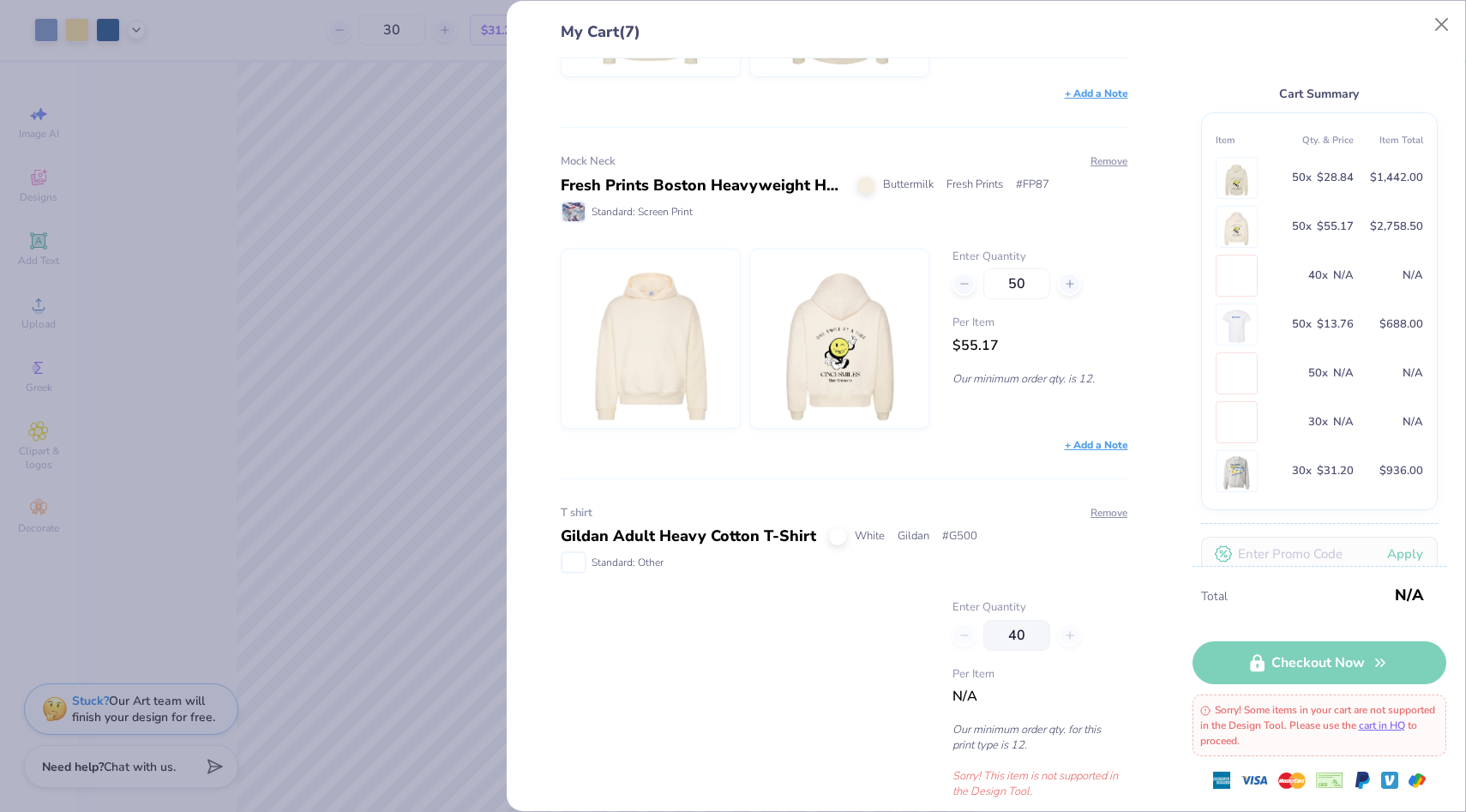
scroll to position [263, 0]
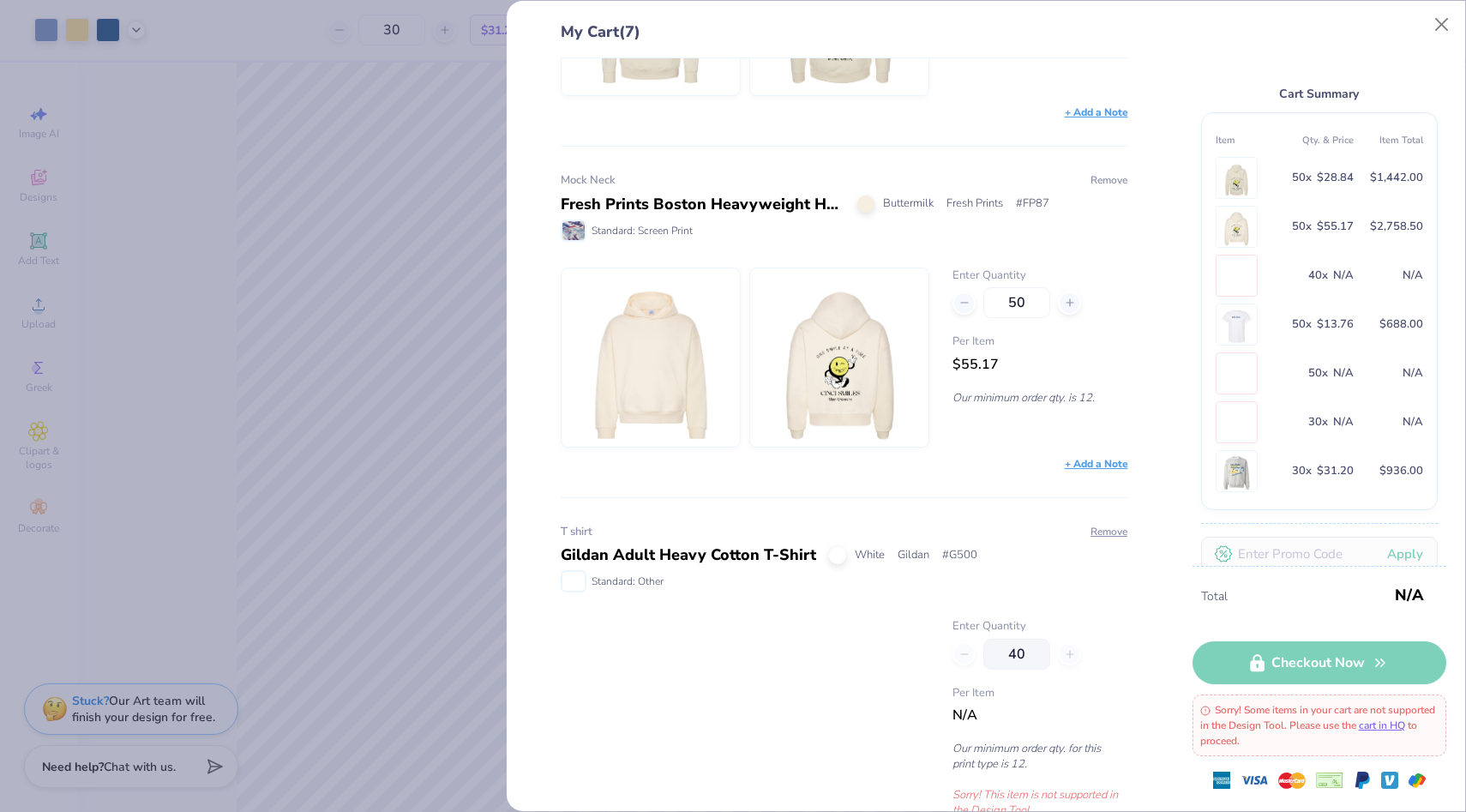
click at [1096, 183] on button "Remove" at bounding box center [1109, 180] width 38 height 16
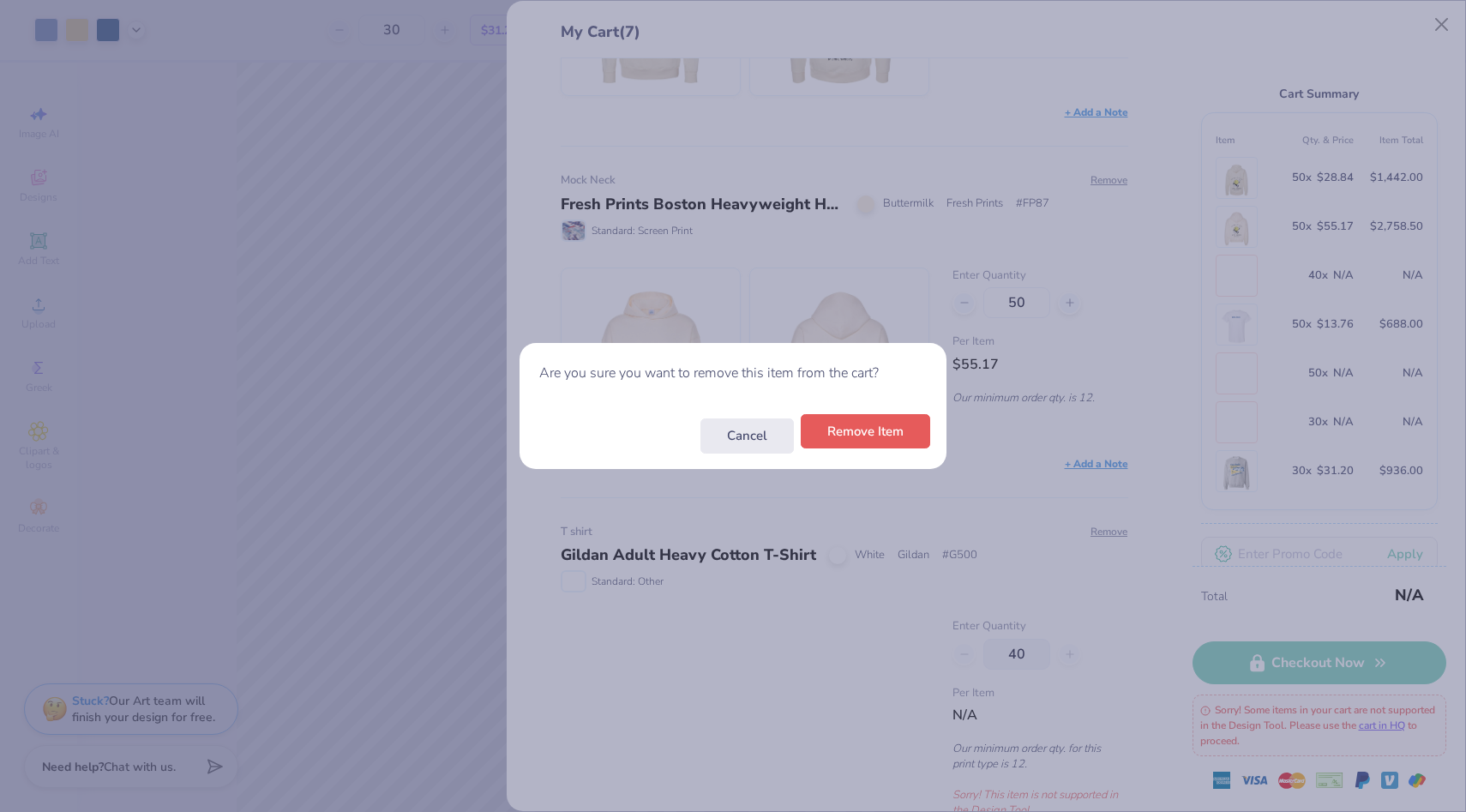
click at [898, 443] on button "Remove Item" at bounding box center [865, 432] width 130 height 35
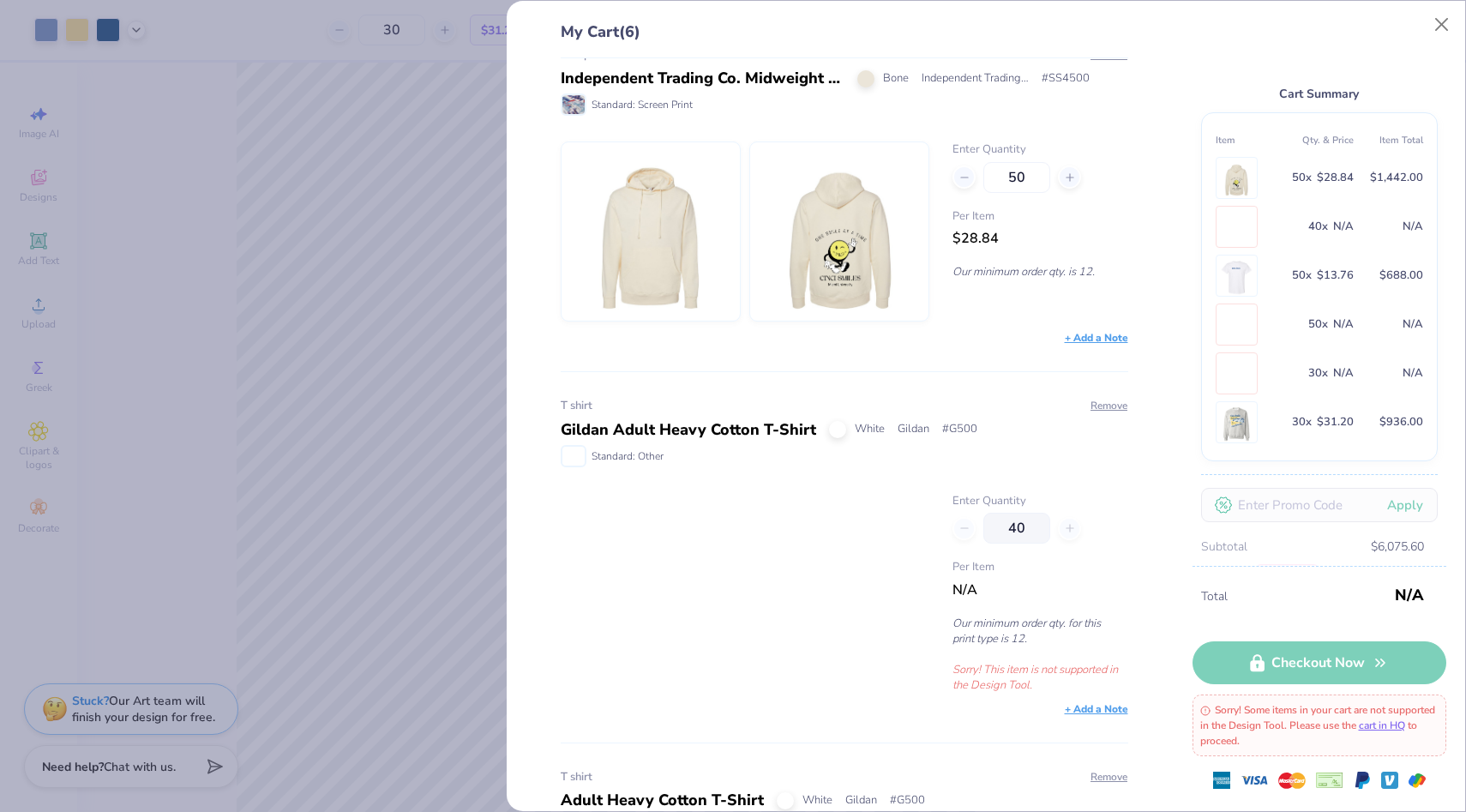
scroll to position [0, 0]
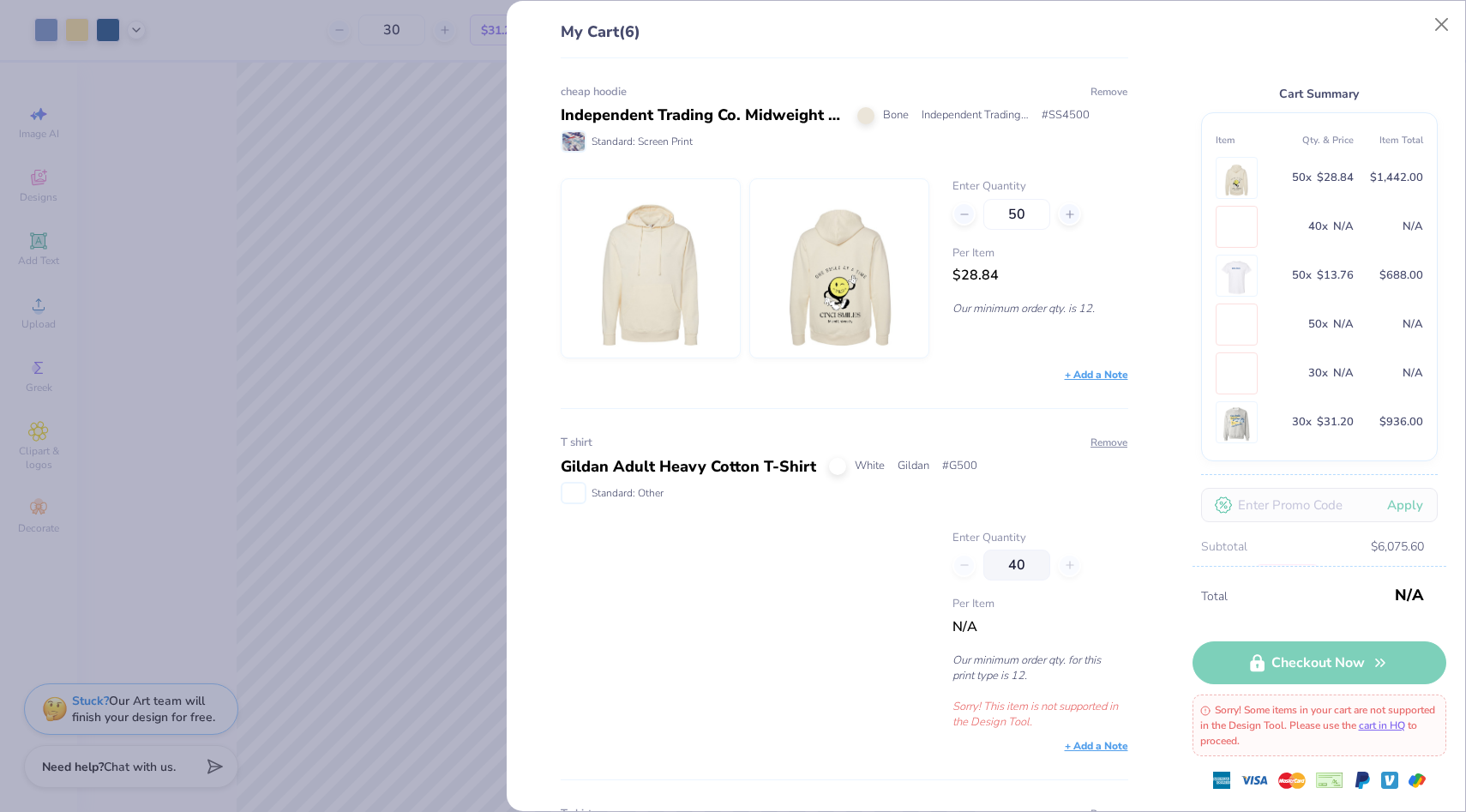
click at [1100, 92] on button "Remove" at bounding box center [1109, 92] width 38 height 16
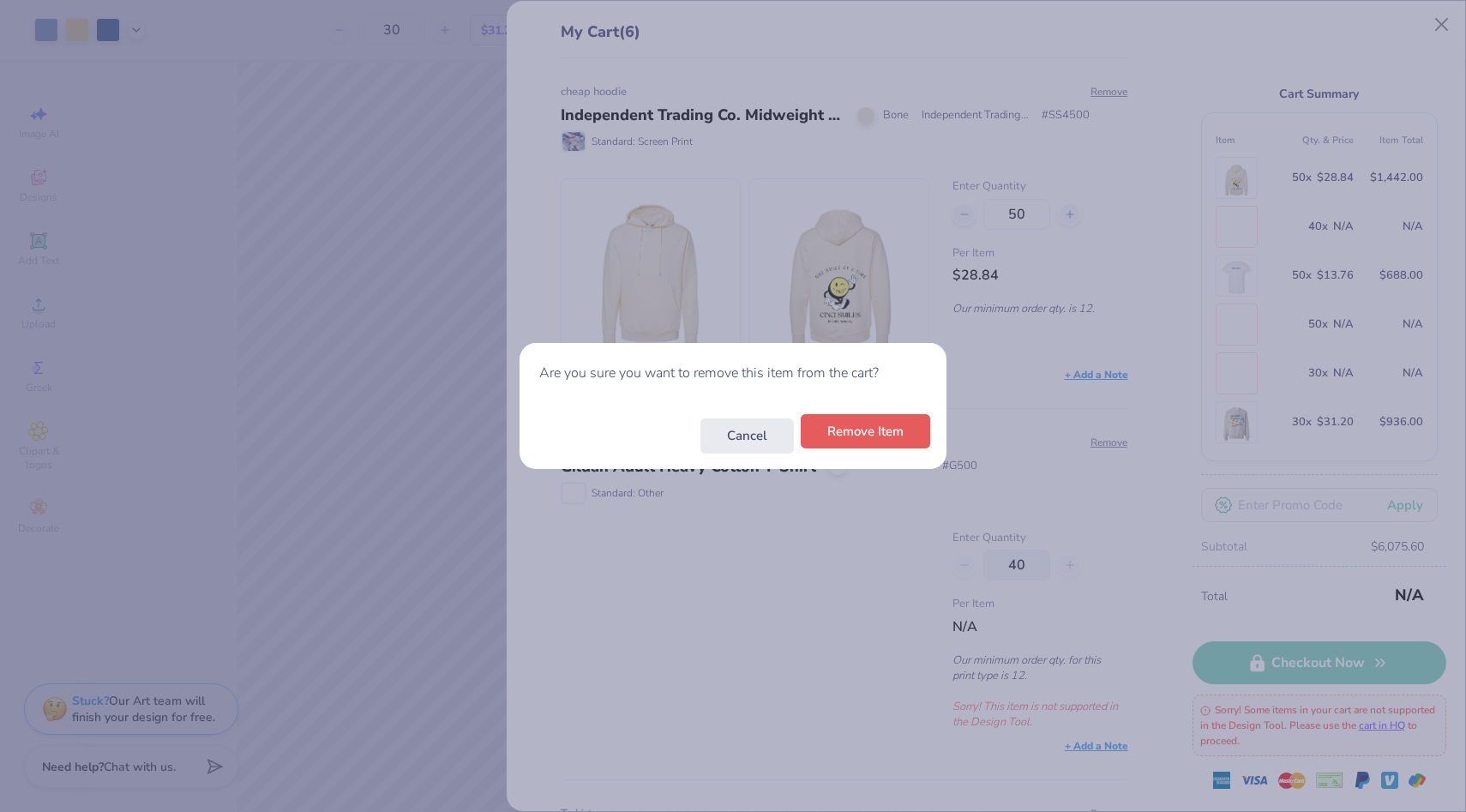
click at [894, 432] on button "Remove Item" at bounding box center [865, 432] width 130 height 35
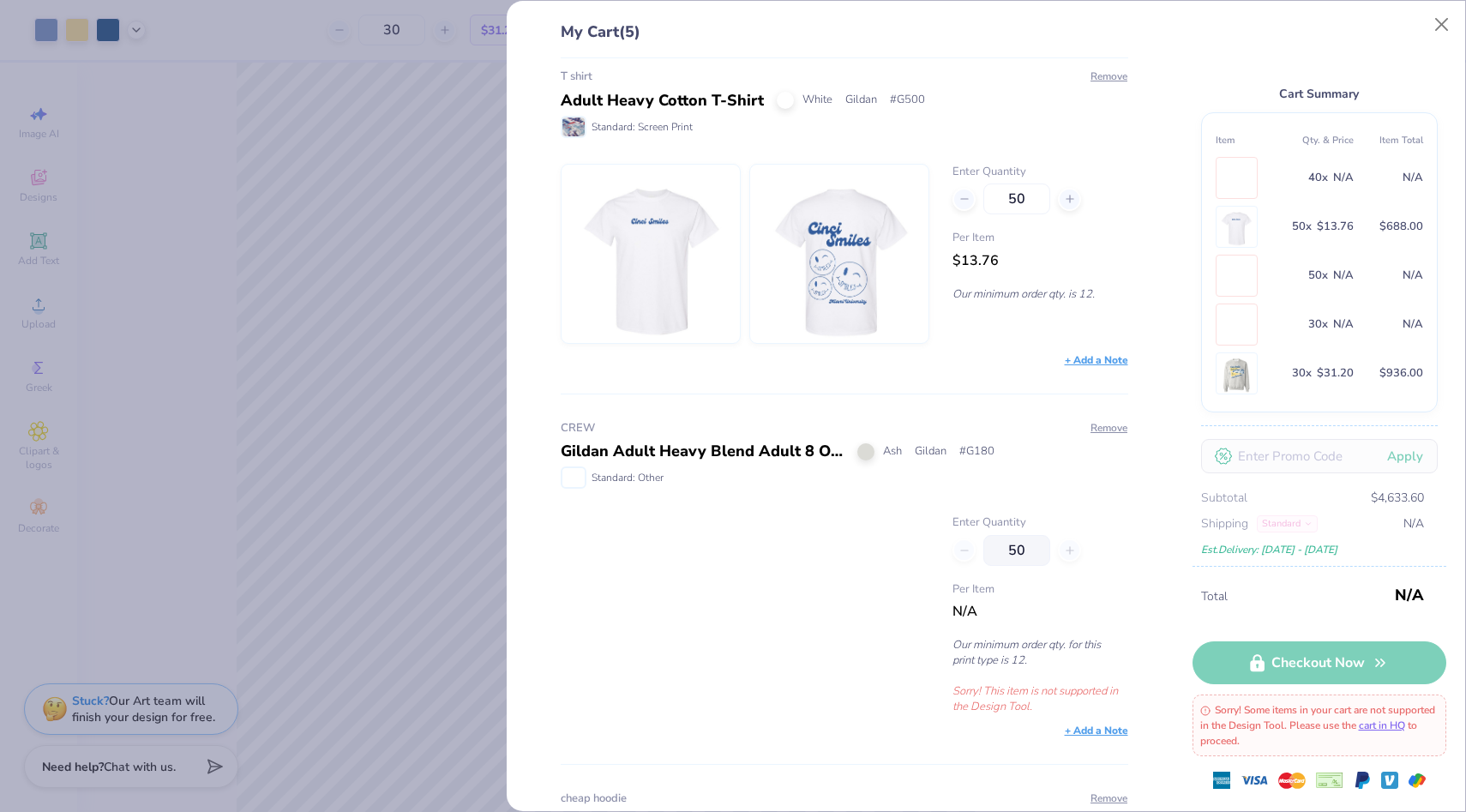
scroll to position [381, 0]
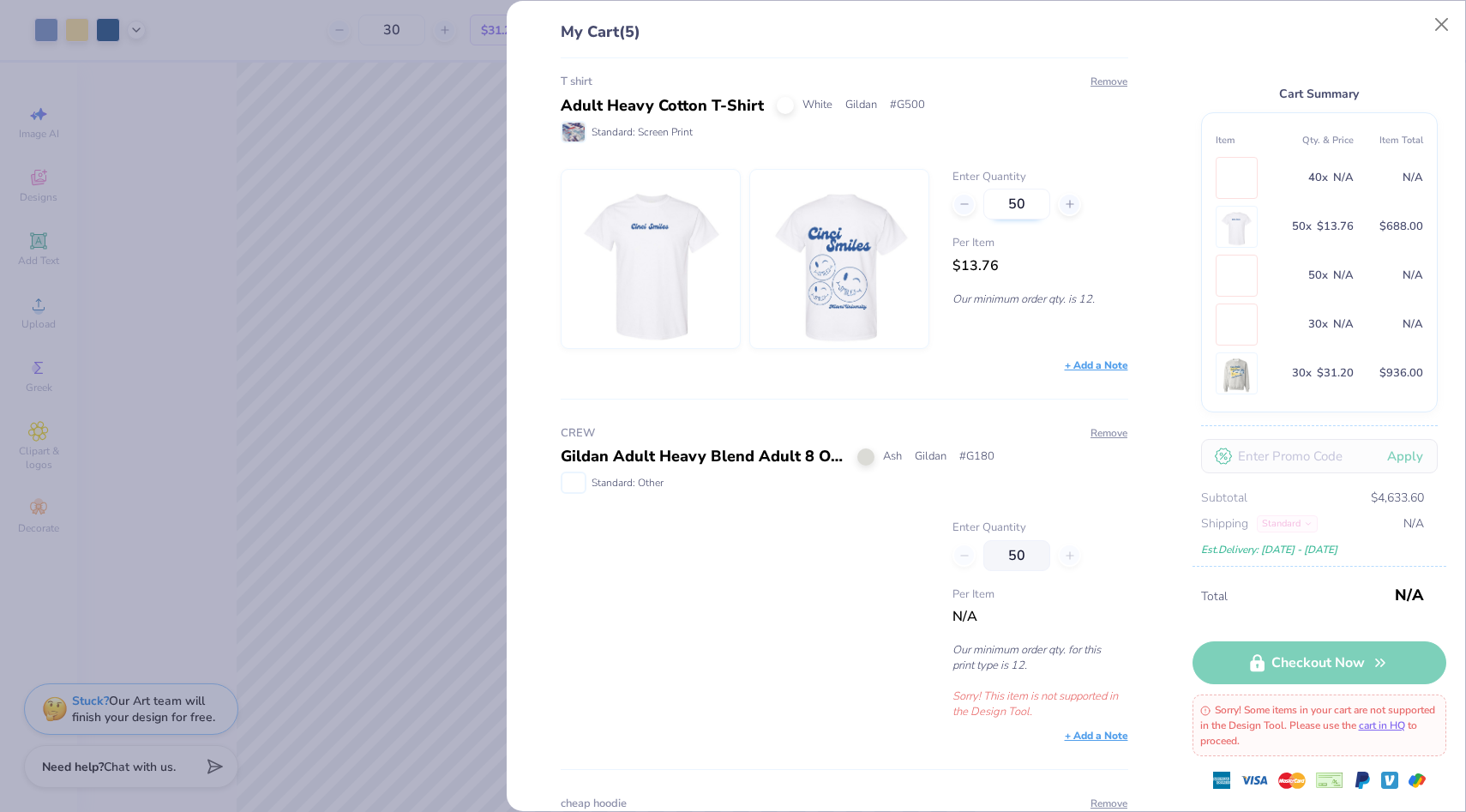
click at [1017, 208] on input "50" at bounding box center [1017, 204] width 67 height 31
type input "30"
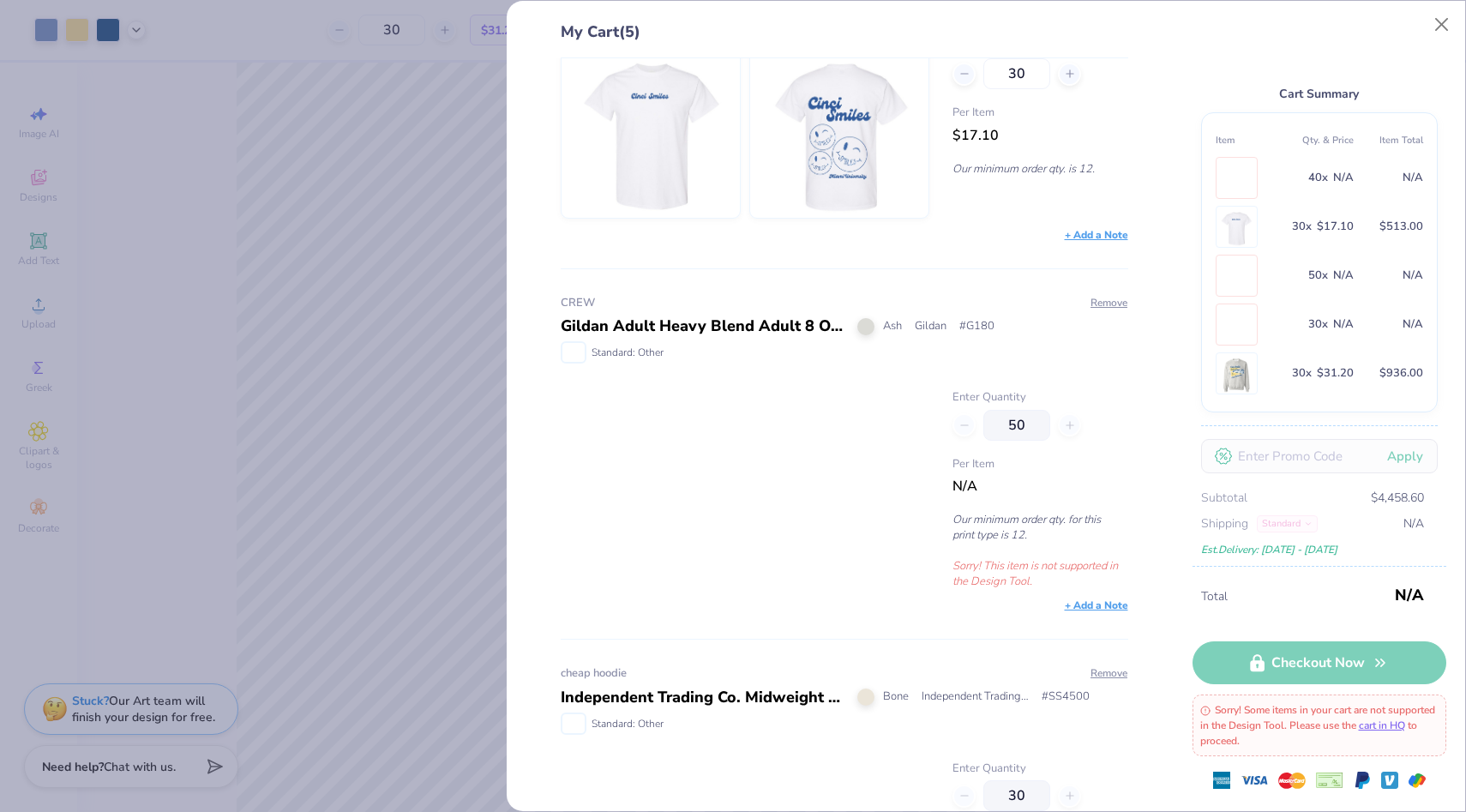
scroll to position [531, 0]
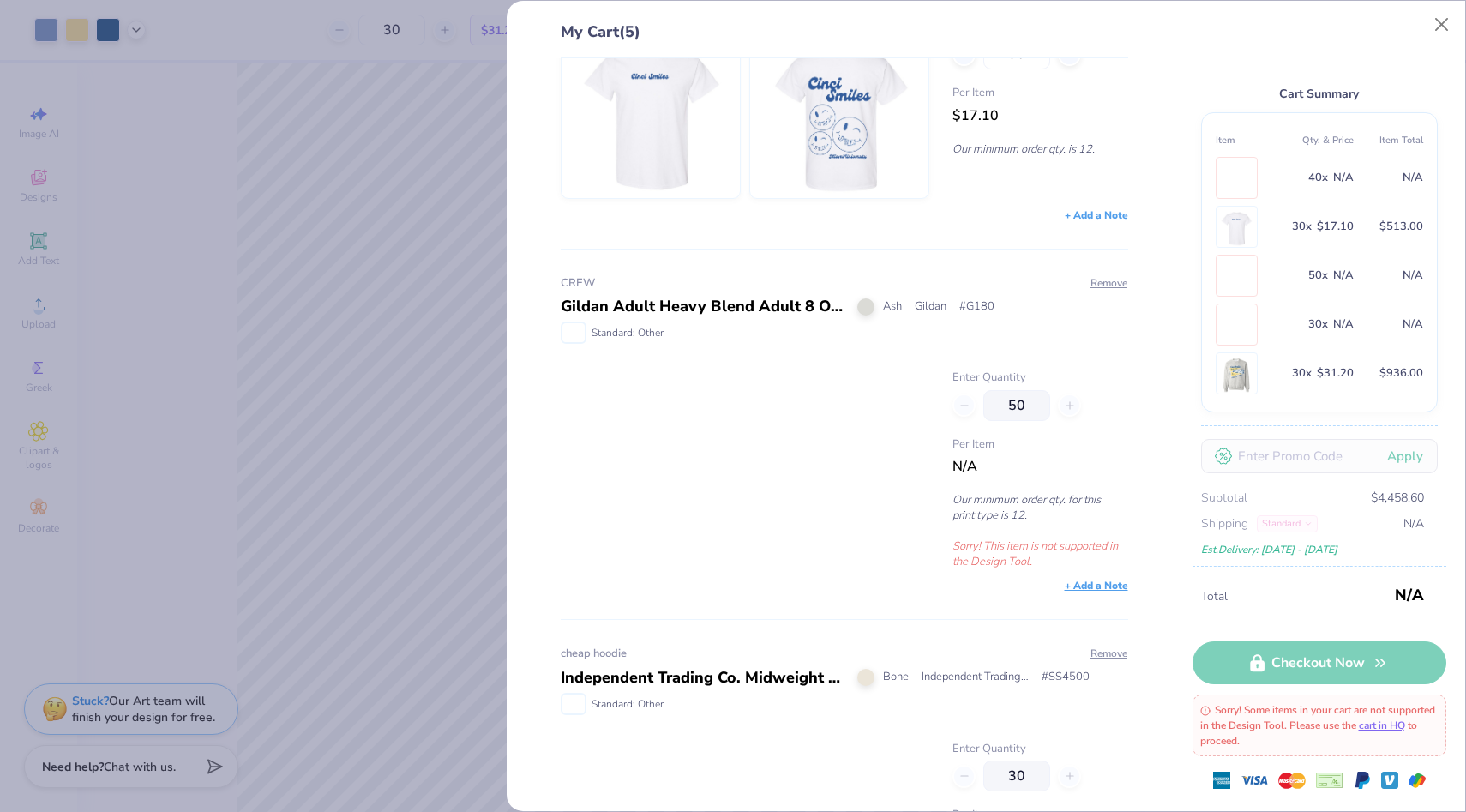
click at [753, 309] on div "Gildan Adult Heavy Blend Adult 8 Oz. 50/50 Fleece Crew" at bounding box center [703, 307] width 284 height 24
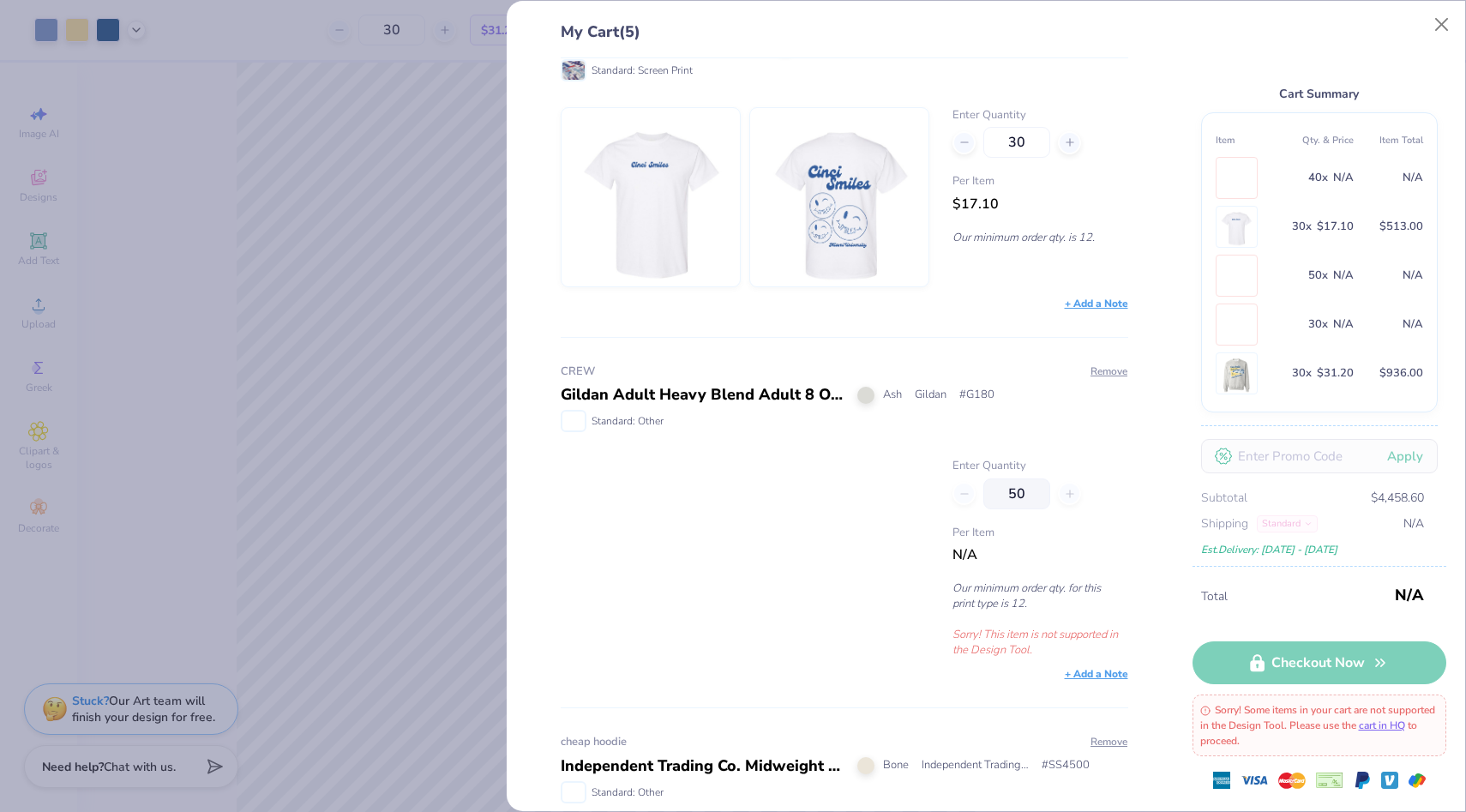
scroll to position [444, 0]
click at [1100, 370] on button "Remove" at bounding box center [1109, 370] width 38 height 16
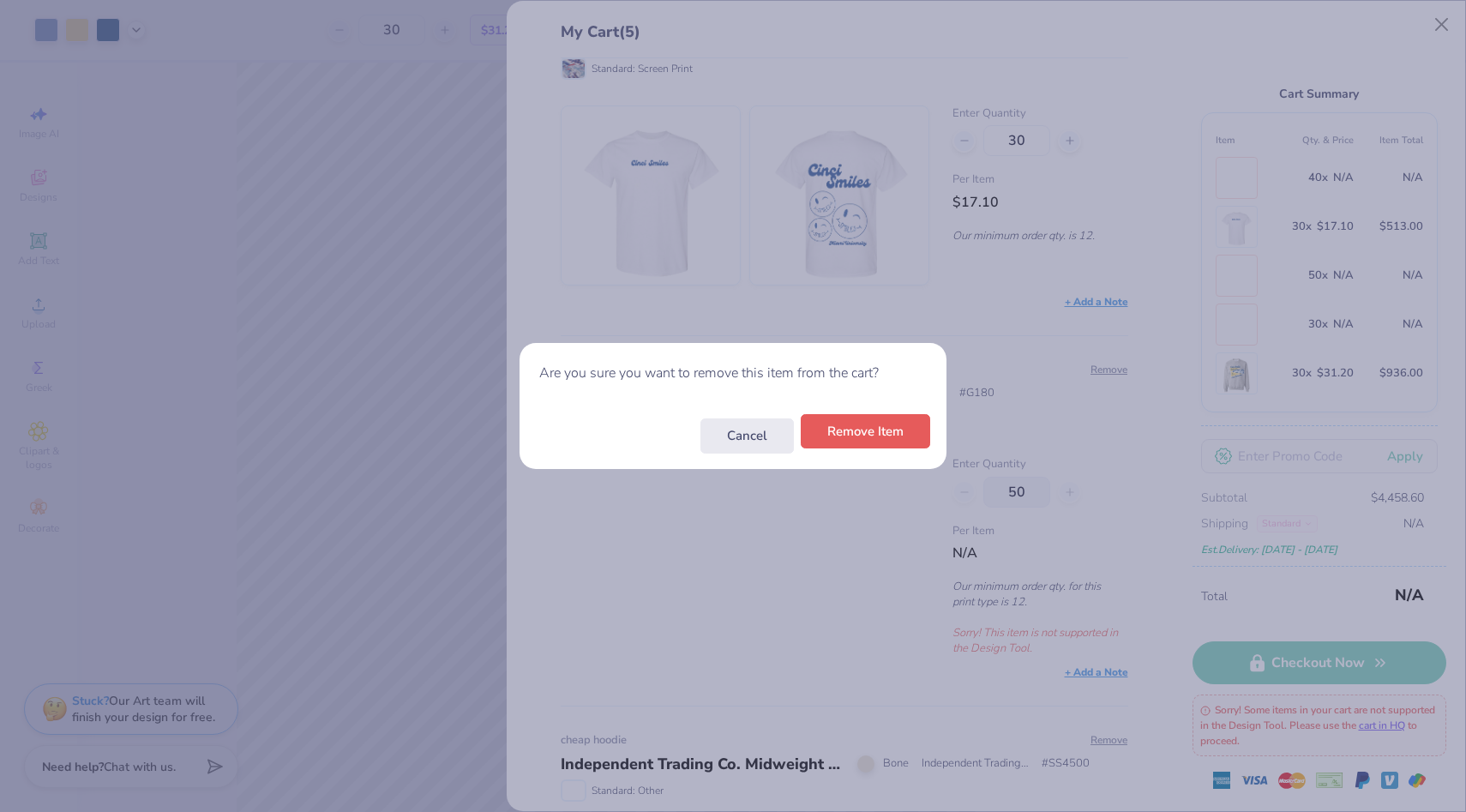
click at [865, 432] on button "Remove Item" at bounding box center [865, 432] width 130 height 35
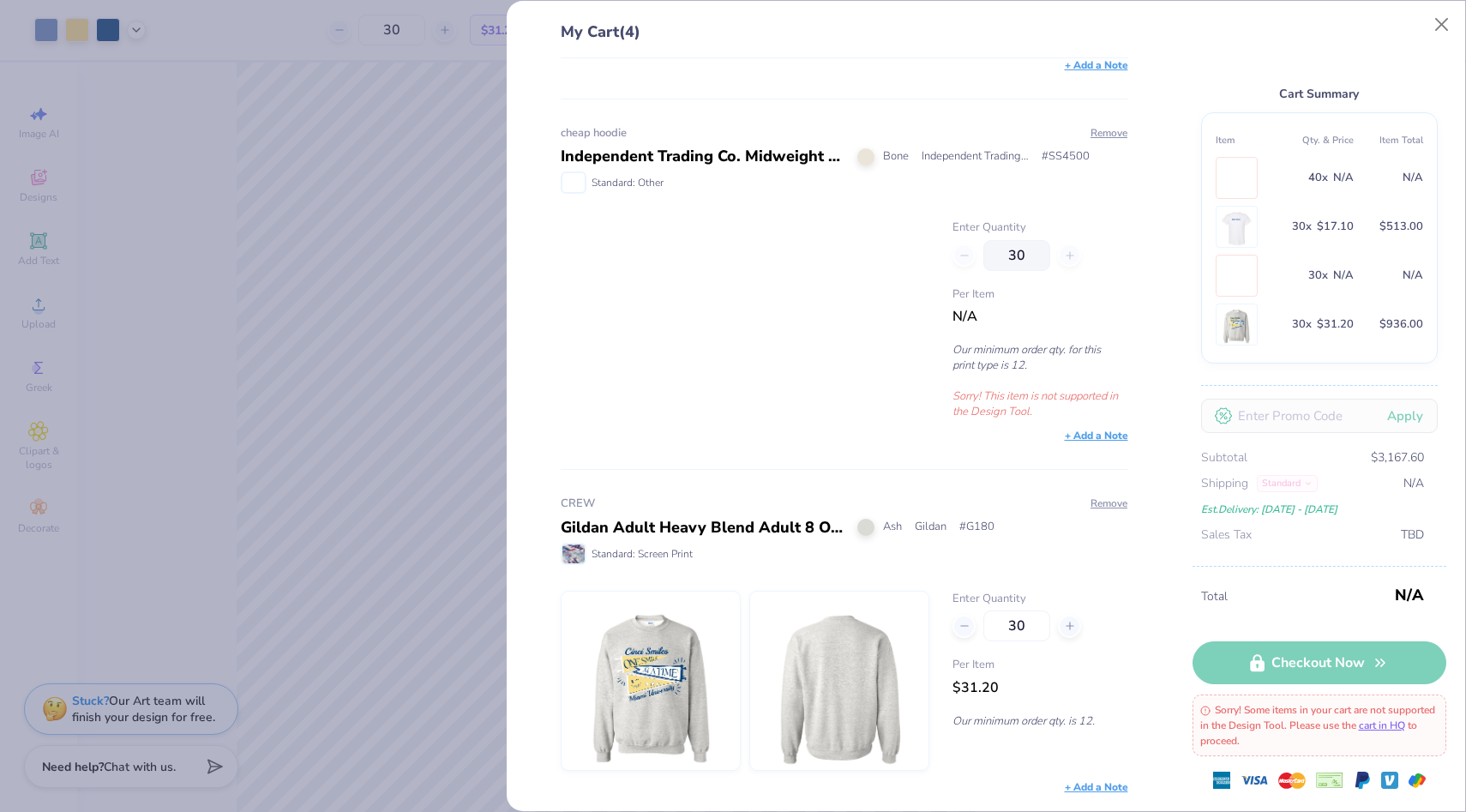
scroll to position [0, 0]
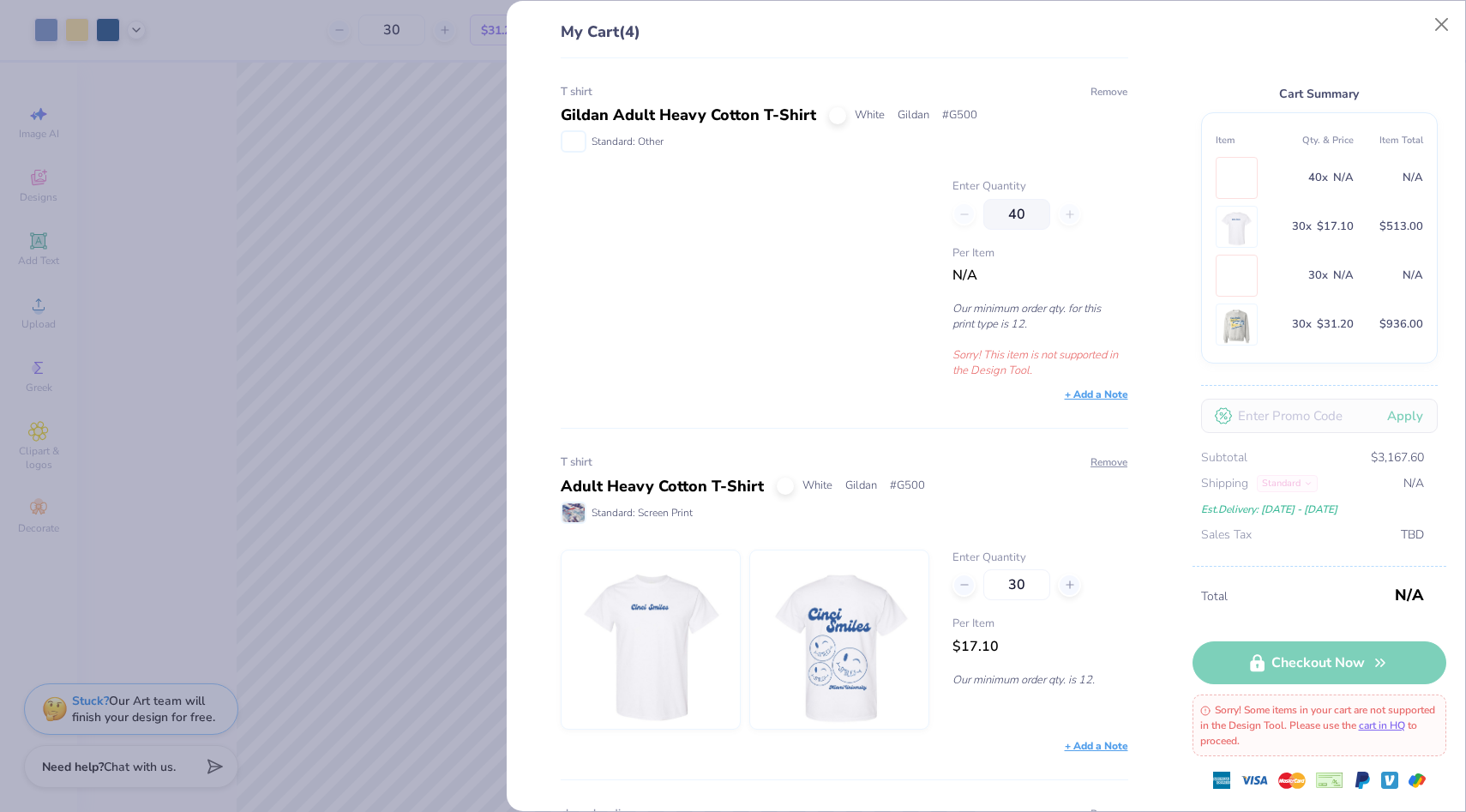
click at [1100, 94] on button "Remove" at bounding box center [1109, 92] width 38 height 16
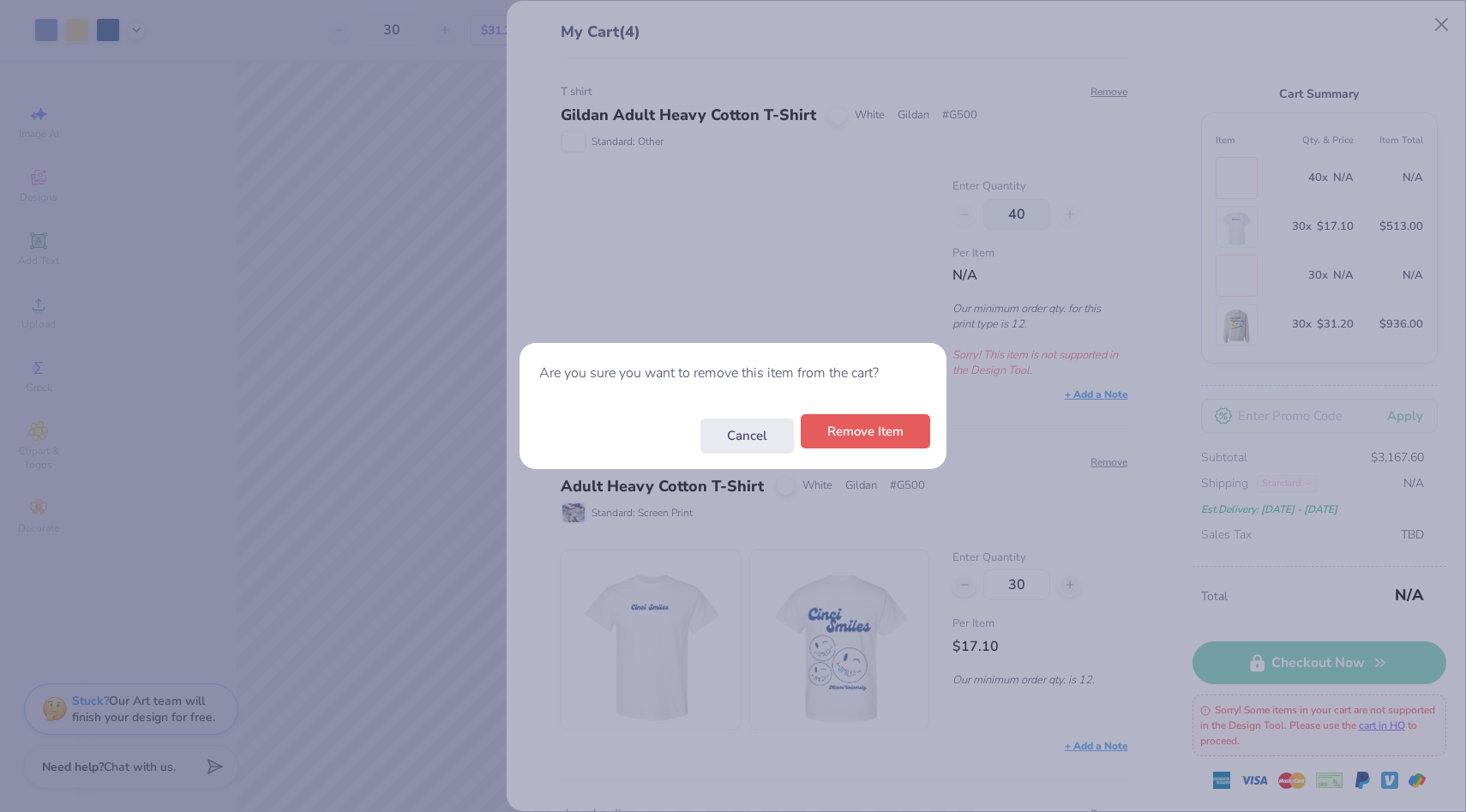
click at [870, 435] on button "Remove Item" at bounding box center [865, 432] width 130 height 35
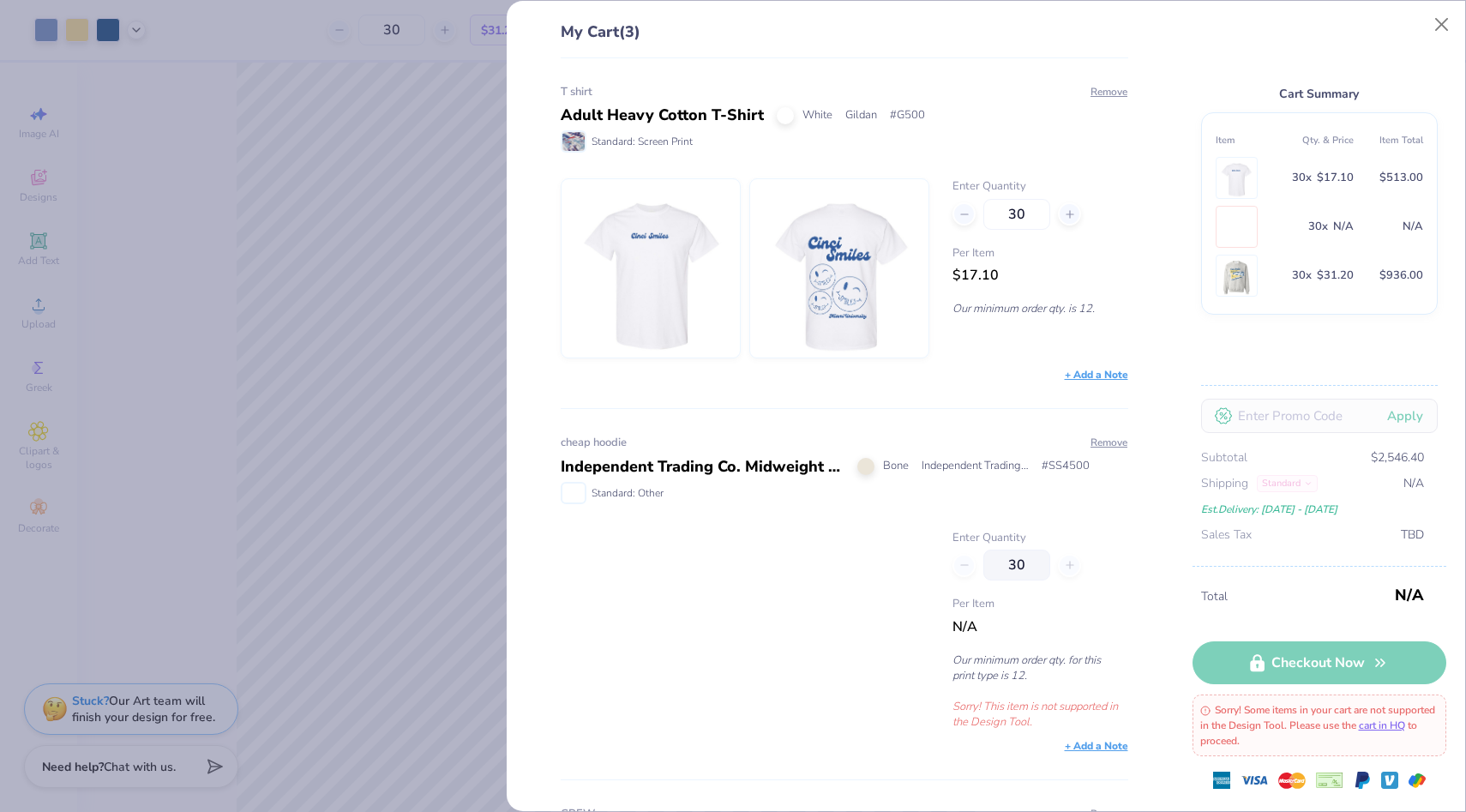
click at [458, 289] on div "My Cart (3) T shirt Adult Heavy Cotton T-Shirt White Gildan # G500 Standard: Sc…" at bounding box center [733, 406] width 1466 height 812
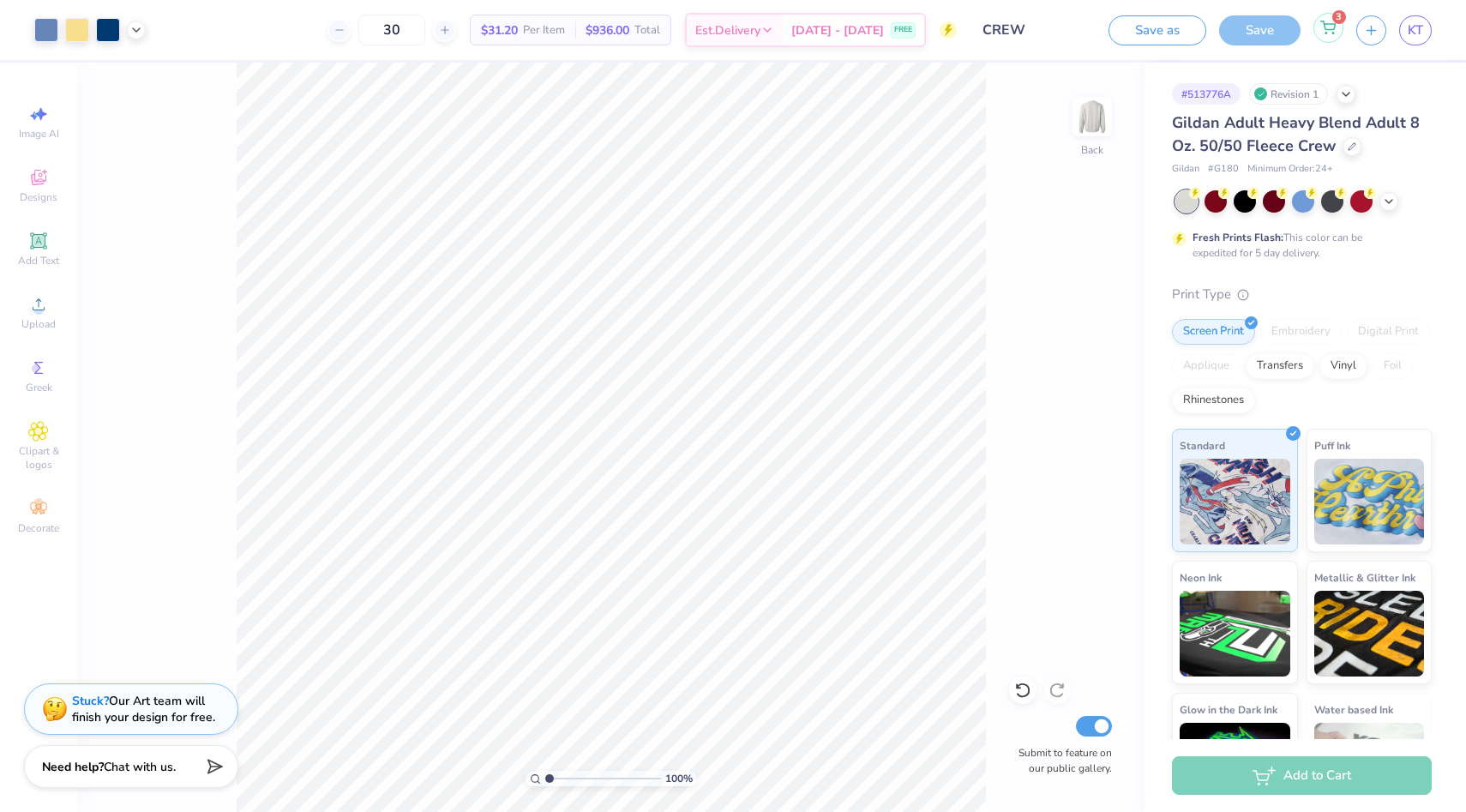
click at [1337, 23] on span "3" at bounding box center [1339, 17] width 14 height 14
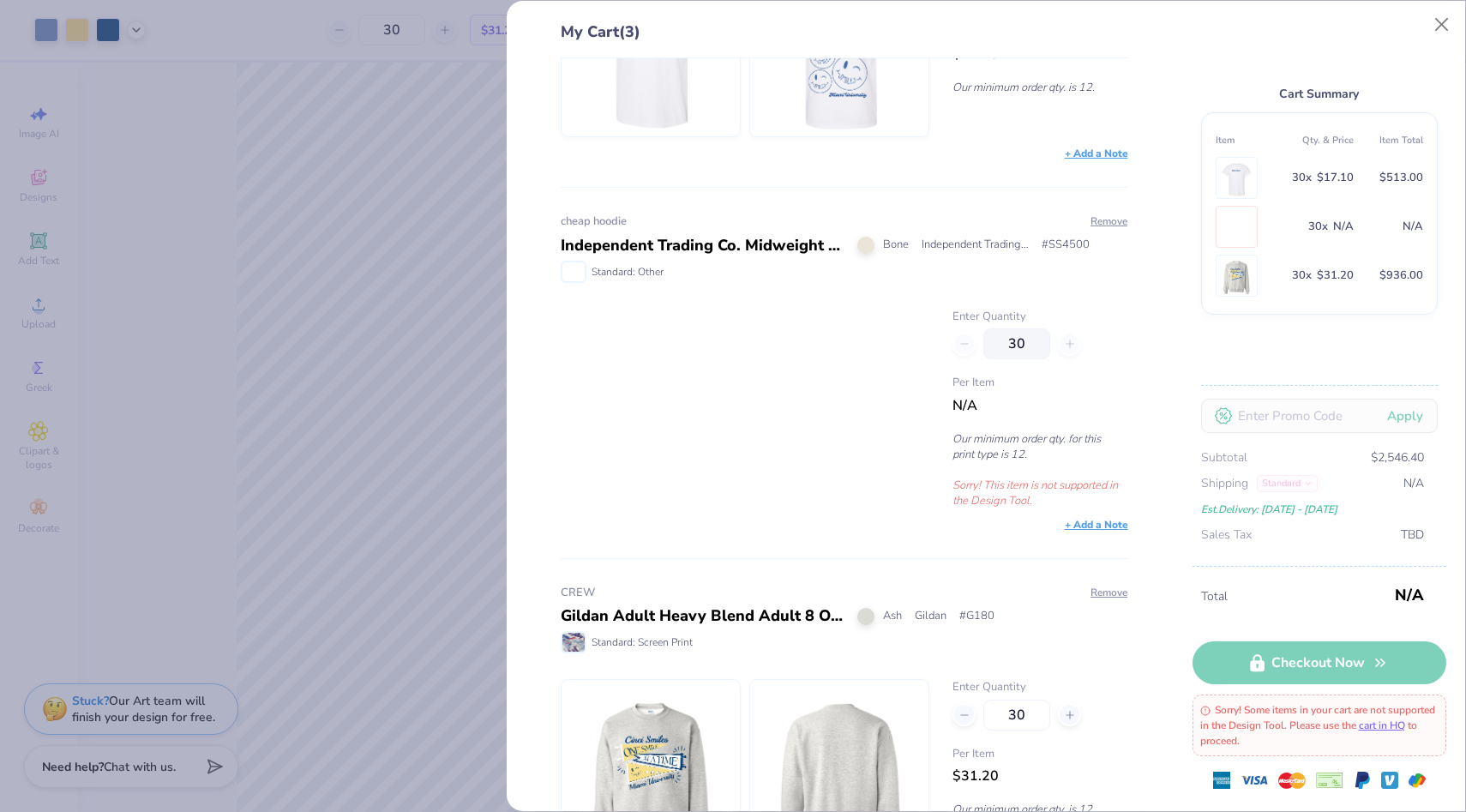
scroll to position [228, 0]
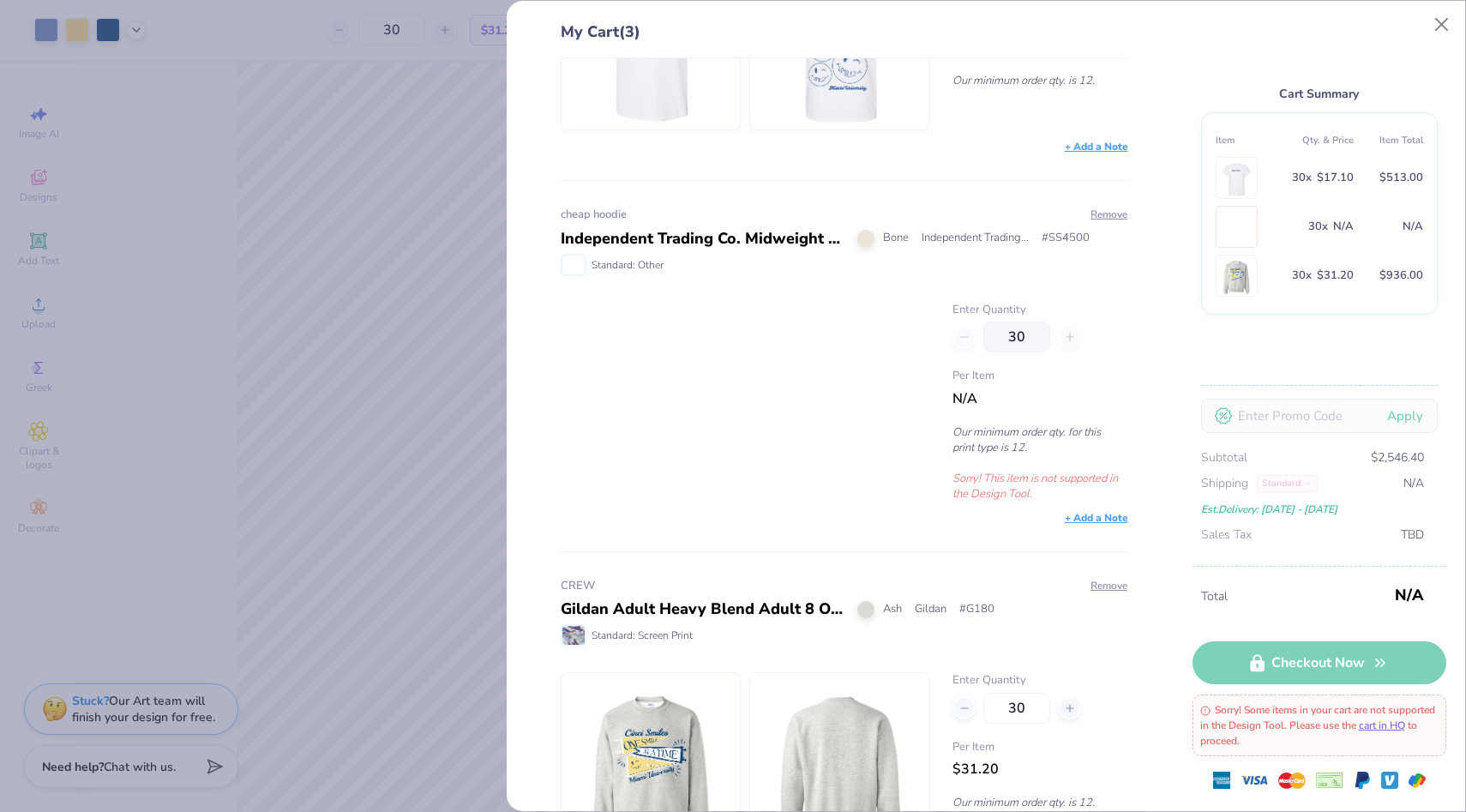
click at [389, 256] on div "My Cart (3) T shirt Adult Heavy Cotton T-Shirt White Gildan # G500 Standard: Sc…" at bounding box center [733, 406] width 1466 height 812
